Goal: Information Seeking & Learning: Compare options

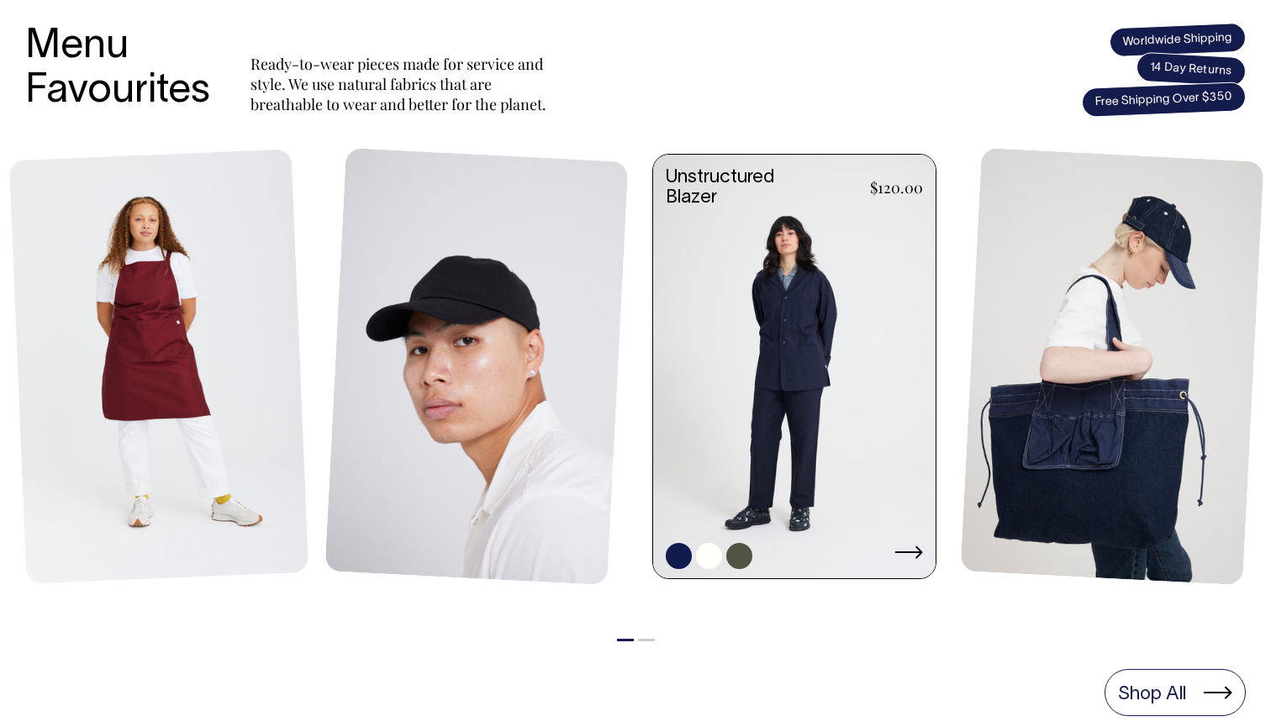
scroll to position [694, 0]
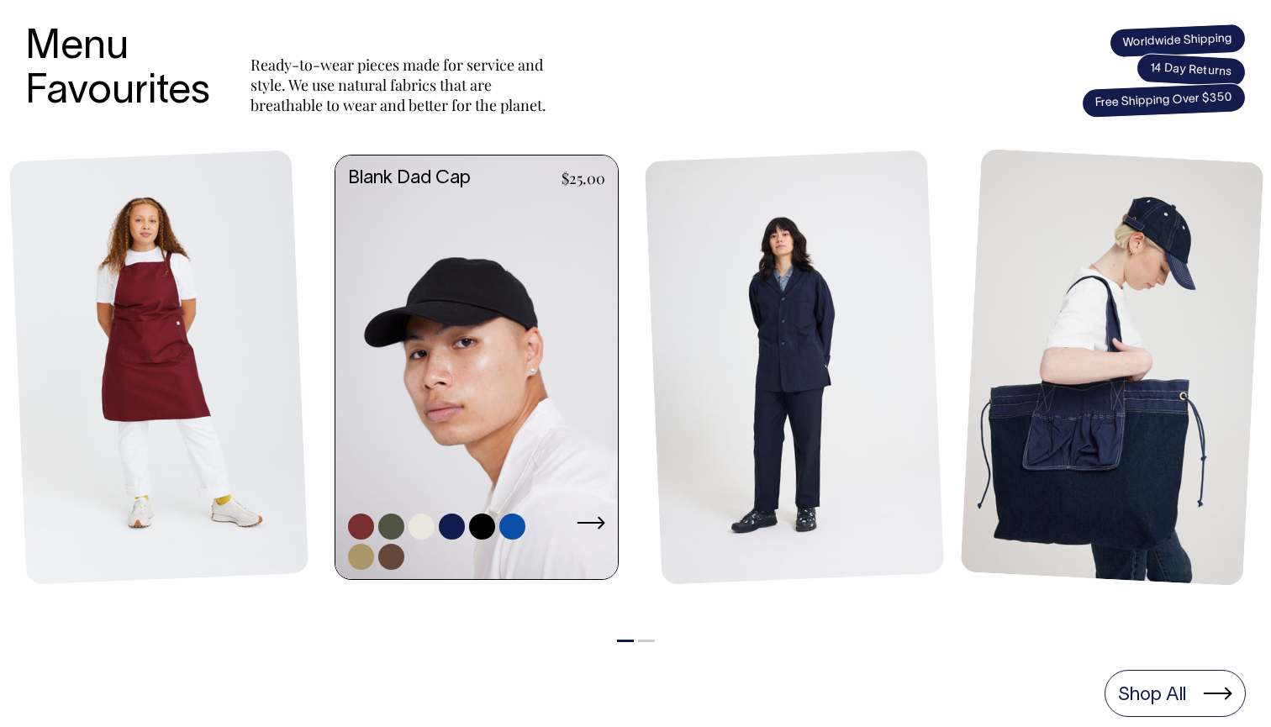
click at [358, 526] on link at bounding box center [361, 526] width 26 height 26
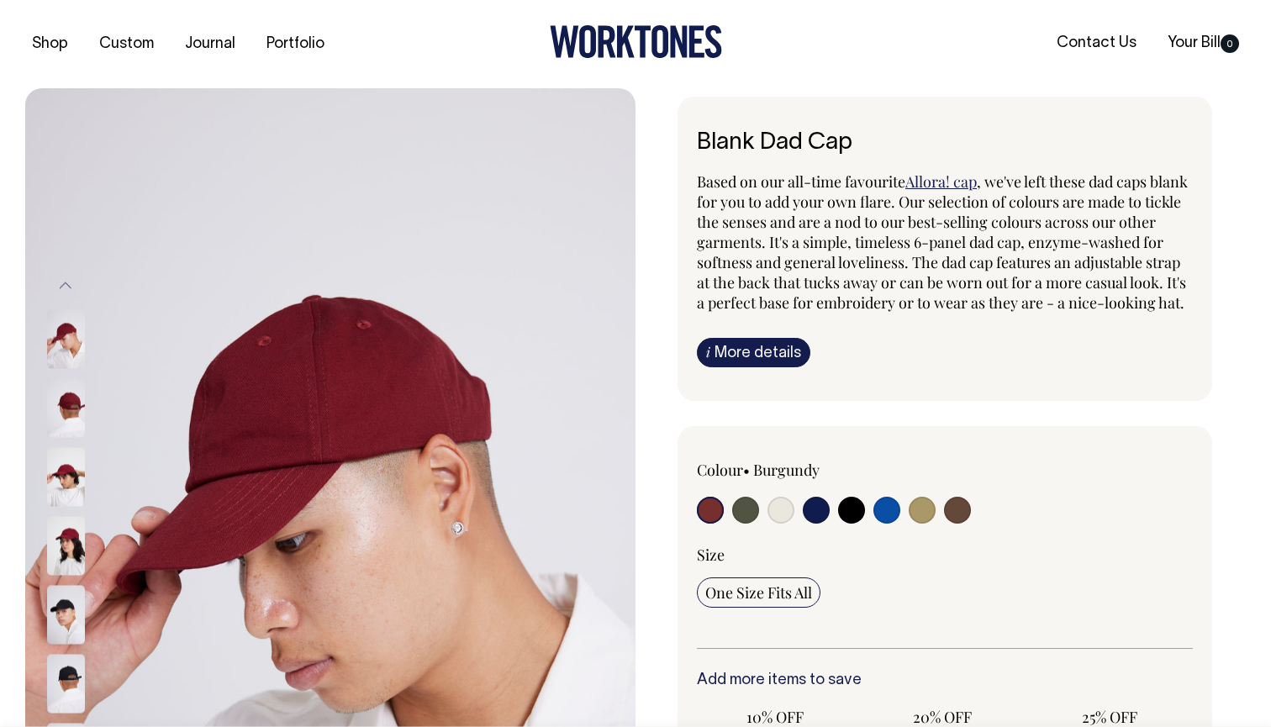
radio input "true"
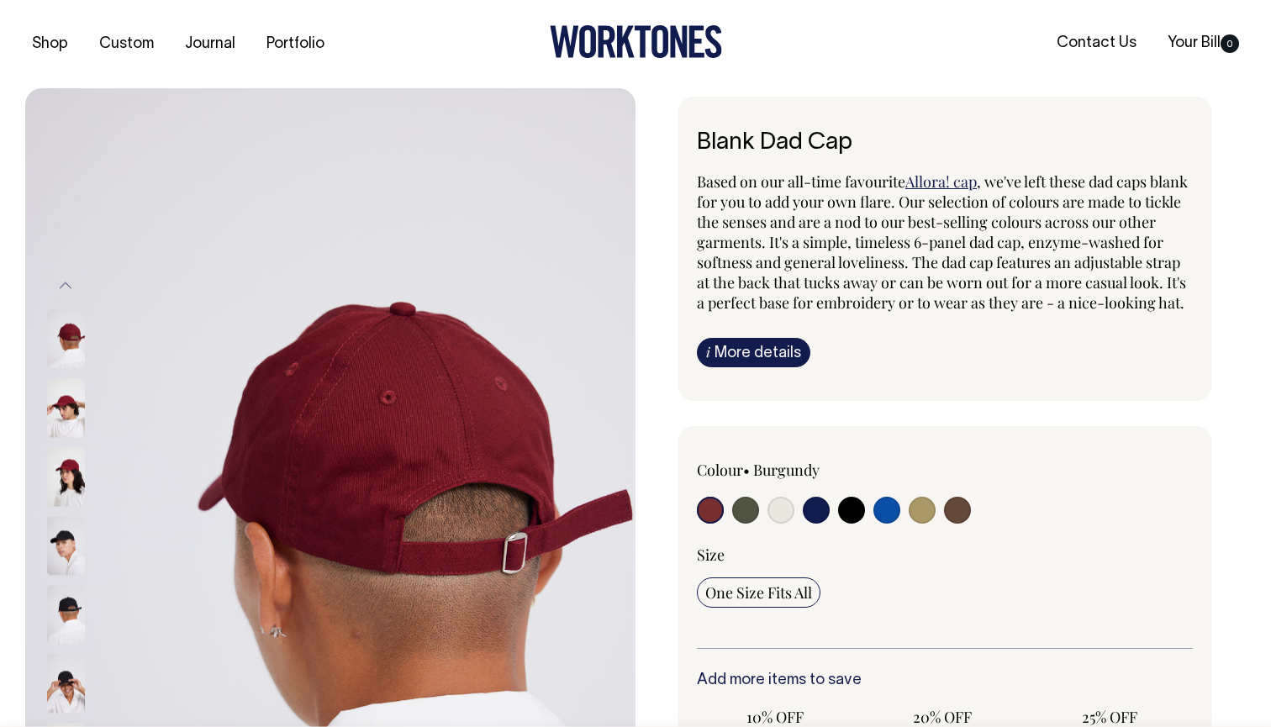
click at [749, 524] on input "radio" at bounding box center [745, 510] width 27 height 27
radio input "true"
select select "Olive"
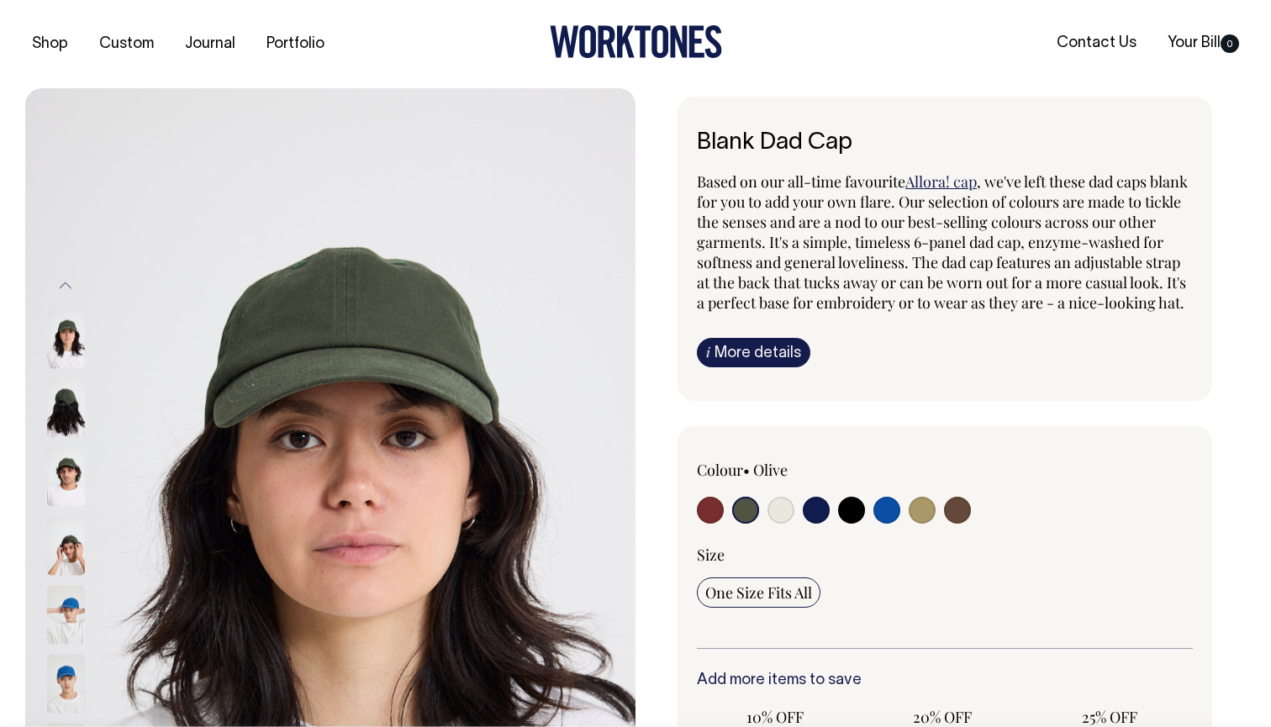
click at [801, 528] on div at bounding box center [796, 512] width 198 height 31
click at [777, 524] on input "radio" at bounding box center [780, 510] width 27 height 27
radio input "true"
select select "Natural"
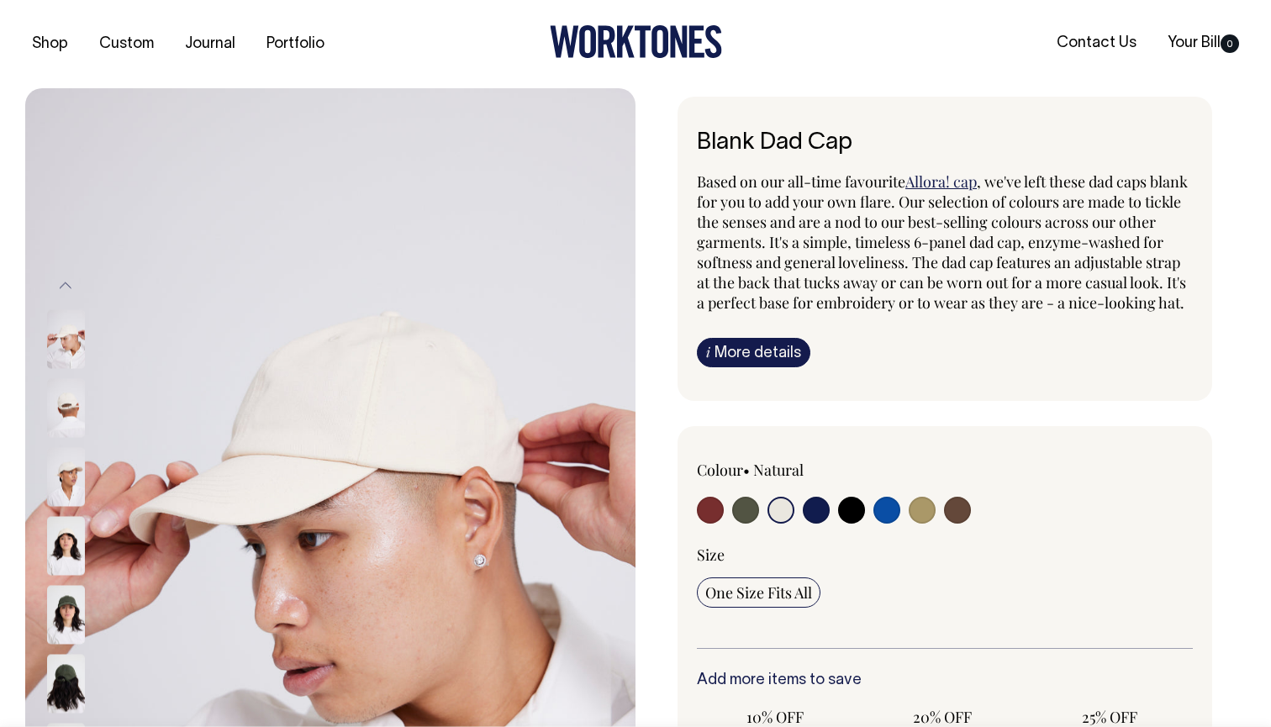
click at [737, 519] on input "radio" at bounding box center [745, 510] width 27 height 27
radio input "true"
select select "Olive"
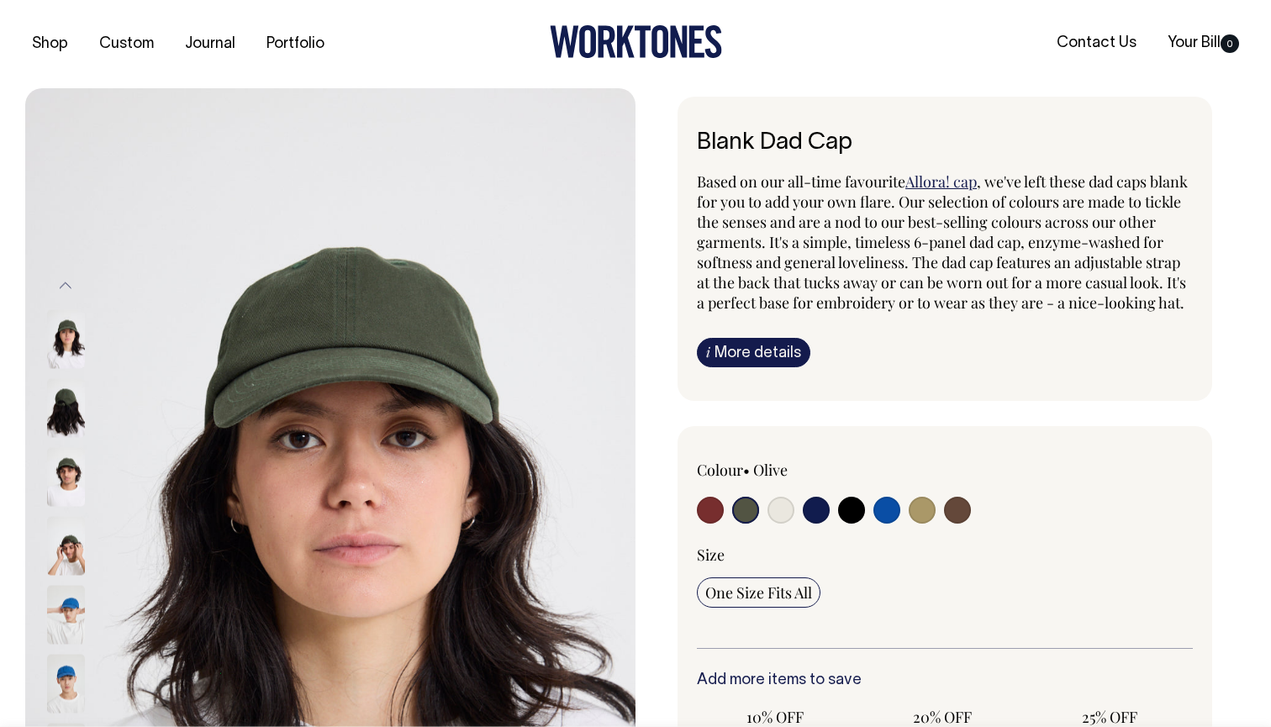
click at [823, 524] on input "radio" at bounding box center [816, 510] width 27 height 27
radio input "true"
select select "Dark Navy"
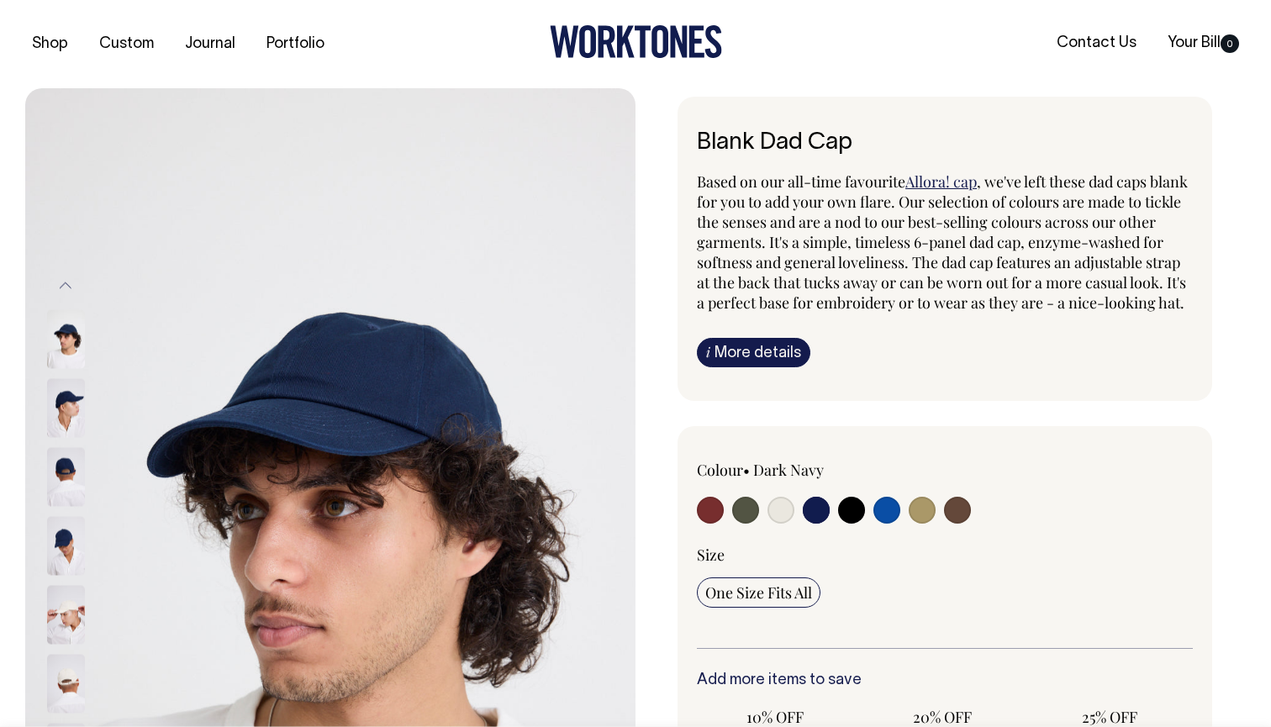
click at [863, 524] on input "radio" at bounding box center [851, 510] width 27 height 27
radio input "true"
select select "Black"
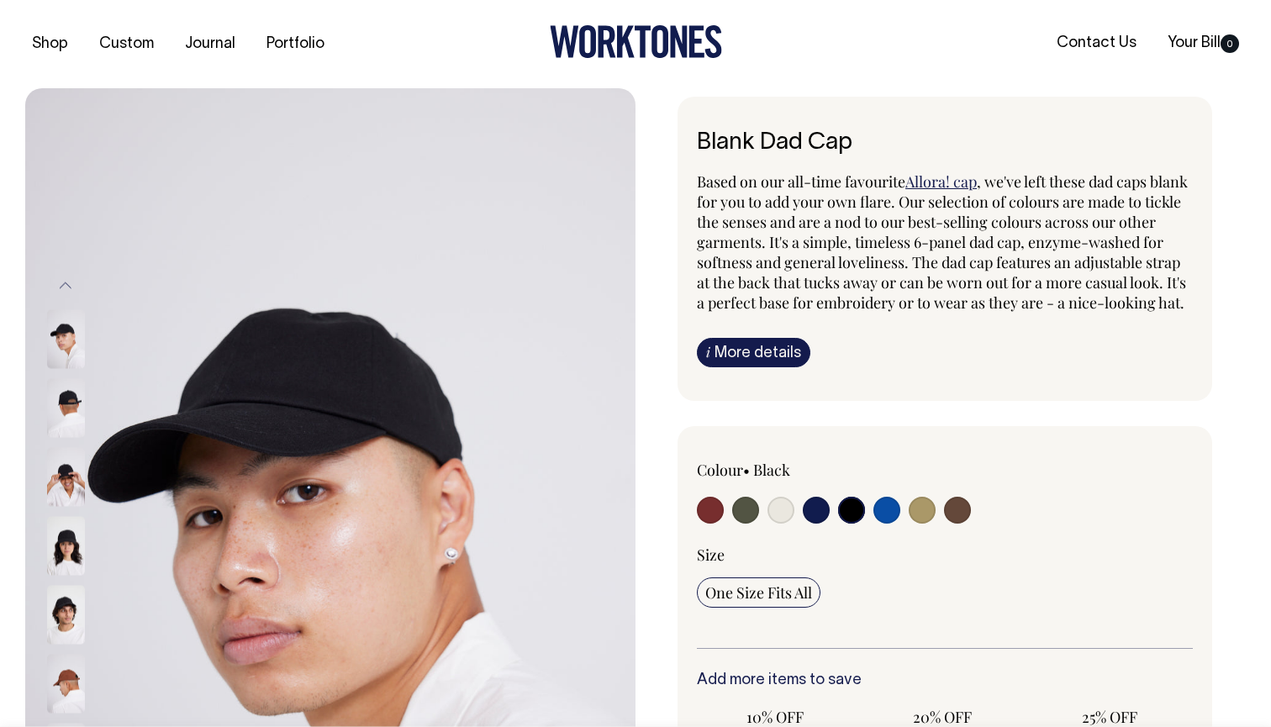
click at [909, 524] on input "radio" at bounding box center [921, 510] width 27 height 27
radio input "true"
select select "Washed Khaki"
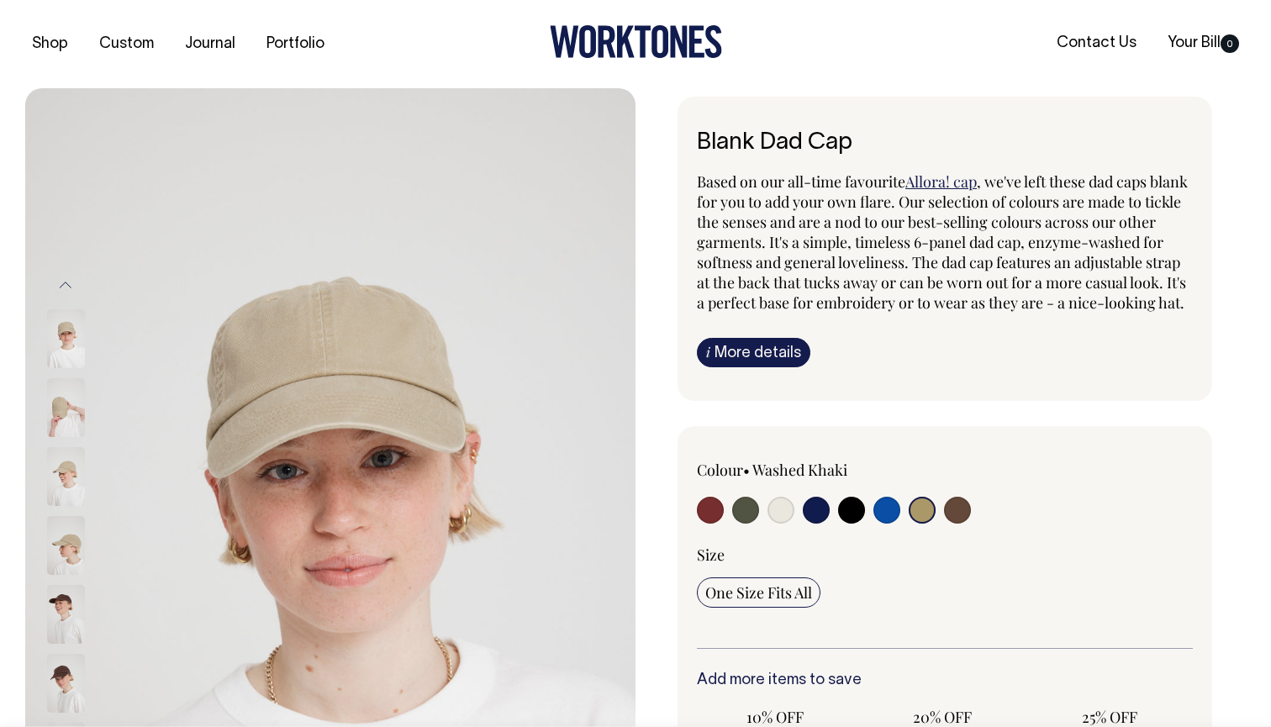
click at [958, 524] on input "radio" at bounding box center [957, 510] width 27 height 27
radio input "true"
select select "Espresso"
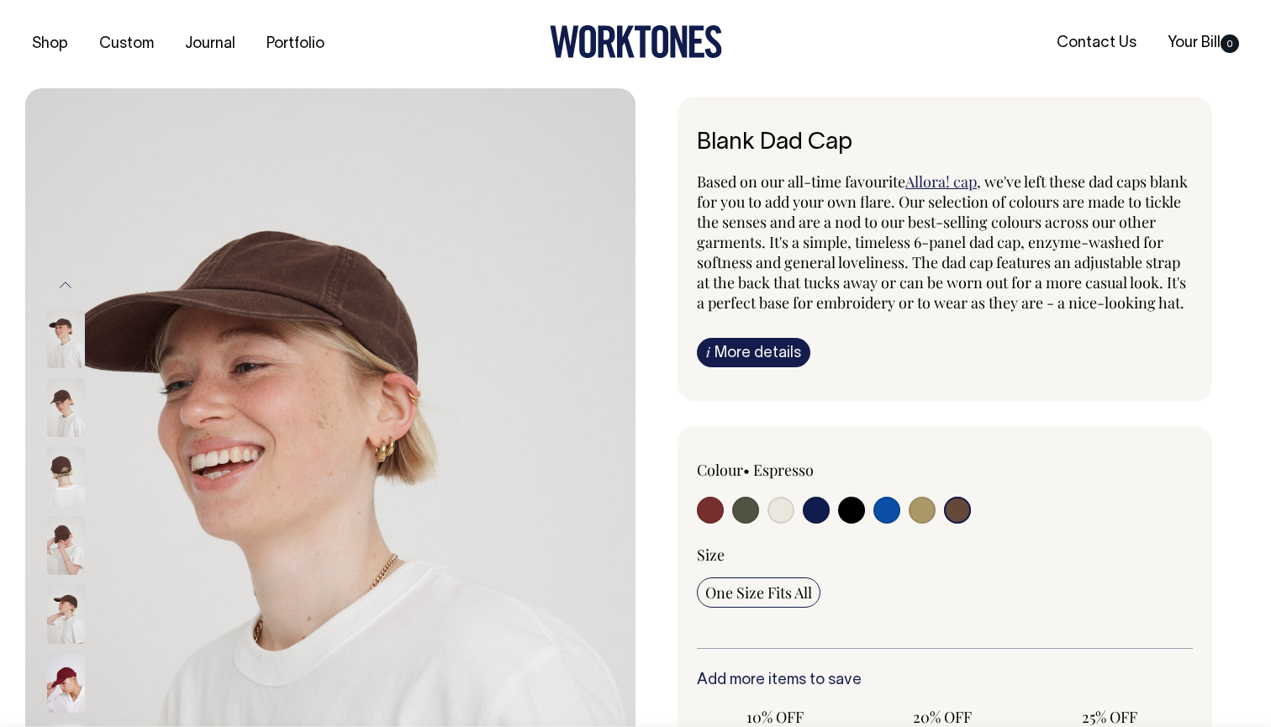
click at [67, 403] on img at bounding box center [66, 407] width 38 height 59
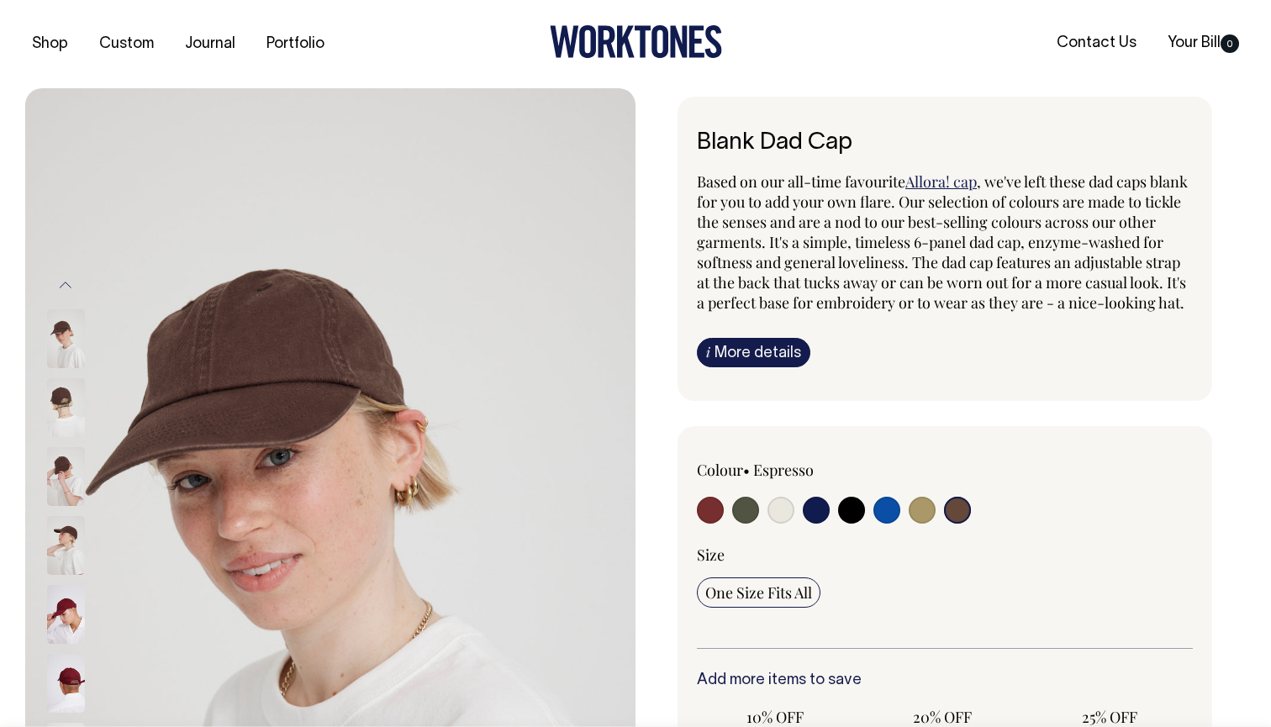
click at [66, 424] on img at bounding box center [66, 407] width 38 height 59
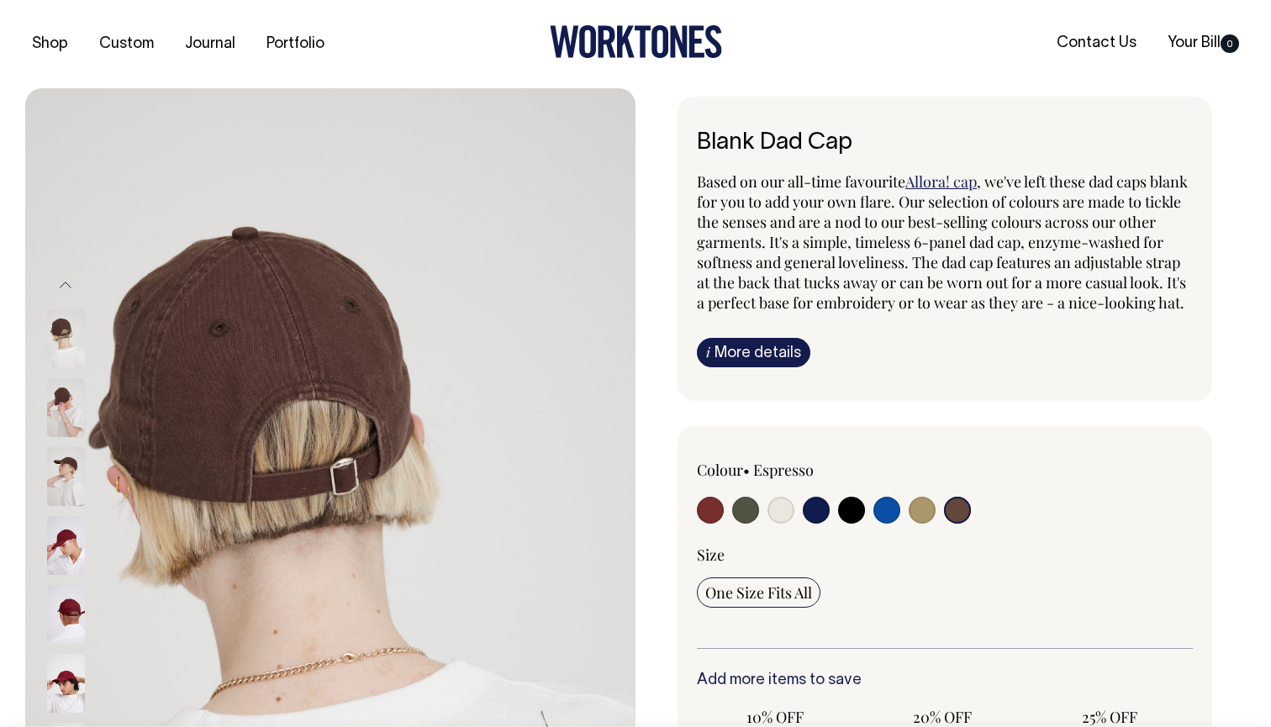
click at [66, 424] on img at bounding box center [66, 407] width 38 height 59
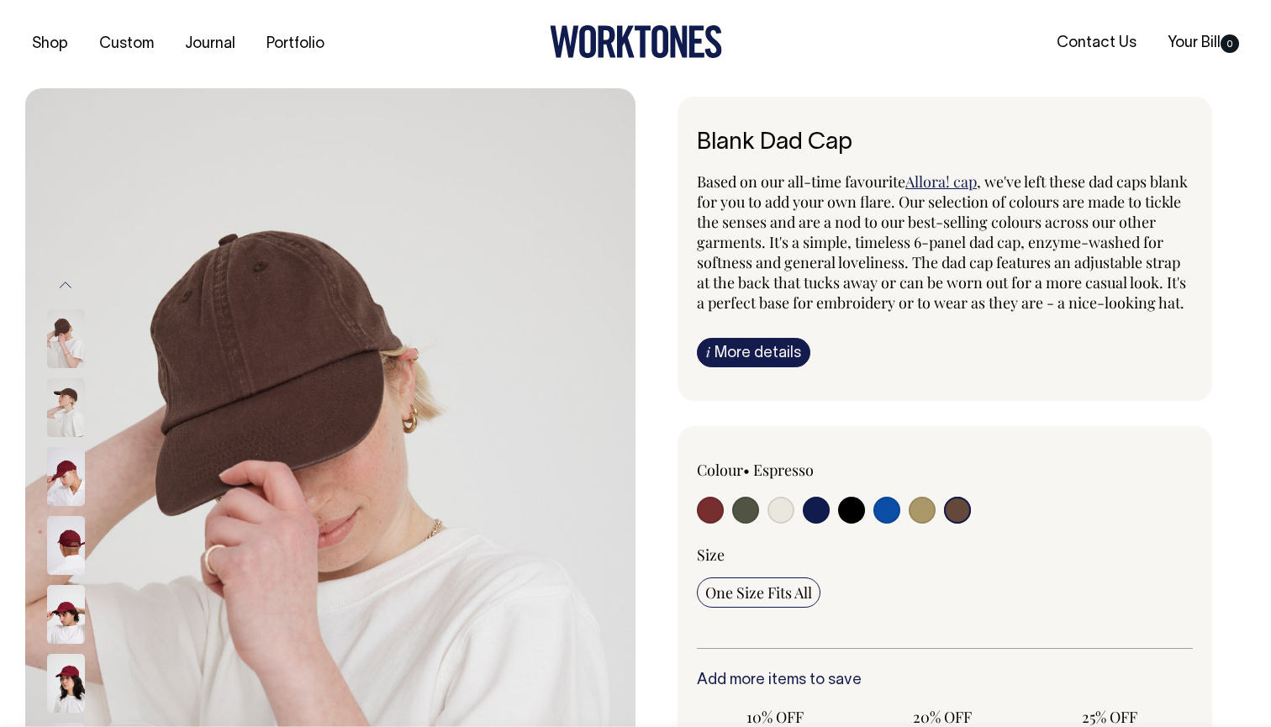
click at [66, 419] on img at bounding box center [66, 407] width 38 height 59
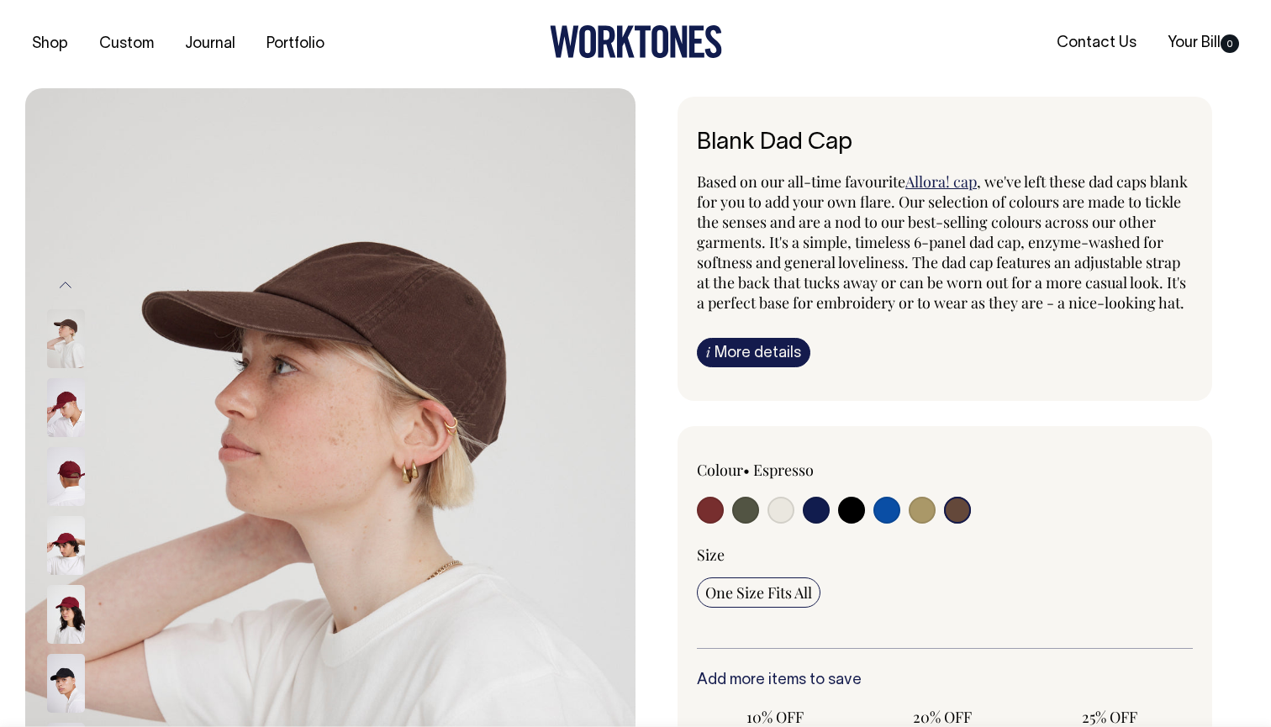
click at [66, 419] on img at bounding box center [66, 407] width 38 height 59
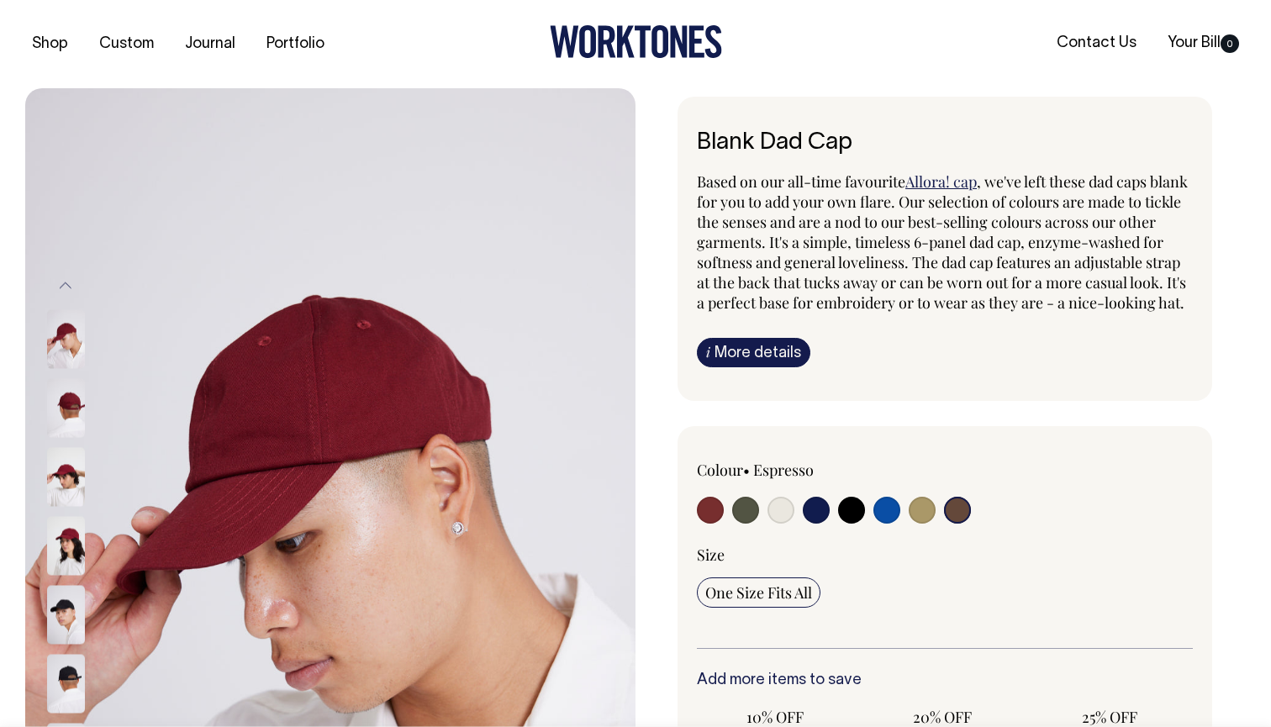
click at [764, 528] on div at bounding box center [796, 512] width 198 height 31
click at [747, 524] on input "radio" at bounding box center [745, 510] width 27 height 27
radio input "true"
select select "Olive"
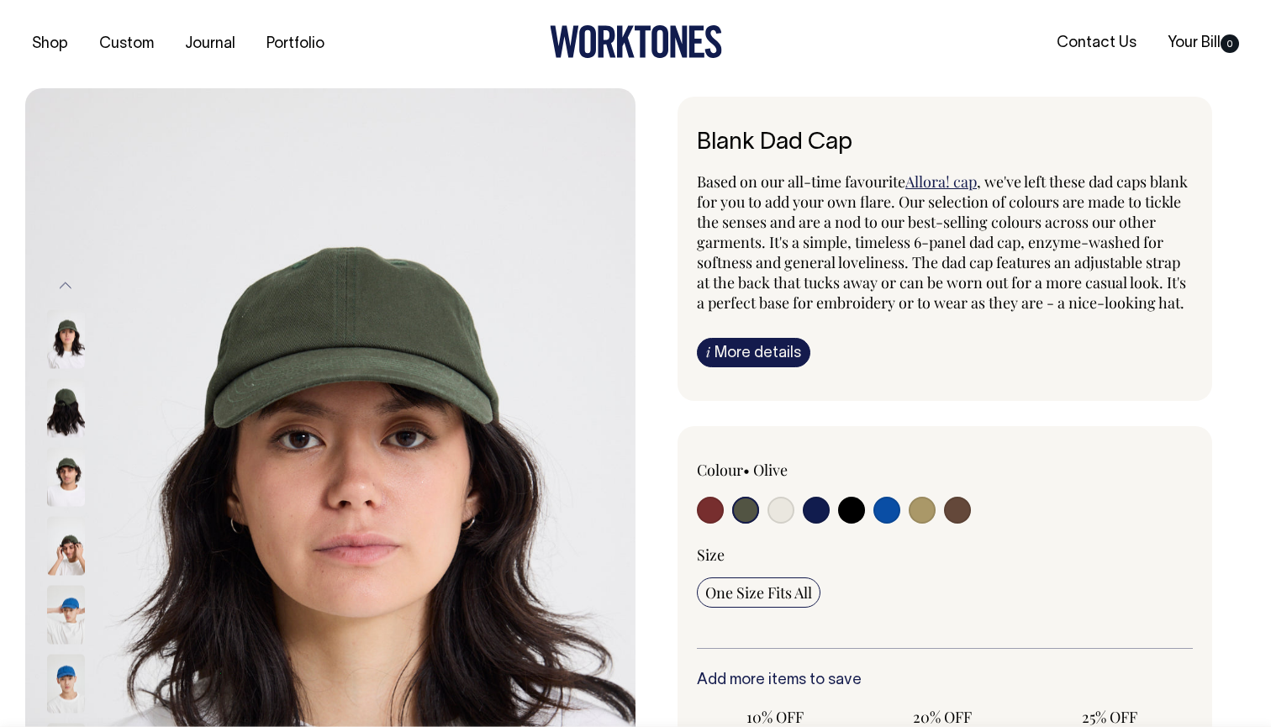
click at [69, 404] on img at bounding box center [66, 407] width 38 height 59
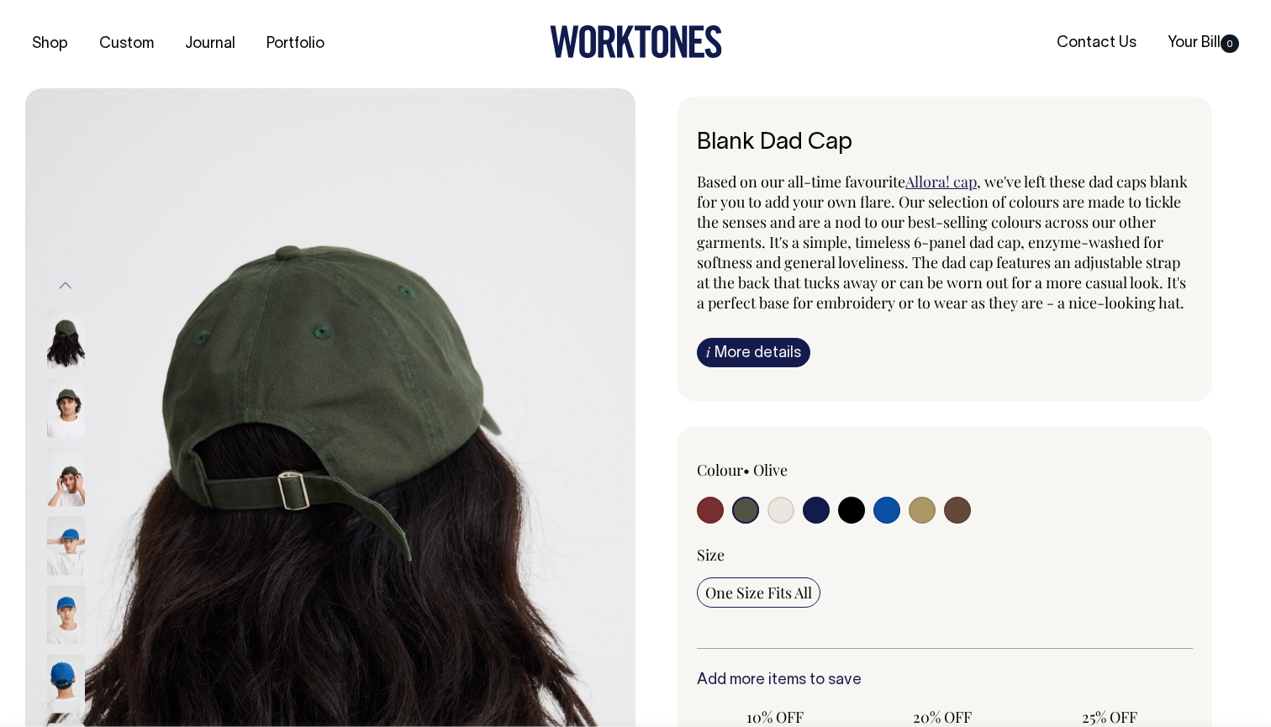
click at [75, 466] on img at bounding box center [66, 476] width 38 height 59
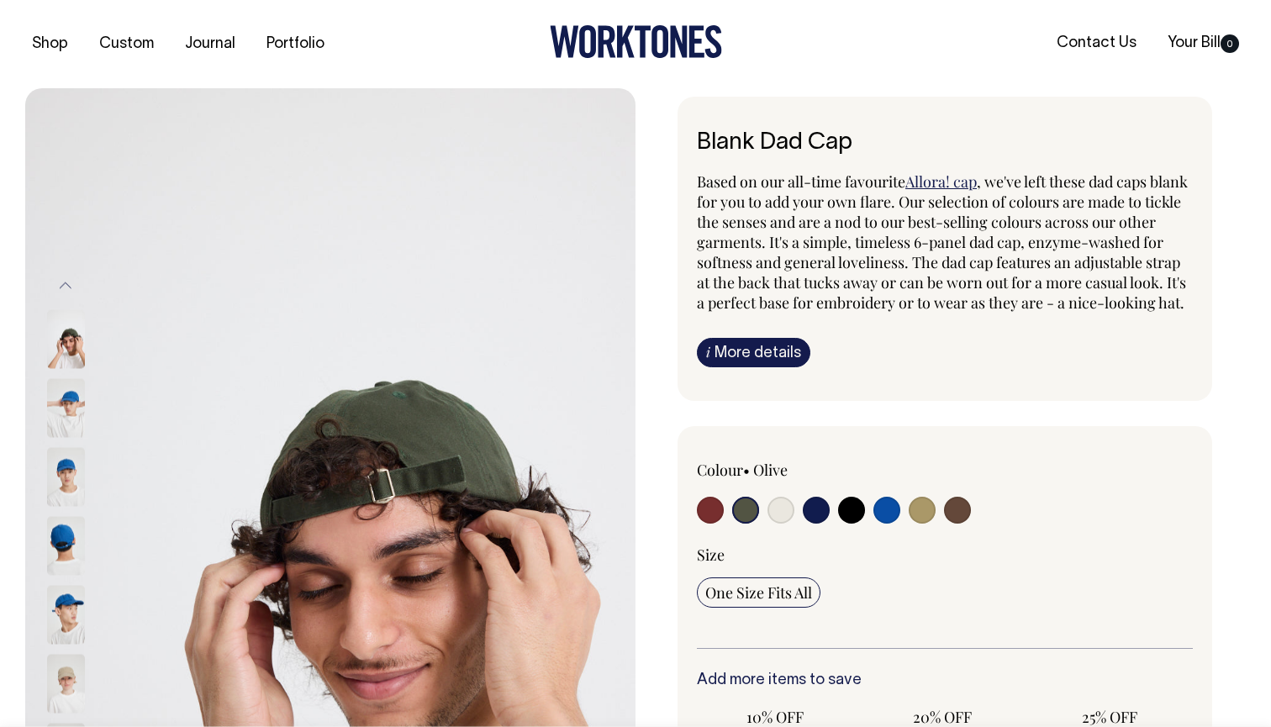
click at [66, 503] on img at bounding box center [66, 476] width 38 height 59
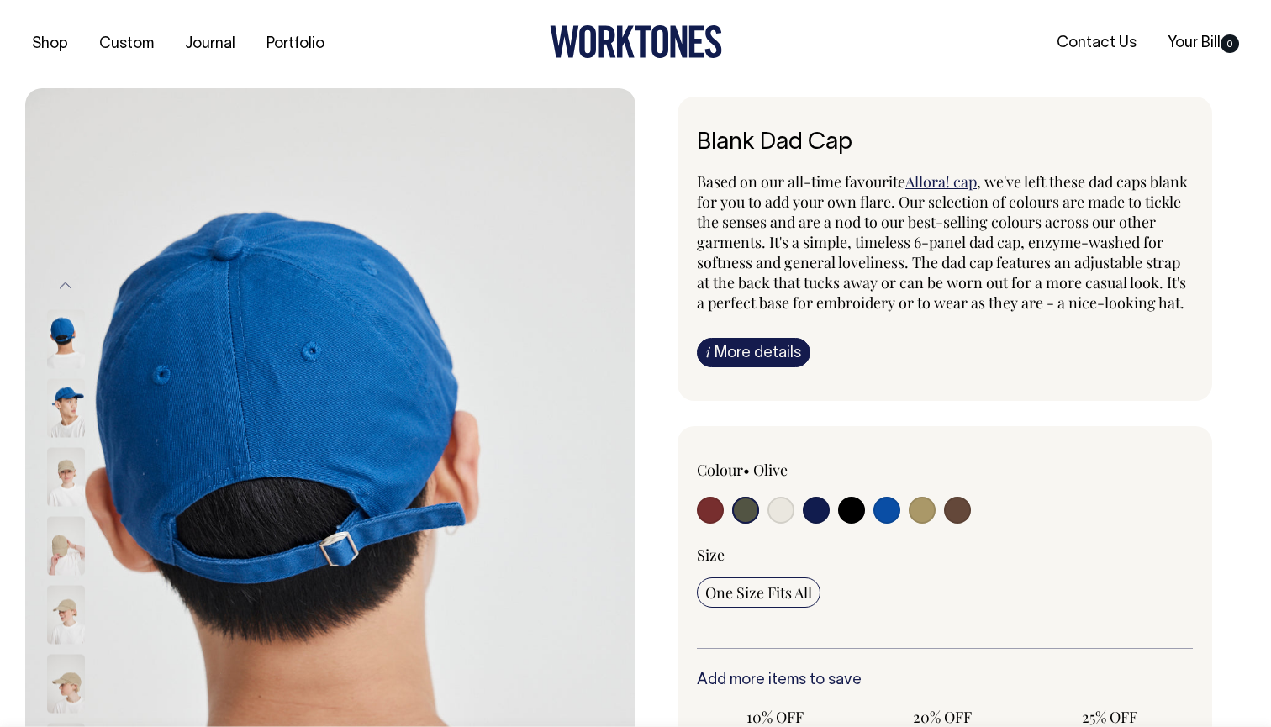
click at [72, 392] on img at bounding box center [66, 407] width 38 height 59
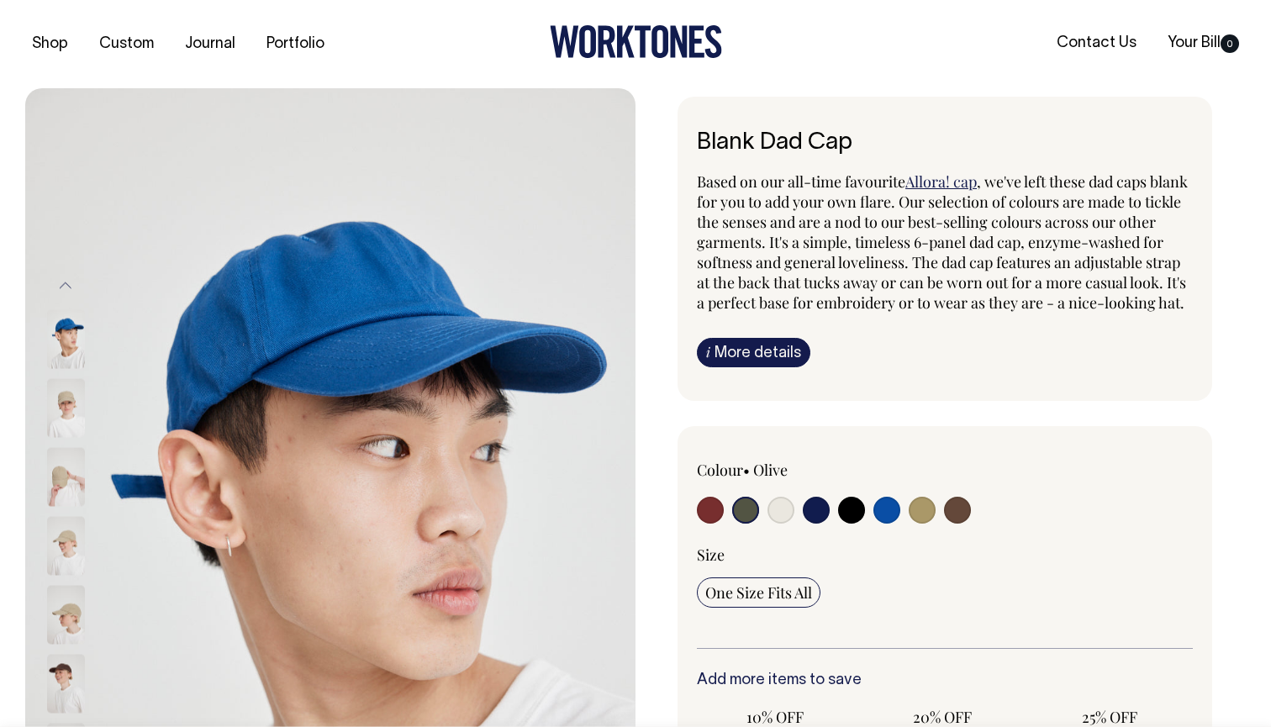
click at [63, 358] on img at bounding box center [66, 338] width 38 height 59
click at [66, 287] on button "Previous" at bounding box center [65, 286] width 25 height 38
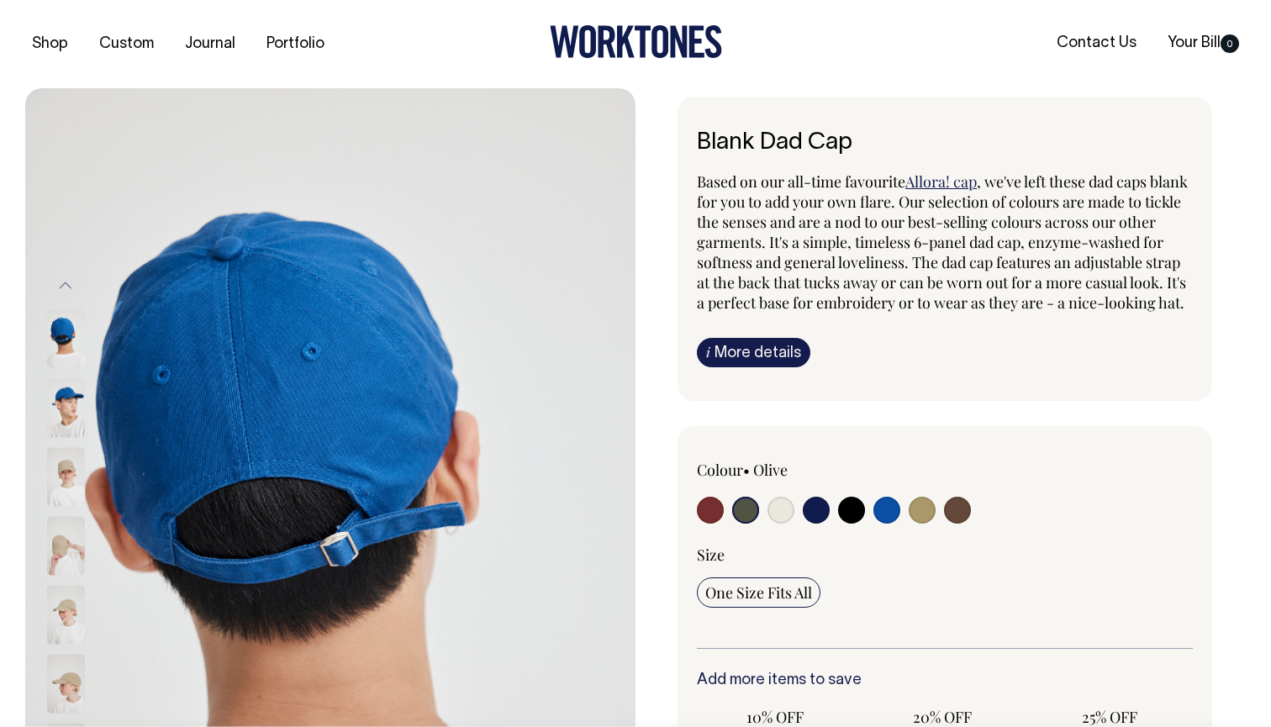
click at [71, 361] on img at bounding box center [66, 338] width 38 height 59
click at [66, 326] on img at bounding box center [66, 338] width 38 height 59
click at [68, 282] on button "Previous" at bounding box center [65, 286] width 25 height 38
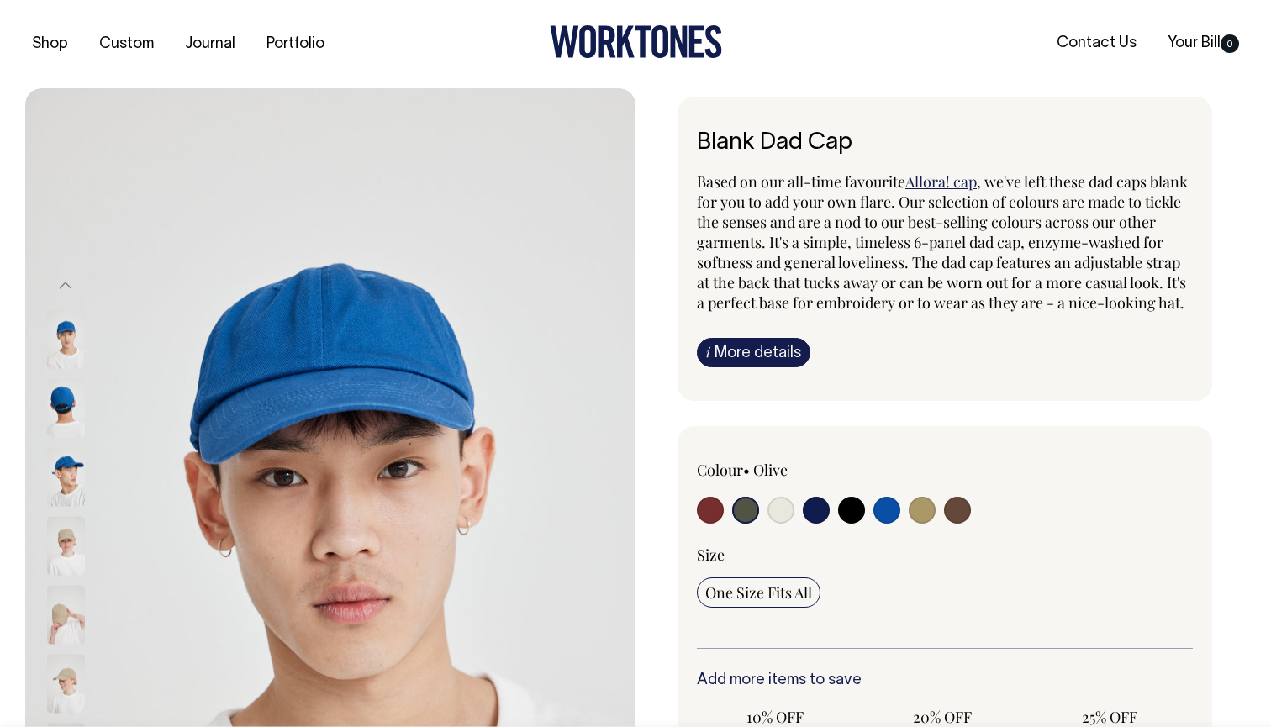
click at [64, 334] on img at bounding box center [66, 338] width 38 height 59
click at [741, 524] on input "radio" at bounding box center [745, 510] width 27 height 27
click at [813, 524] on input "radio" at bounding box center [816, 510] width 27 height 27
radio input "true"
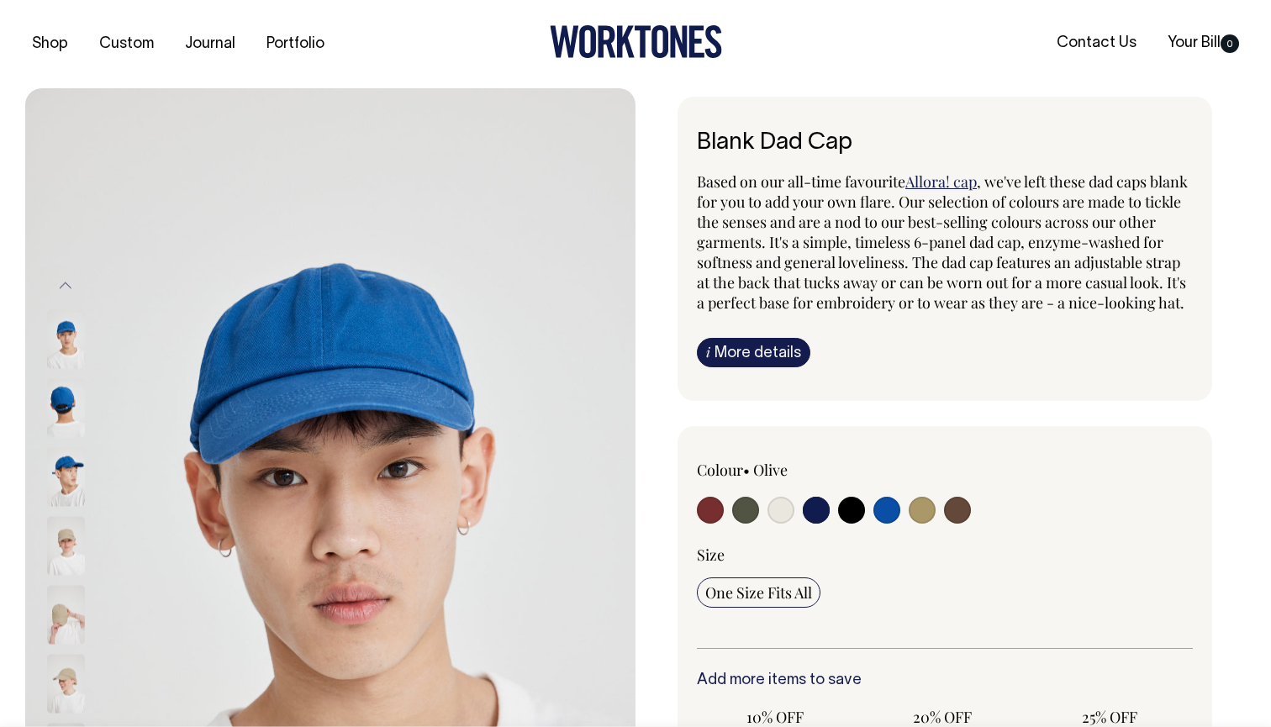
select select "Dark Navy"
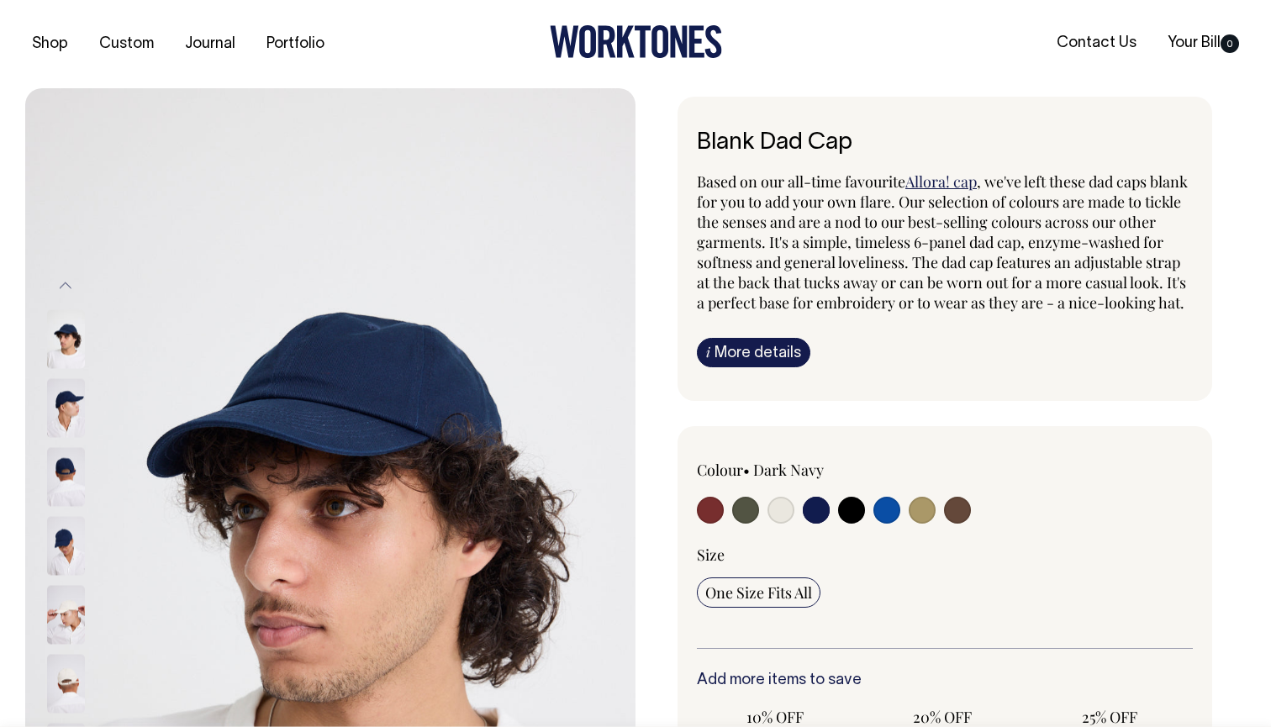
click at [867, 528] on div at bounding box center [796, 512] width 198 height 31
click at [835, 521] on div at bounding box center [796, 512] width 198 height 31
click at [849, 524] on input "radio" at bounding box center [851, 510] width 27 height 27
radio input "true"
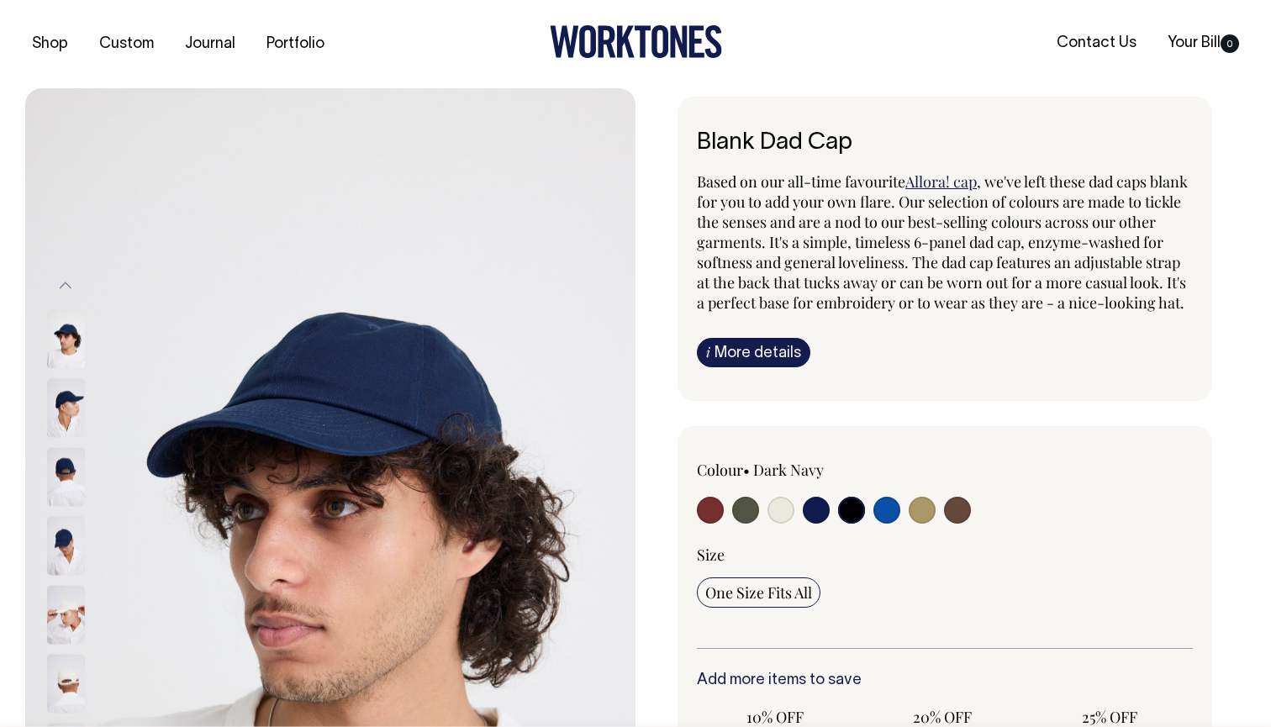
select select "Black"
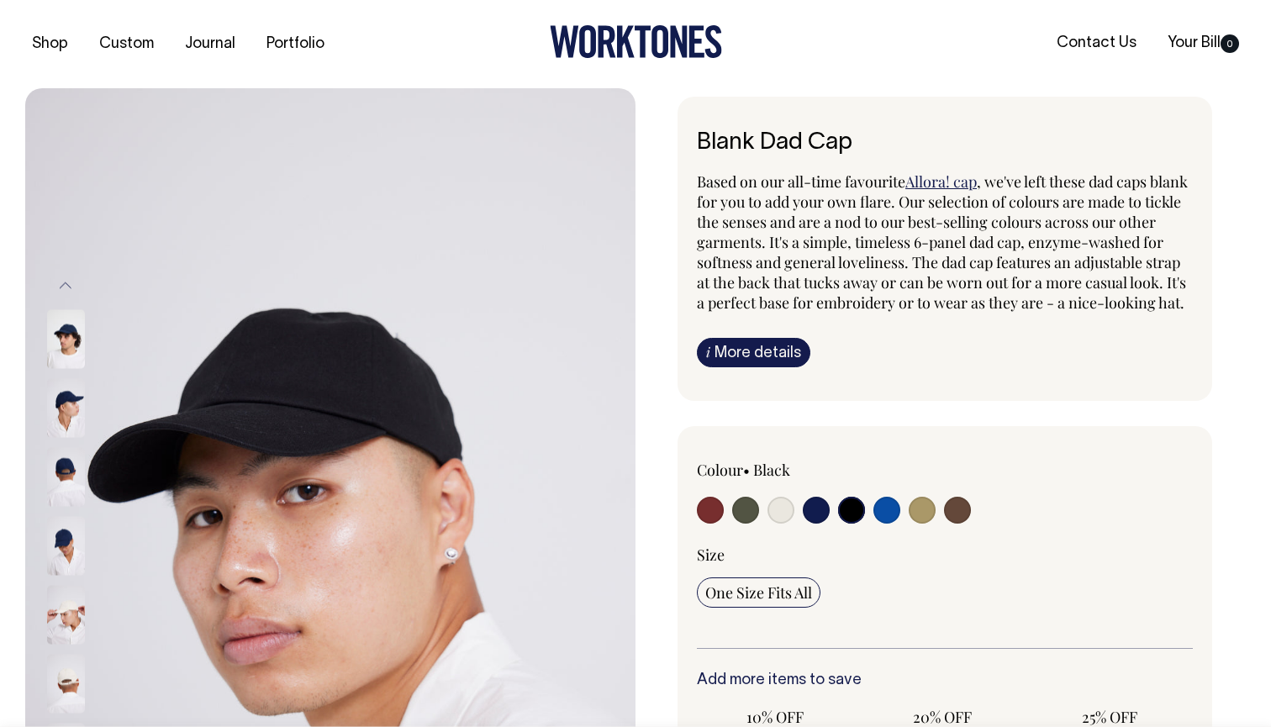
click at [882, 522] on input "radio" at bounding box center [886, 510] width 27 height 27
radio input "true"
select select "Worker Blue"
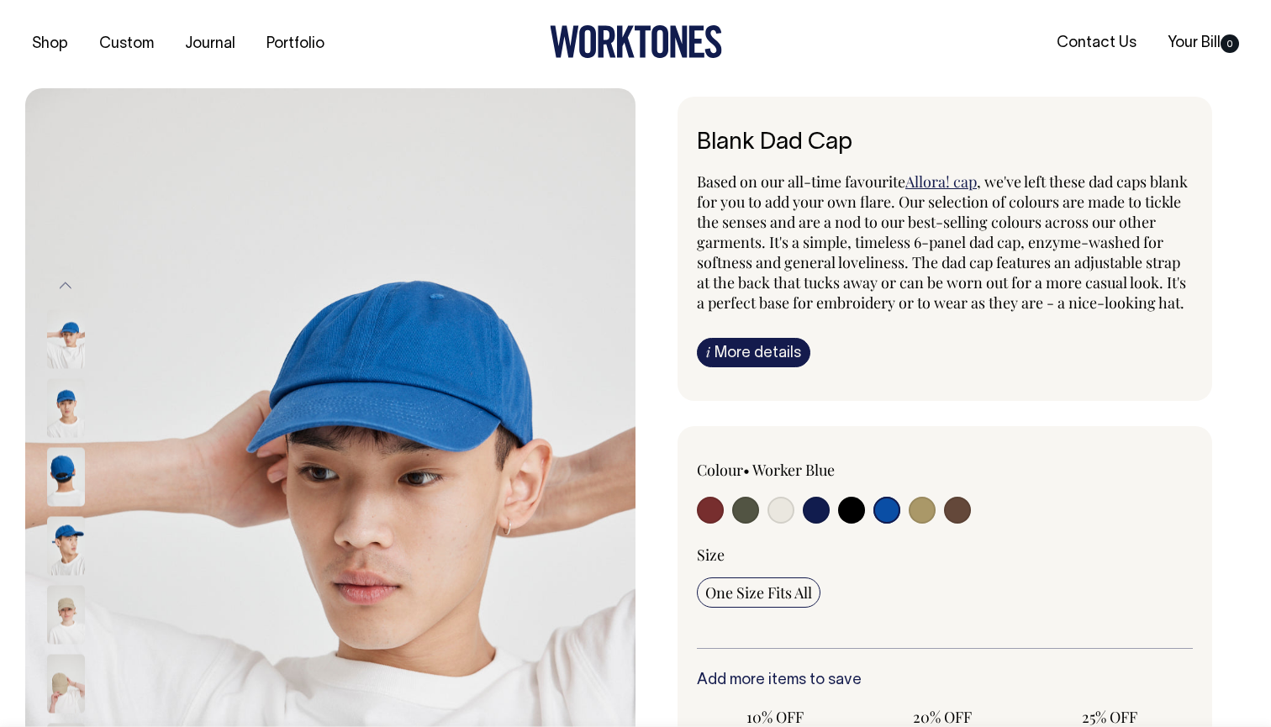
click at [925, 524] on input "radio" at bounding box center [921, 510] width 27 height 27
radio input "true"
select select "Washed Khaki"
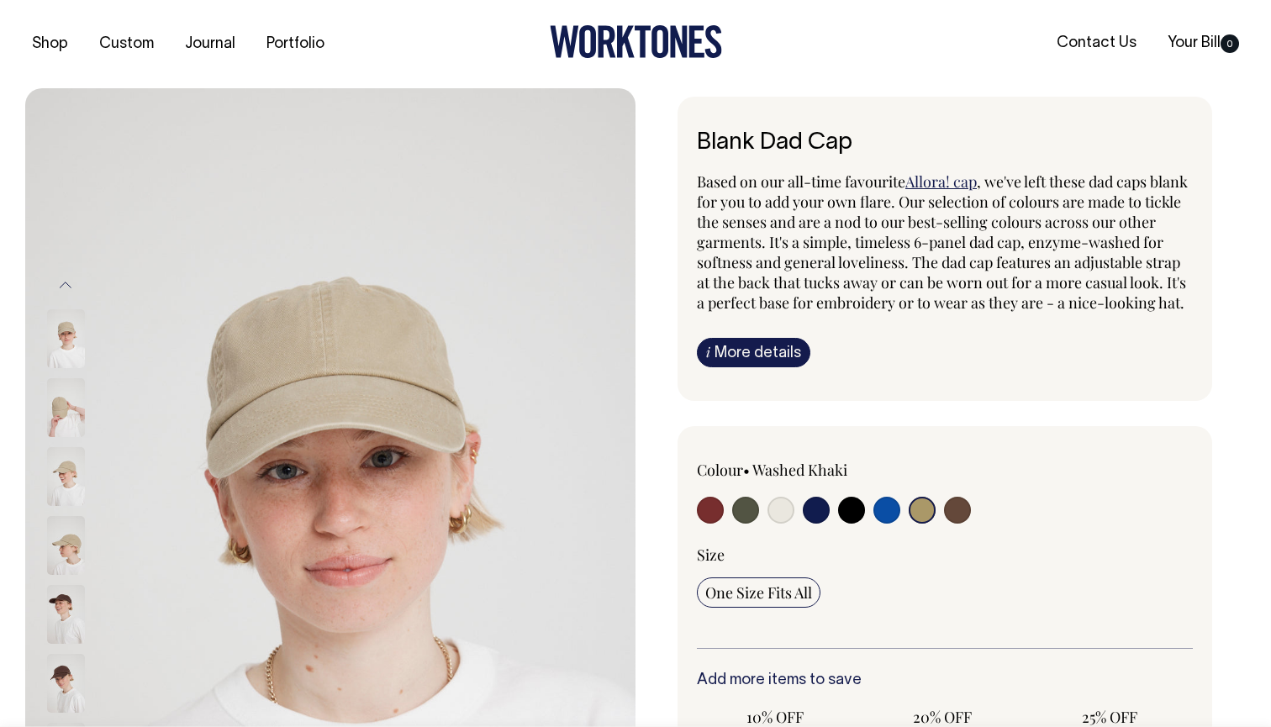
click at [961, 524] on input "radio" at bounding box center [957, 510] width 27 height 27
radio input "true"
select select "Espresso"
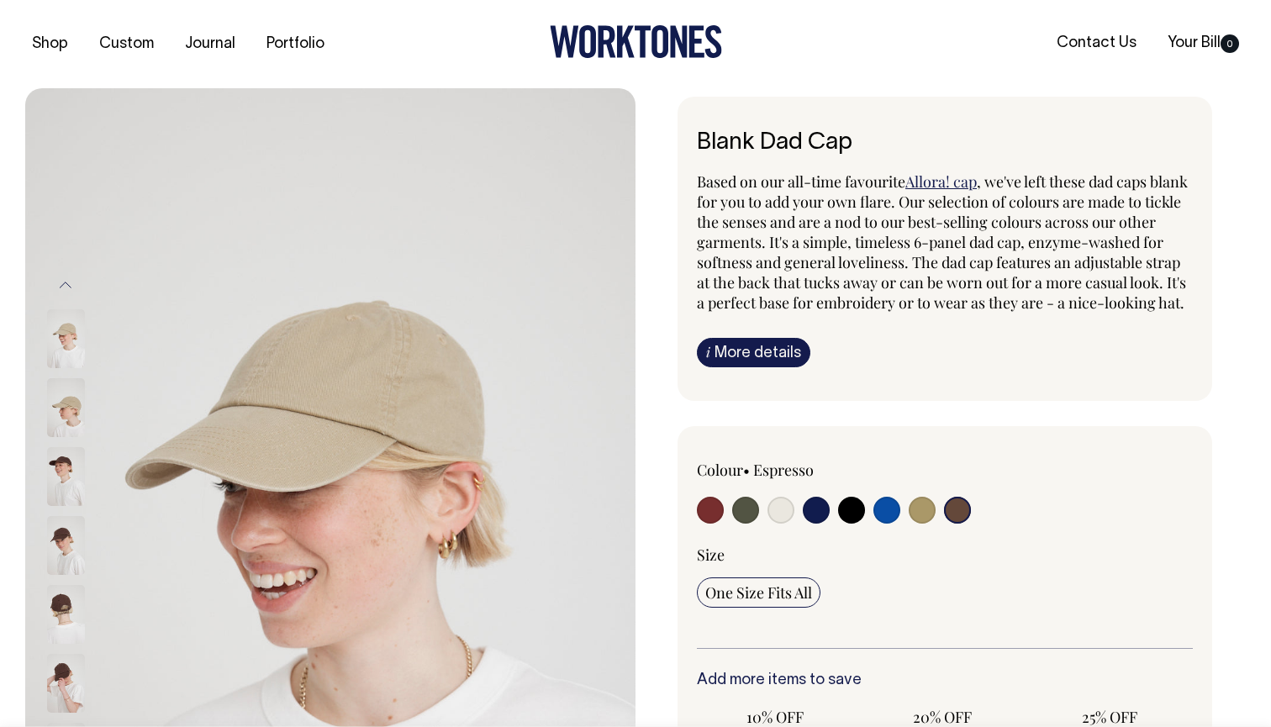
click at [81, 408] on img at bounding box center [66, 407] width 38 height 59
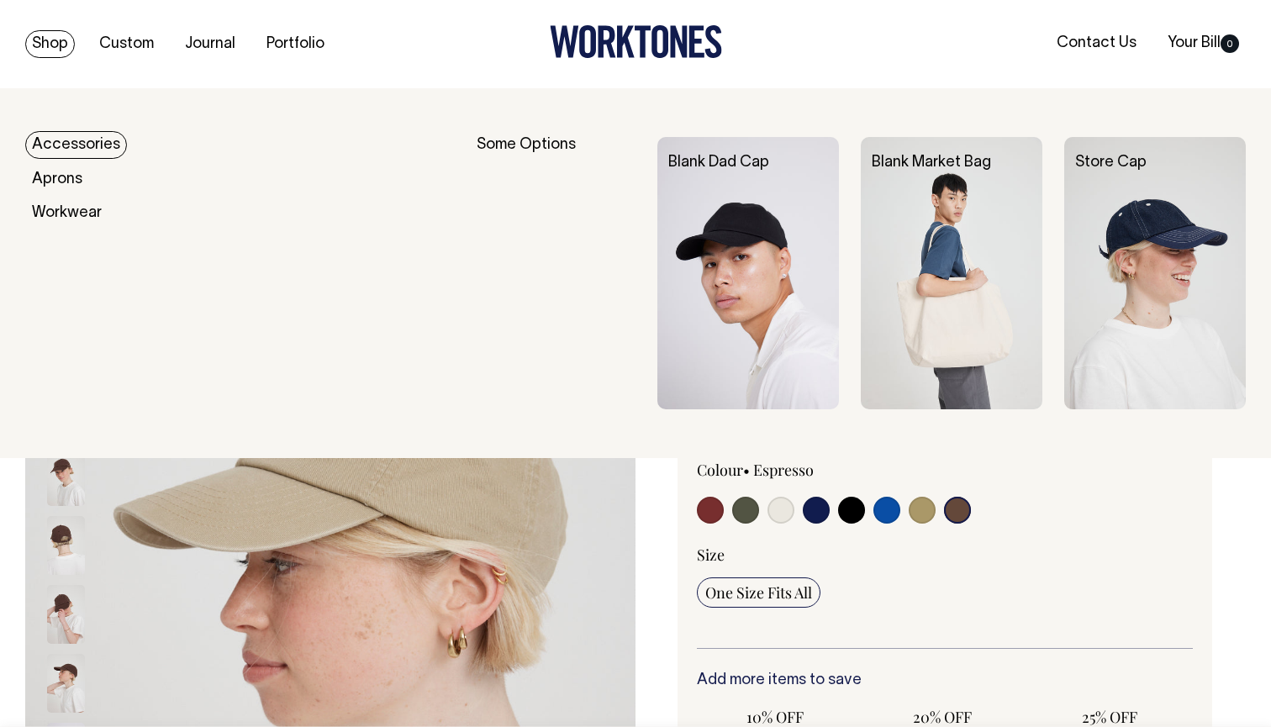
click at [46, 48] on link "Shop" at bounding box center [50, 44] width 50 height 28
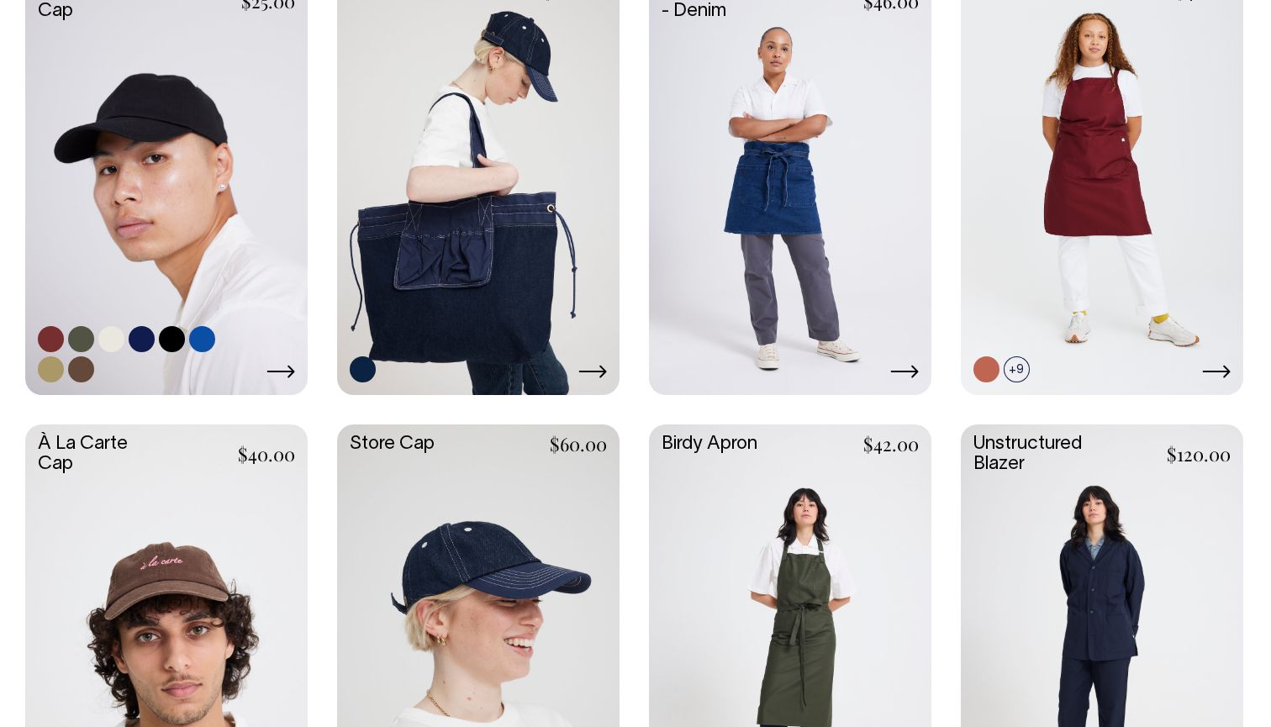
scroll to position [840, 0]
click at [165, 177] on link at bounding box center [166, 182] width 282 height 420
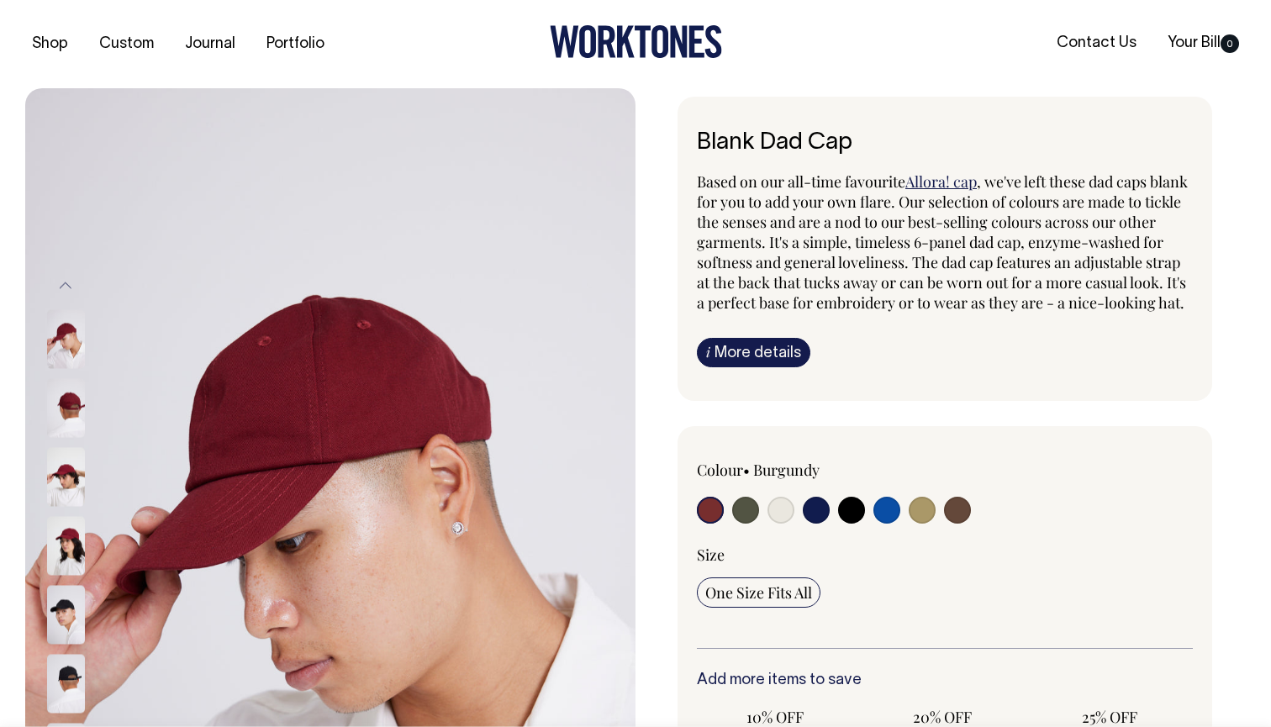
click at [85, 406] on div at bounding box center [88, 407] width 84 height 69
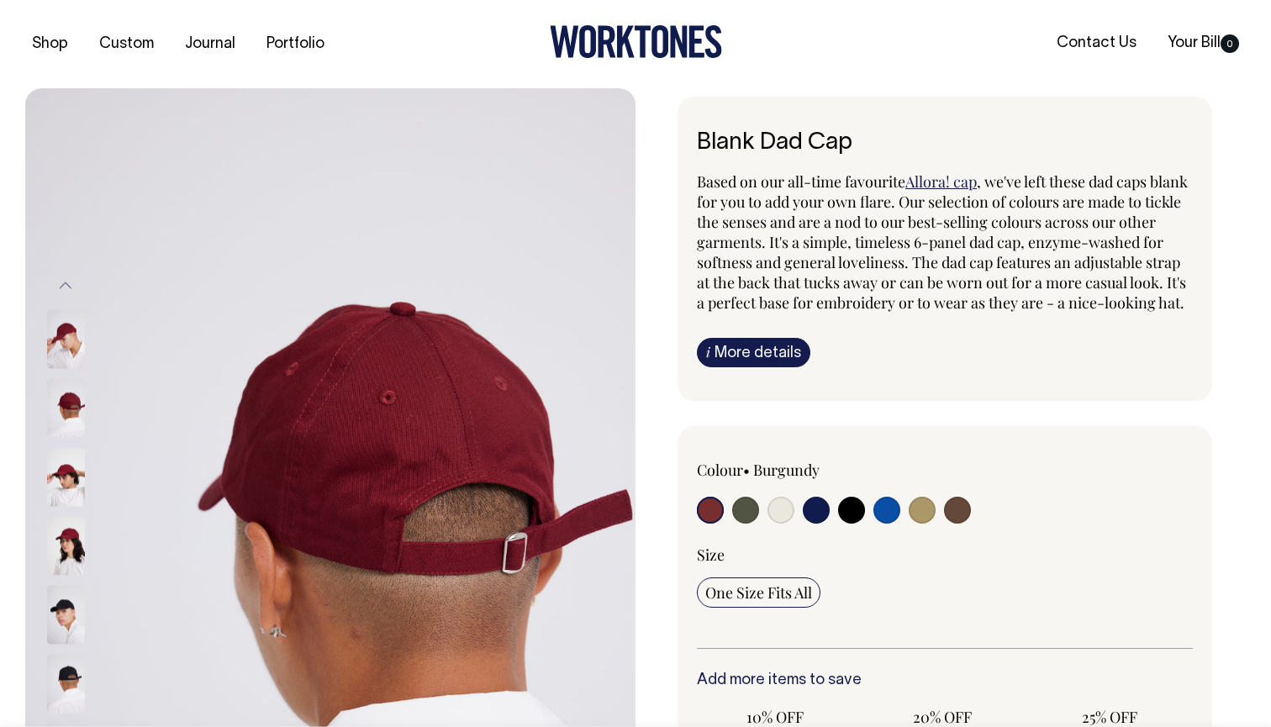
click at [58, 406] on img at bounding box center [66, 407] width 38 height 59
click at [58, 445] on div at bounding box center [88, 476] width 84 height 69
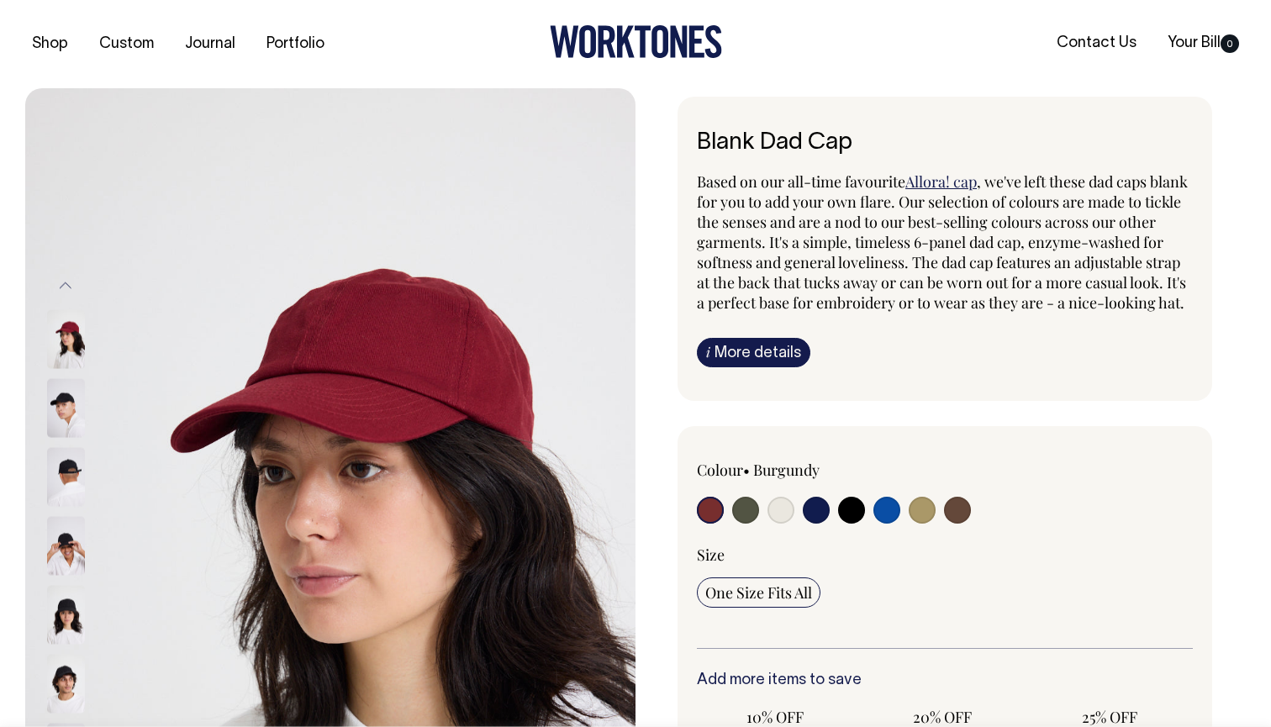
click at [83, 492] on img at bounding box center [66, 476] width 38 height 59
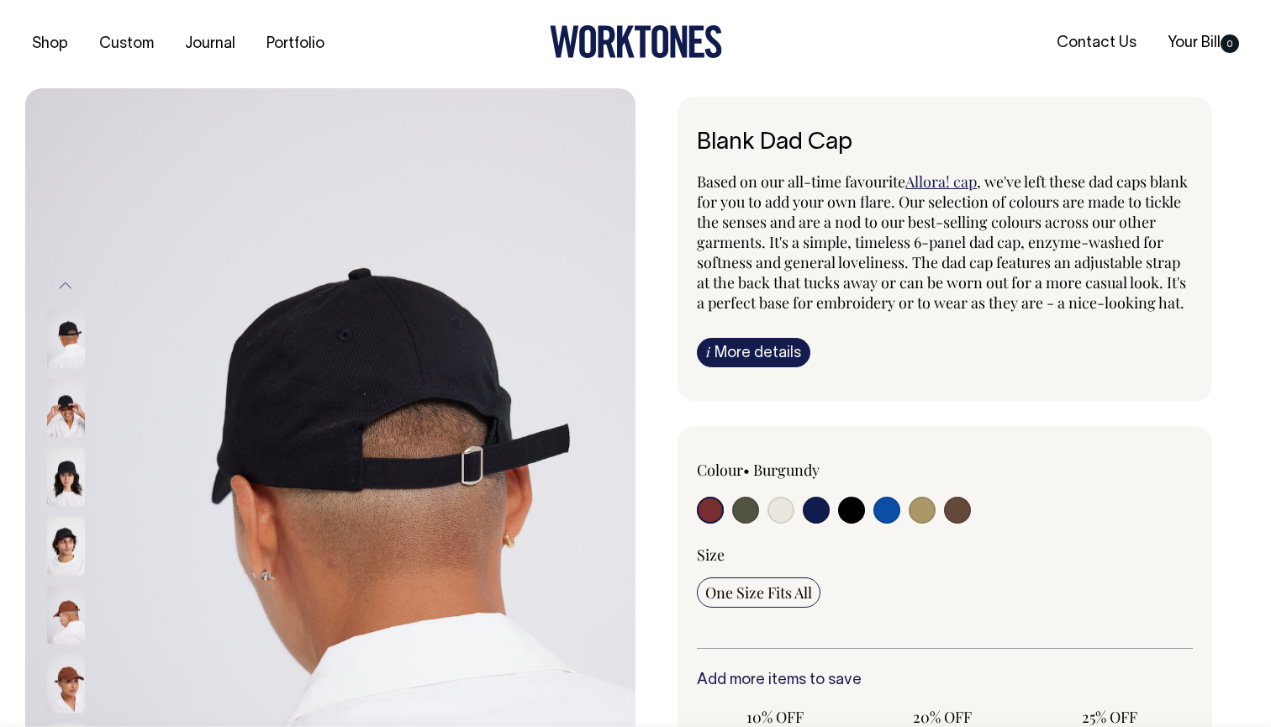
click at [83, 492] on div at bounding box center [88, 476] width 84 height 69
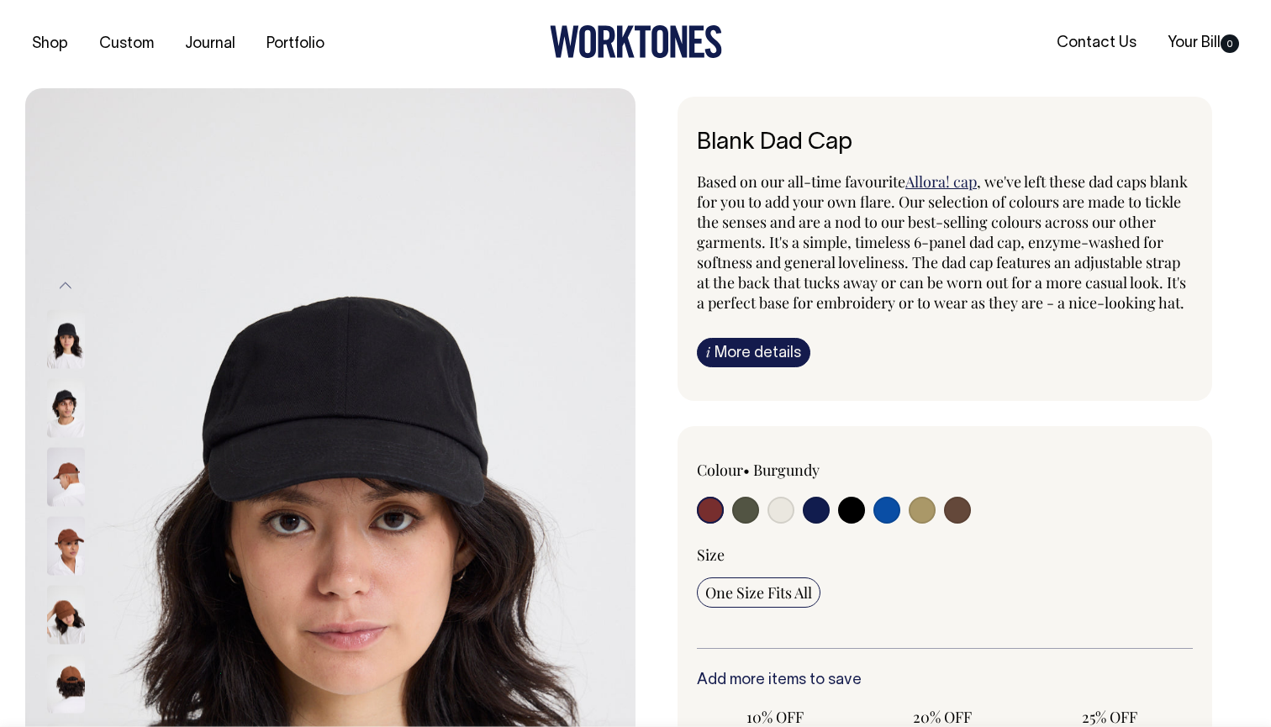
click at [63, 471] on img at bounding box center [66, 476] width 38 height 59
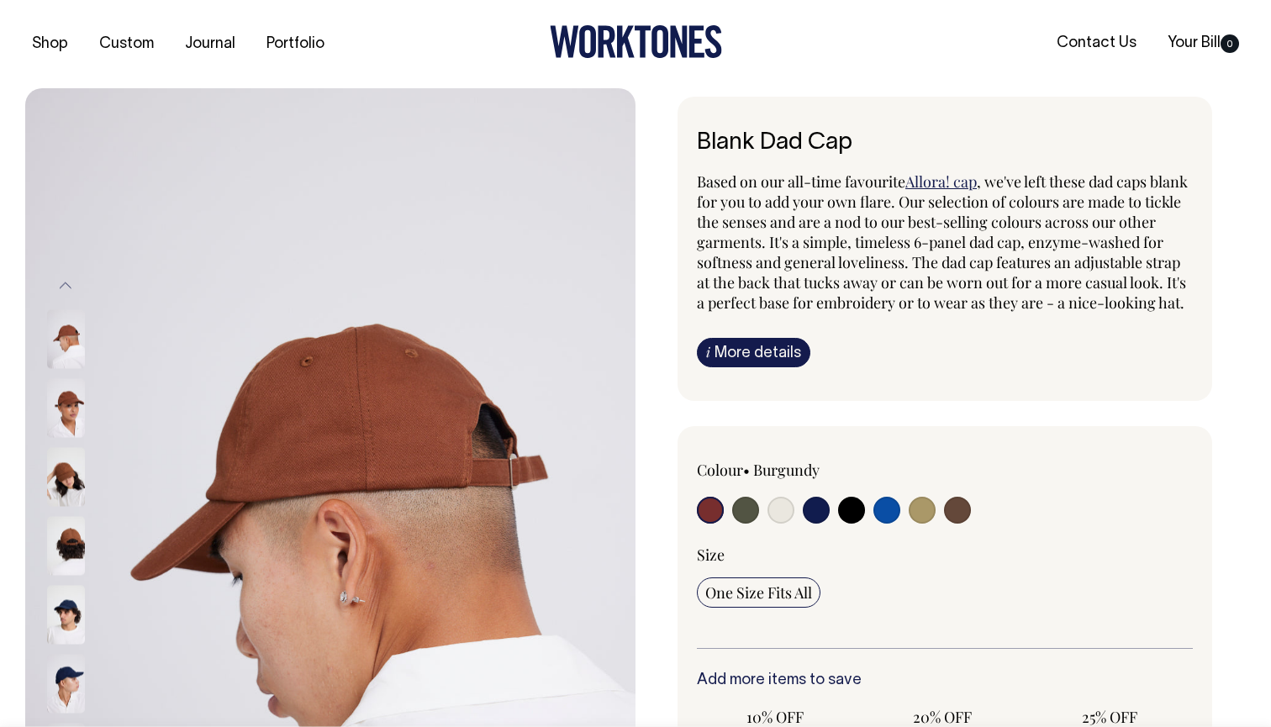
click at [67, 419] on img at bounding box center [66, 407] width 38 height 59
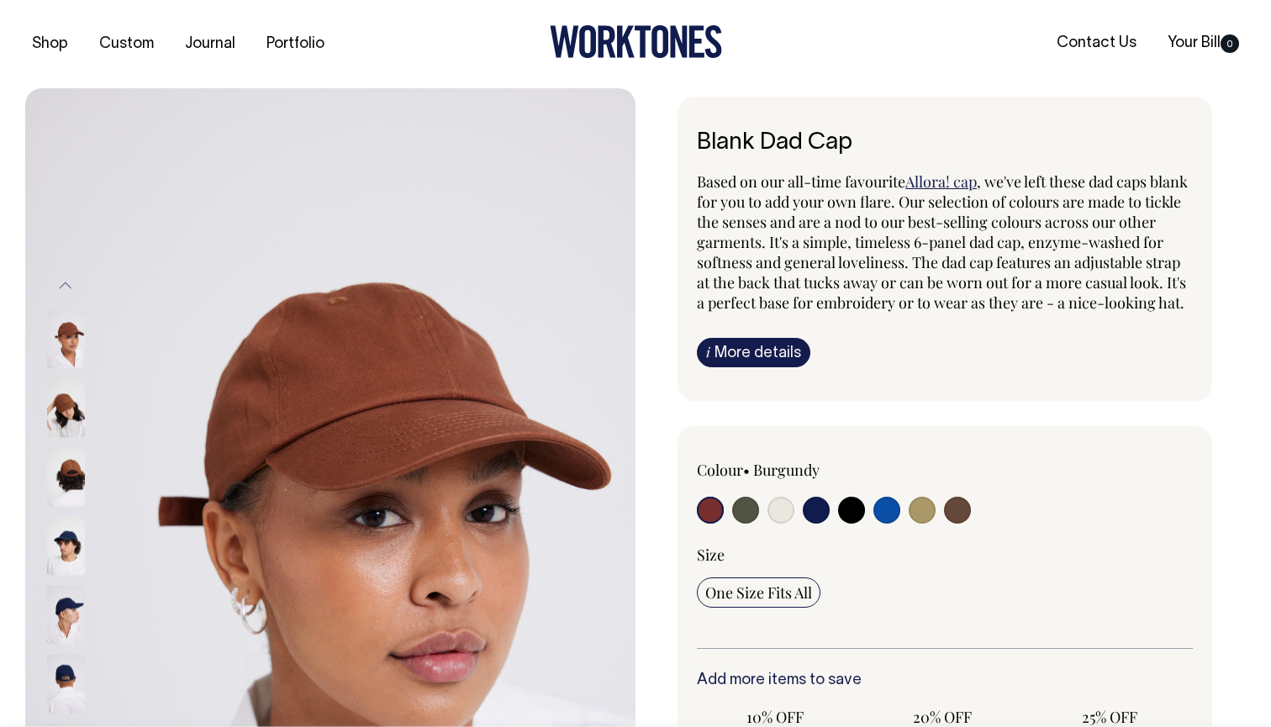
click at [67, 419] on img at bounding box center [66, 407] width 38 height 59
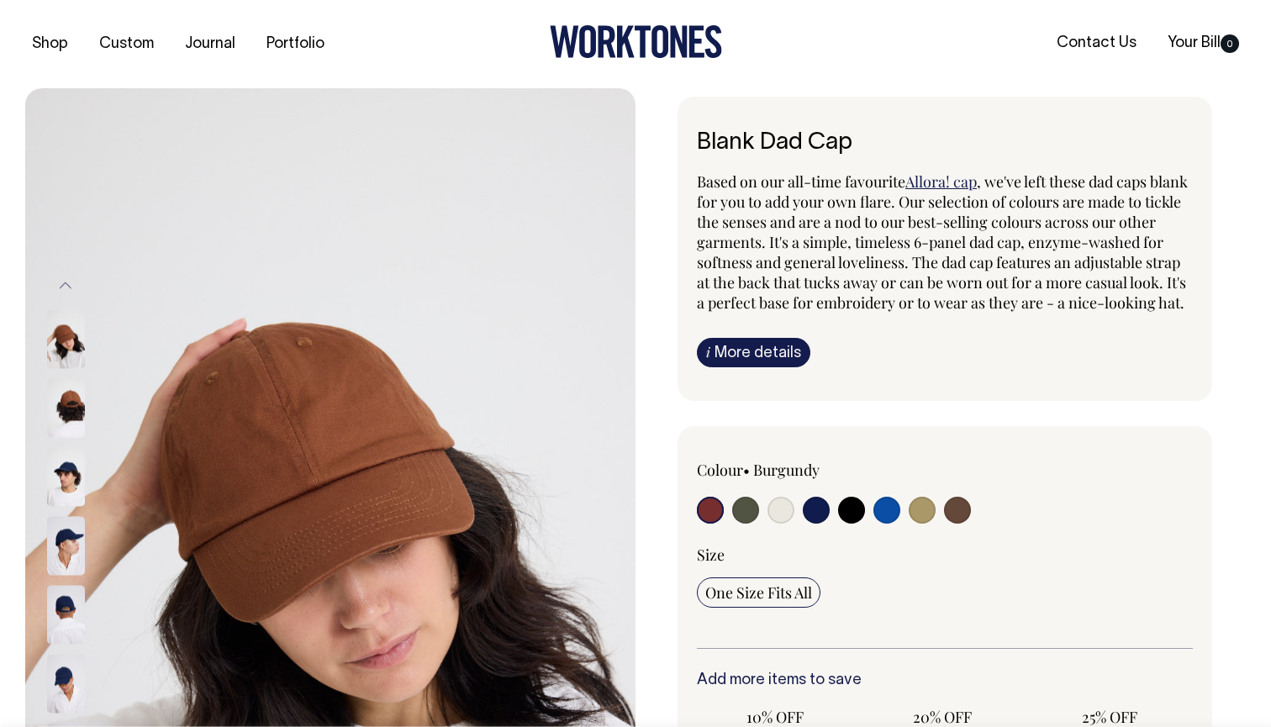
click at [67, 419] on img at bounding box center [66, 407] width 38 height 59
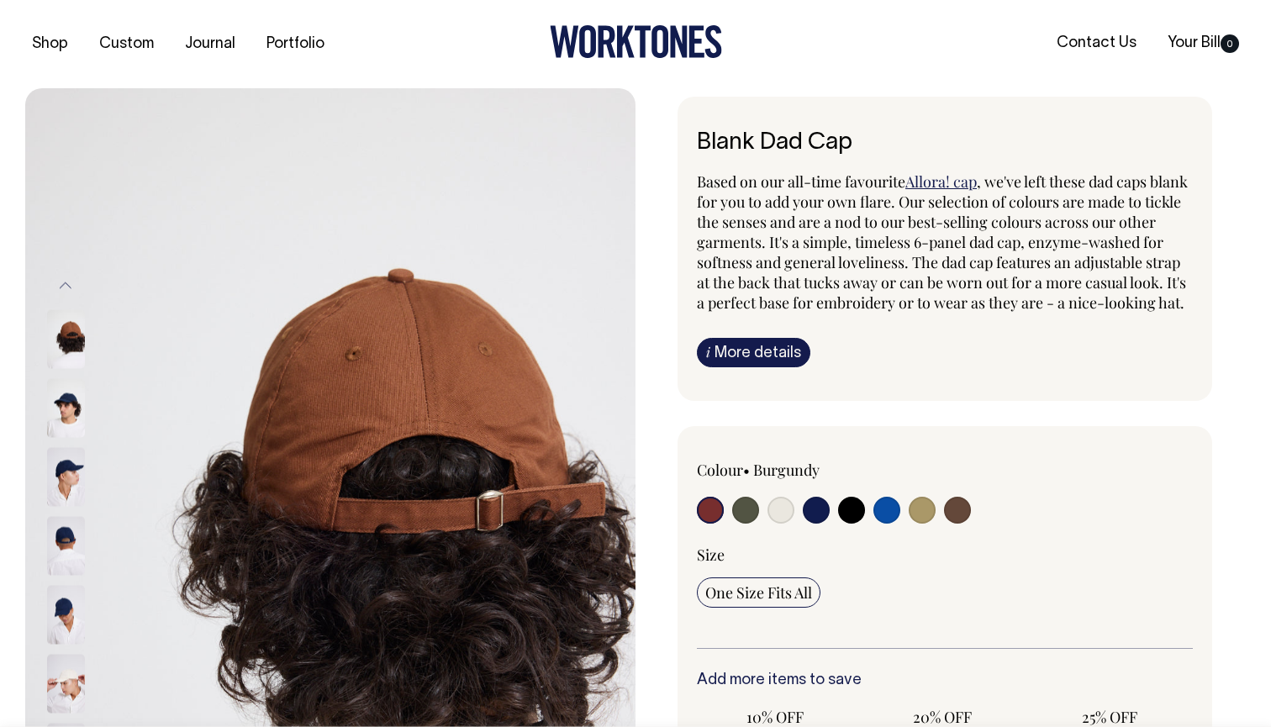
click at [67, 419] on img at bounding box center [66, 407] width 38 height 59
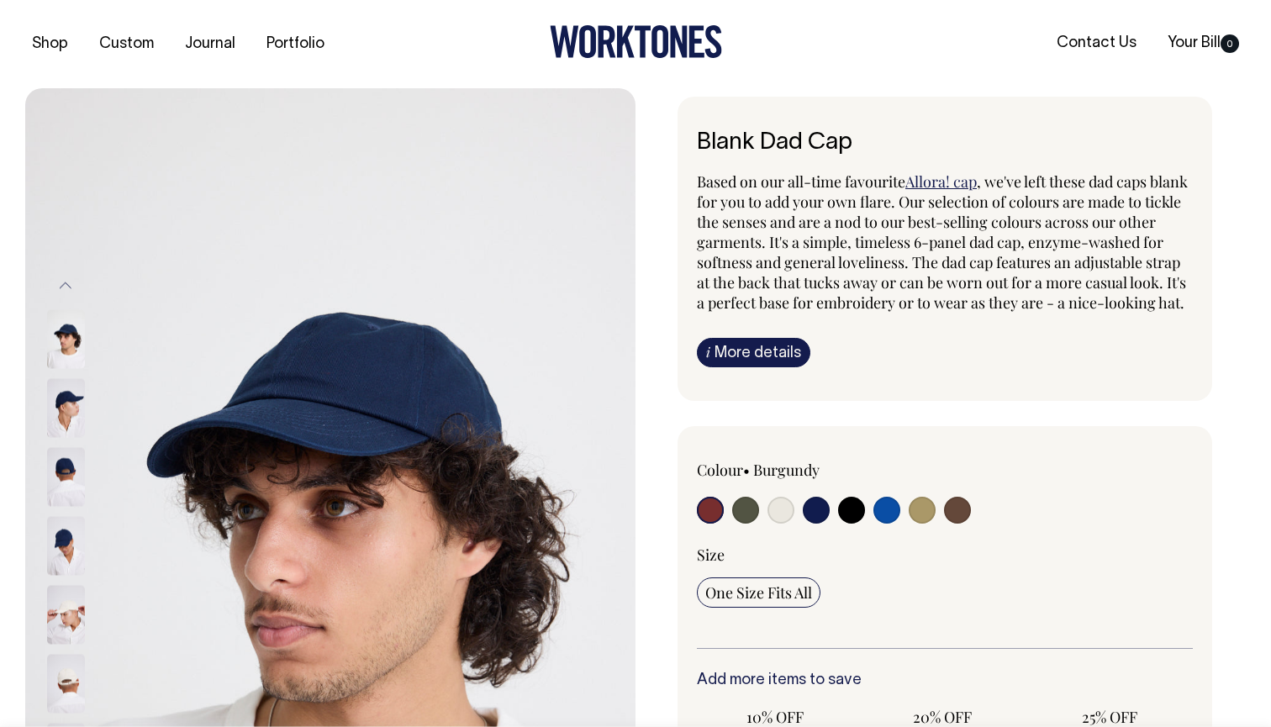
click at [65, 433] on img at bounding box center [66, 407] width 38 height 59
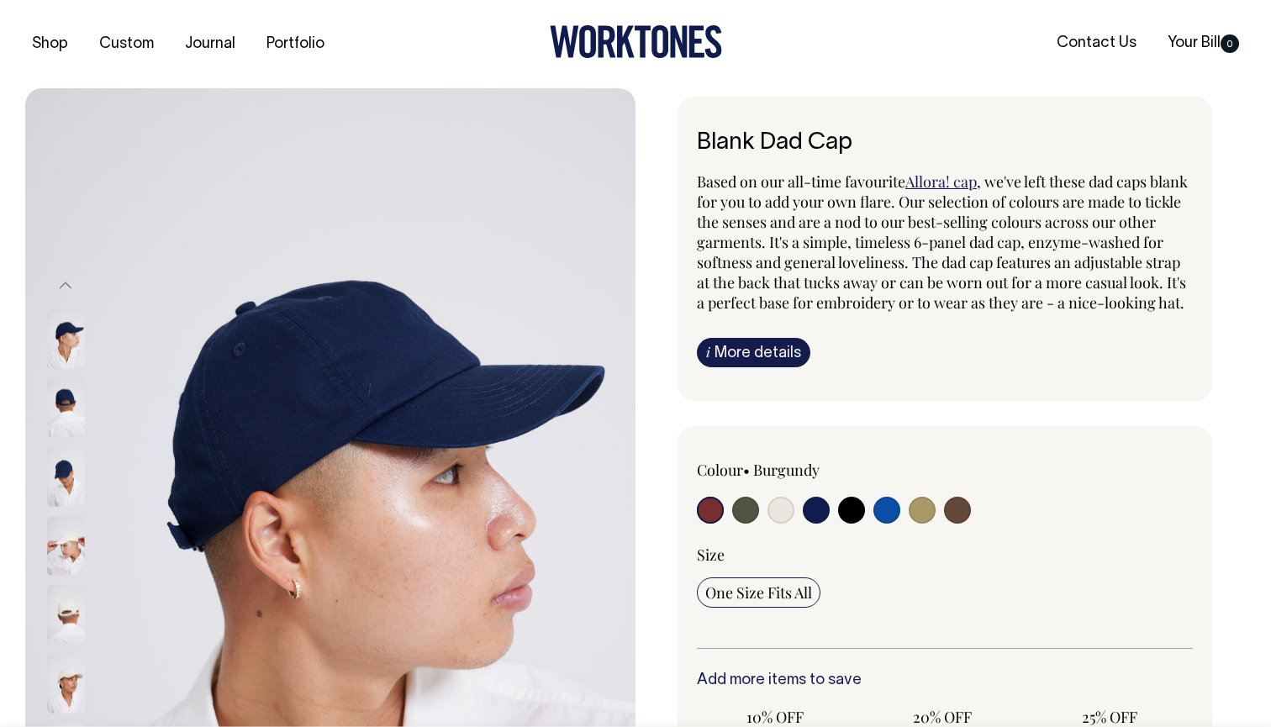
click at [64, 436] on img at bounding box center [66, 407] width 38 height 59
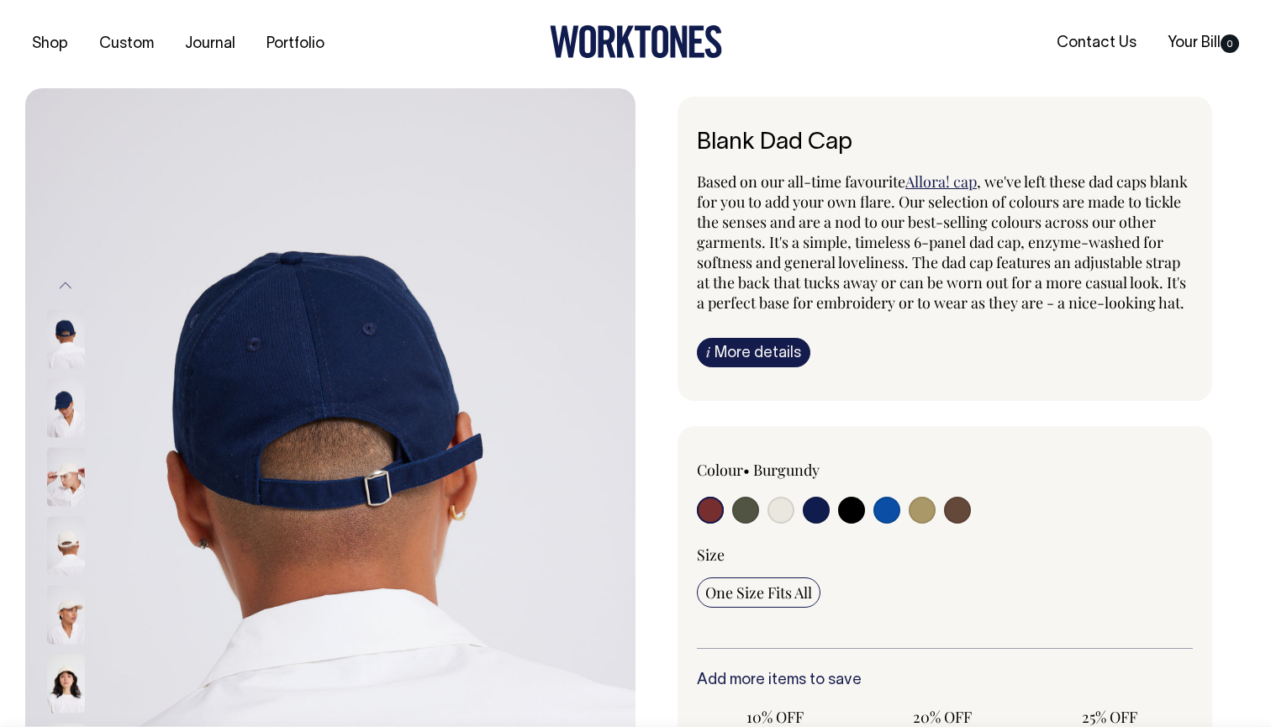
click at [64, 436] on img at bounding box center [66, 407] width 38 height 59
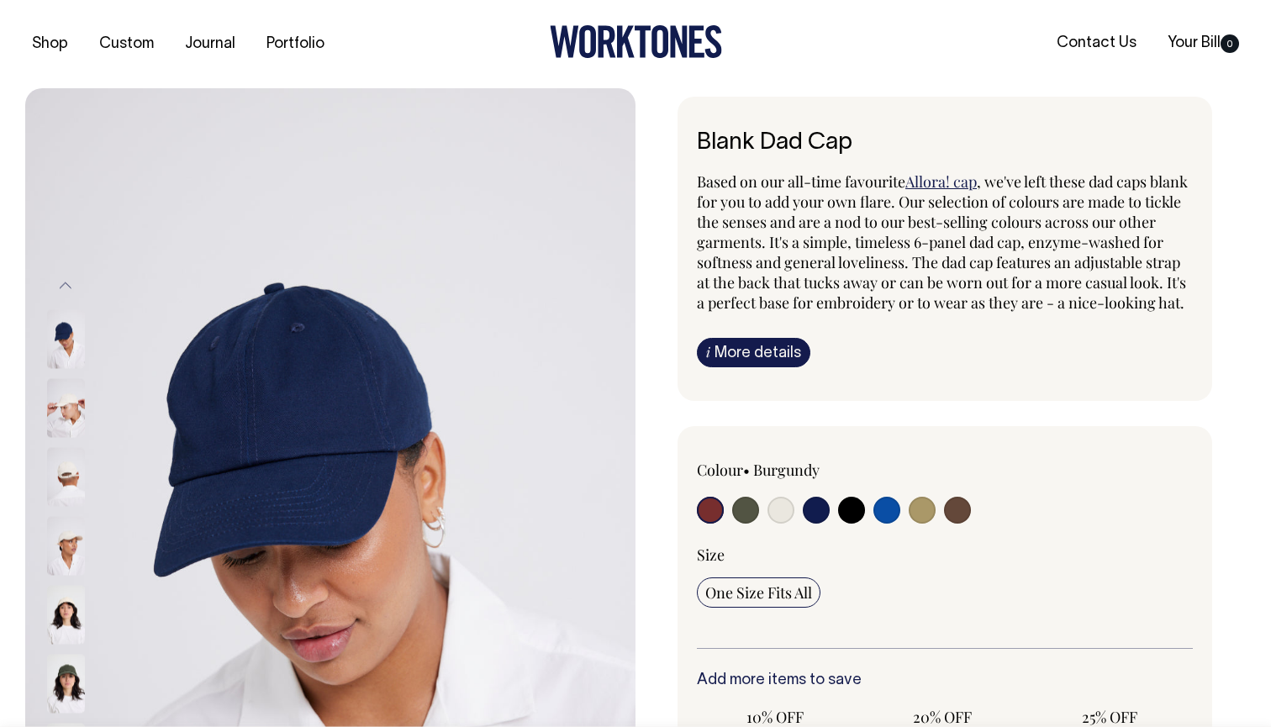
click at [61, 449] on img at bounding box center [66, 476] width 38 height 59
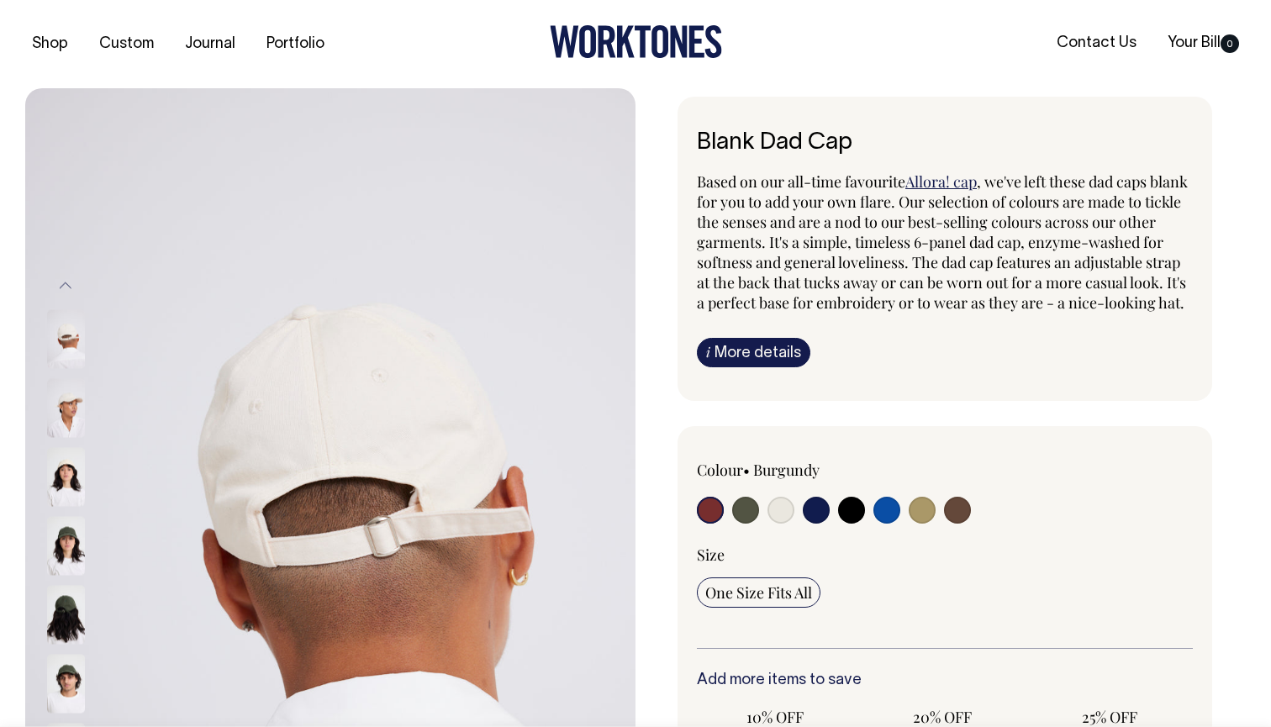
click at [62, 457] on img at bounding box center [66, 476] width 38 height 59
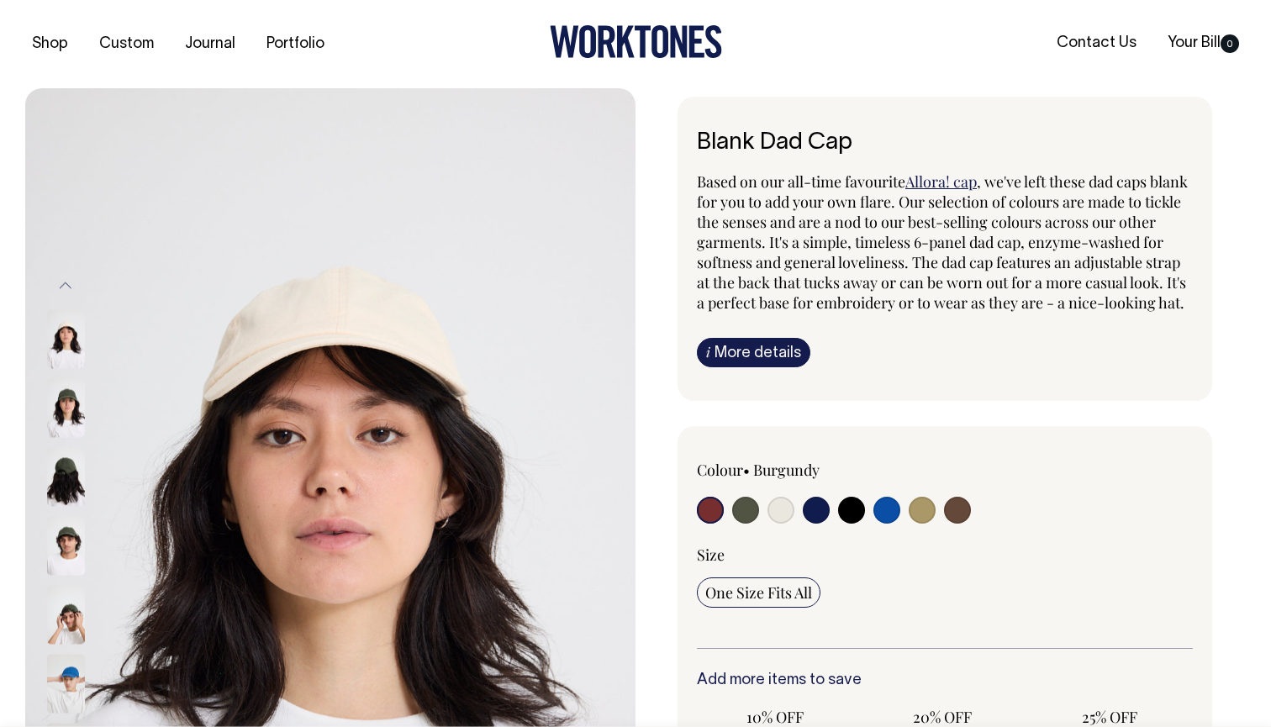
click at [62, 457] on img at bounding box center [66, 476] width 38 height 59
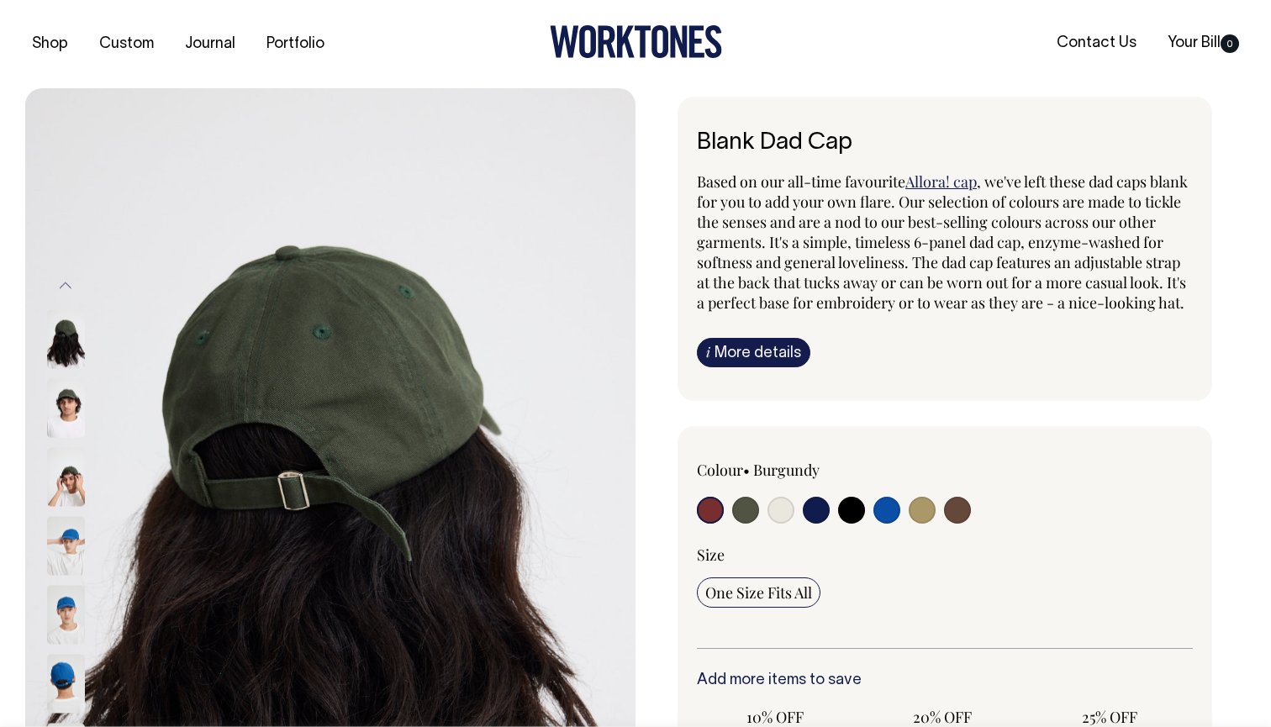
click at [74, 487] on img at bounding box center [66, 476] width 38 height 59
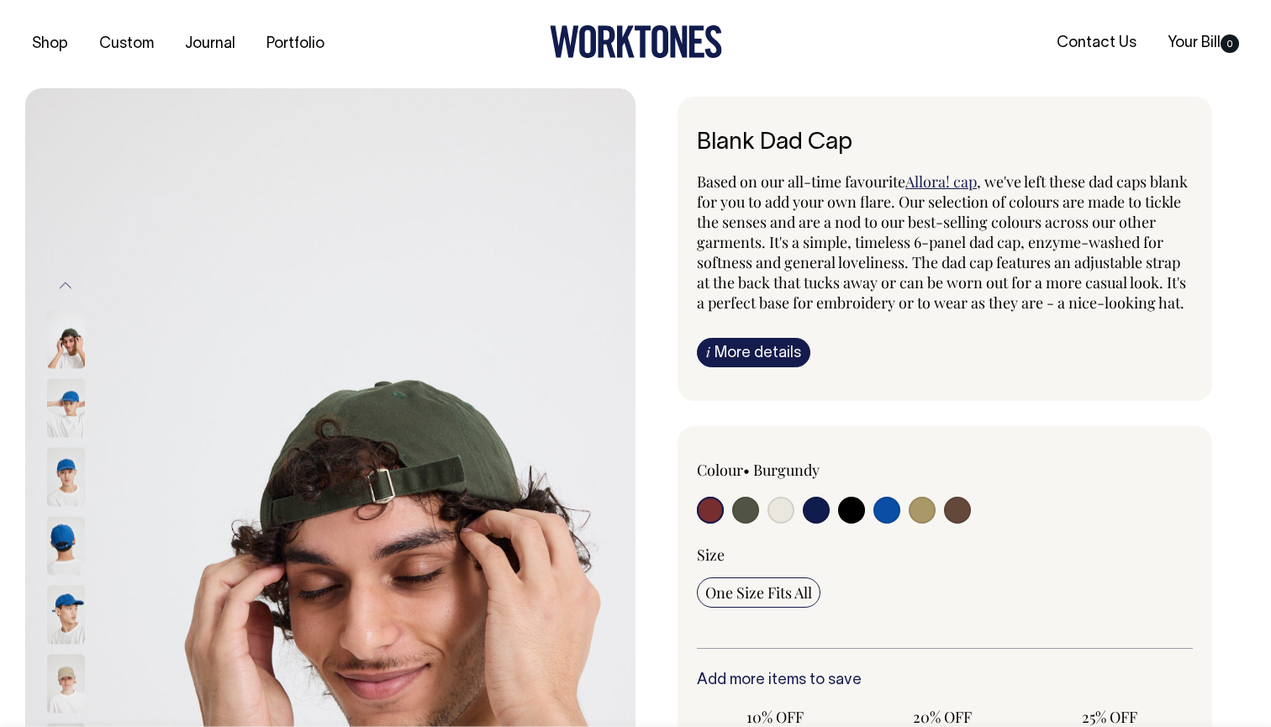
click at [78, 413] on img at bounding box center [66, 407] width 38 height 59
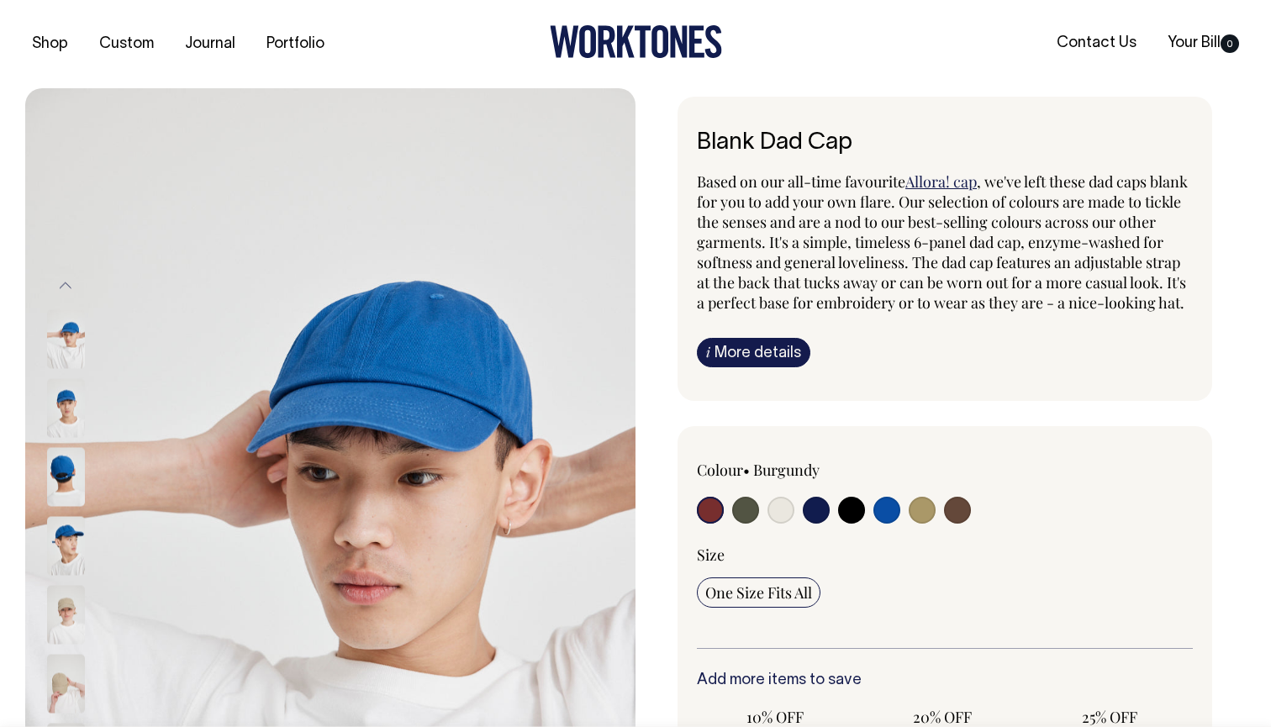
click at [68, 445] on div at bounding box center [88, 476] width 84 height 69
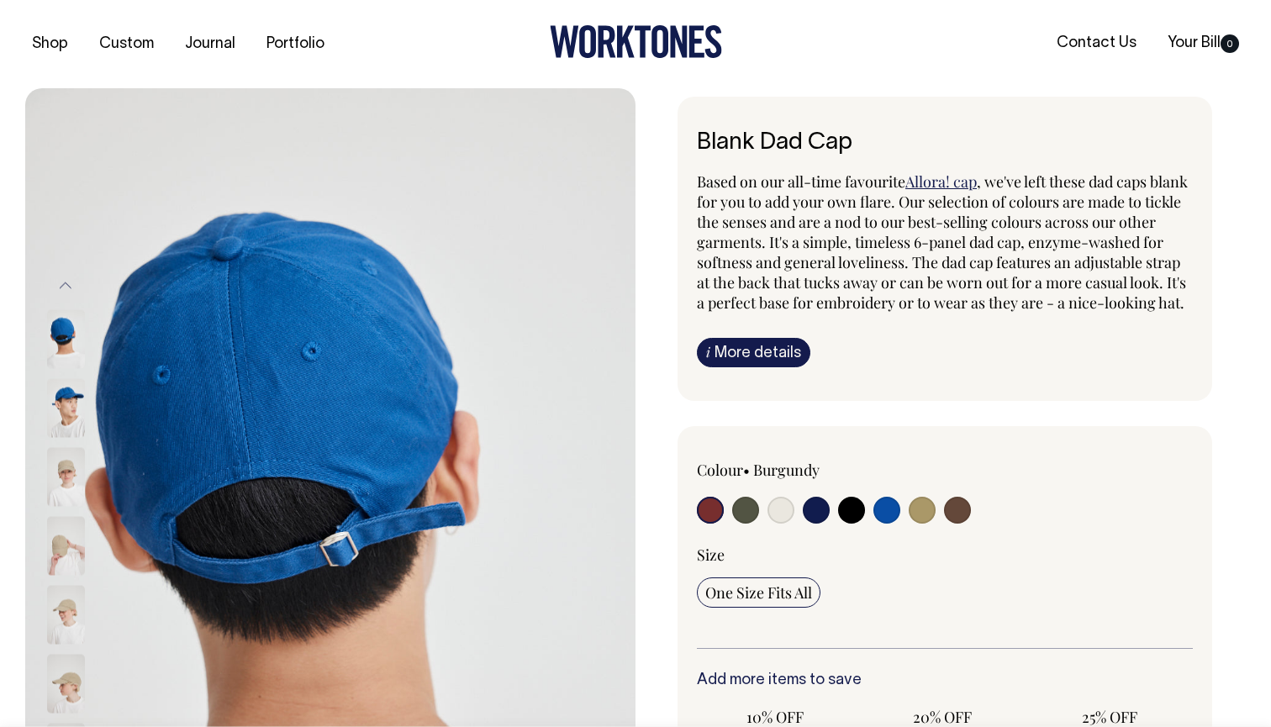
click at [70, 450] on img at bounding box center [66, 476] width 38 height 59
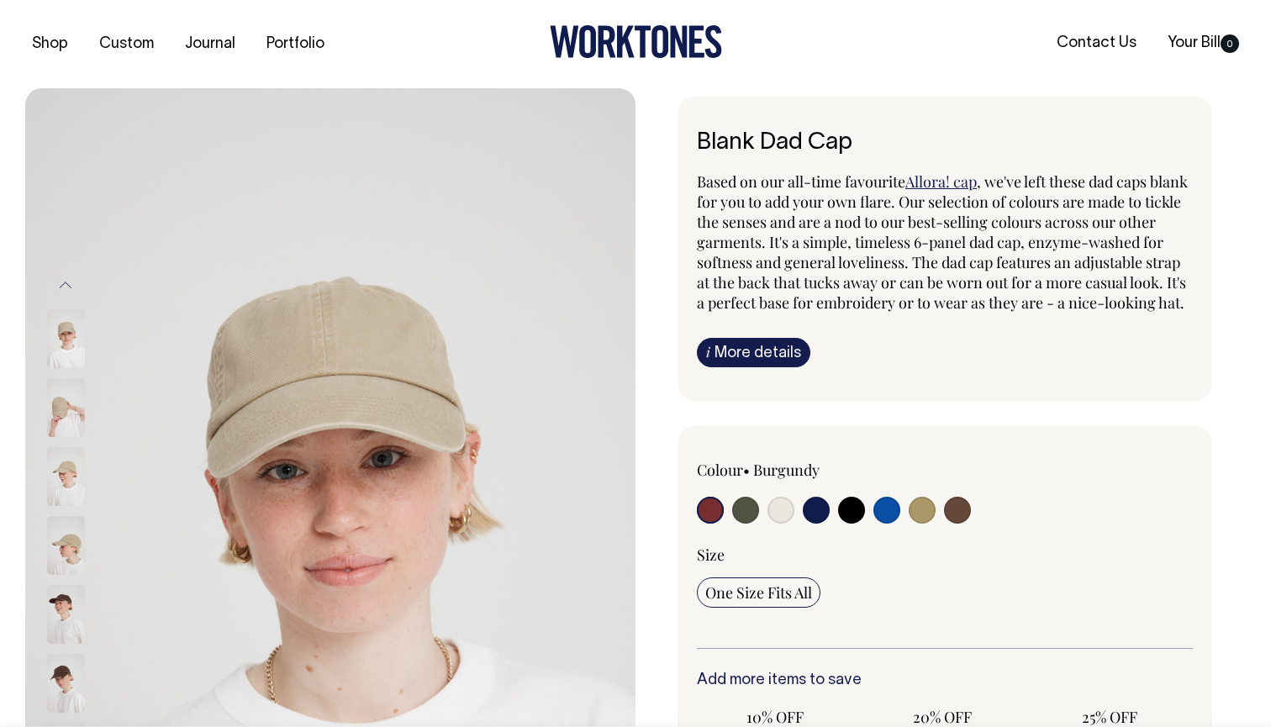
click at [70, 450] on img at bounding box center [66, 476] width 38 height 59
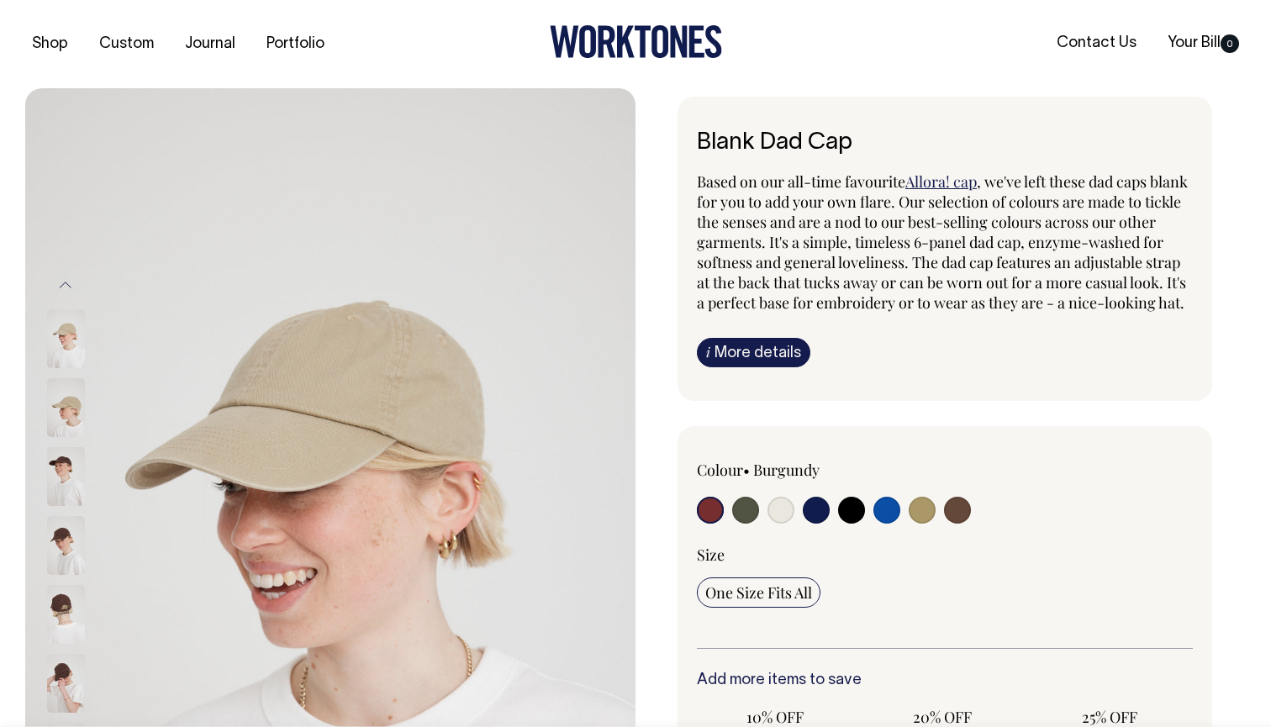
click at [70, 450] on img at bounding box center [66, 476] width 38 height 59
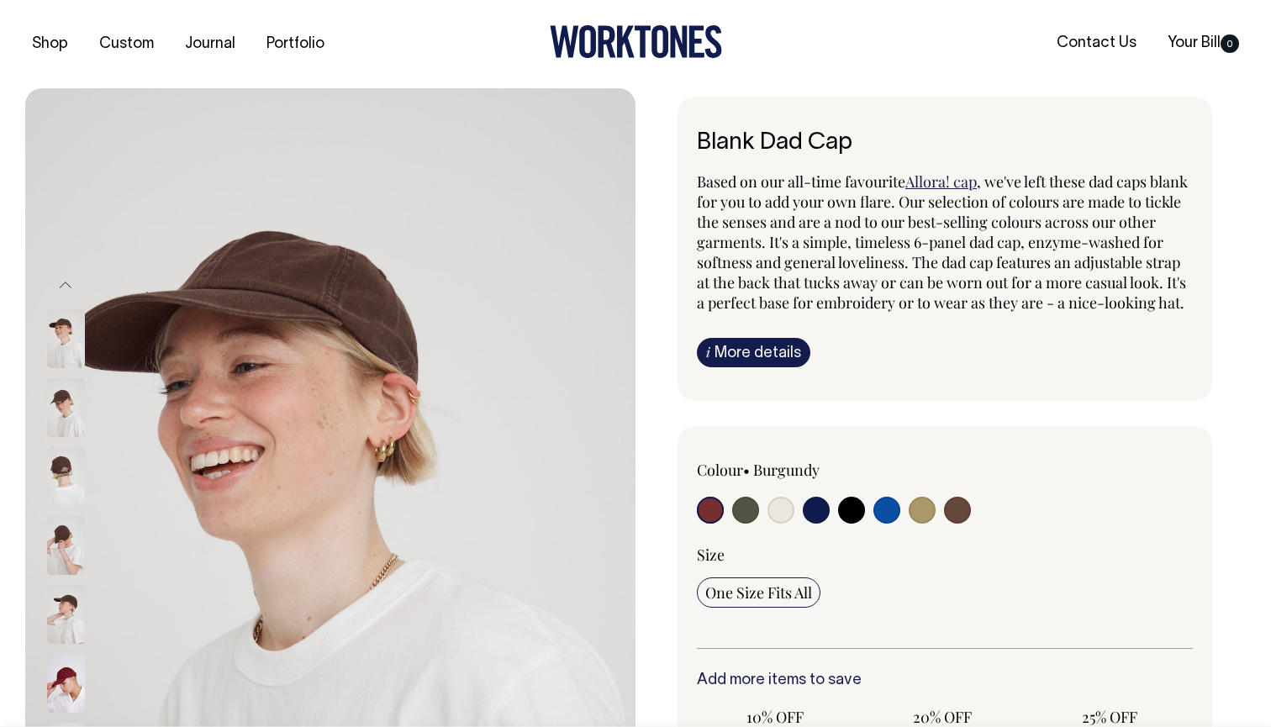
click at [70, 450] on img at bounding box center [66, 476] width 38 height 59
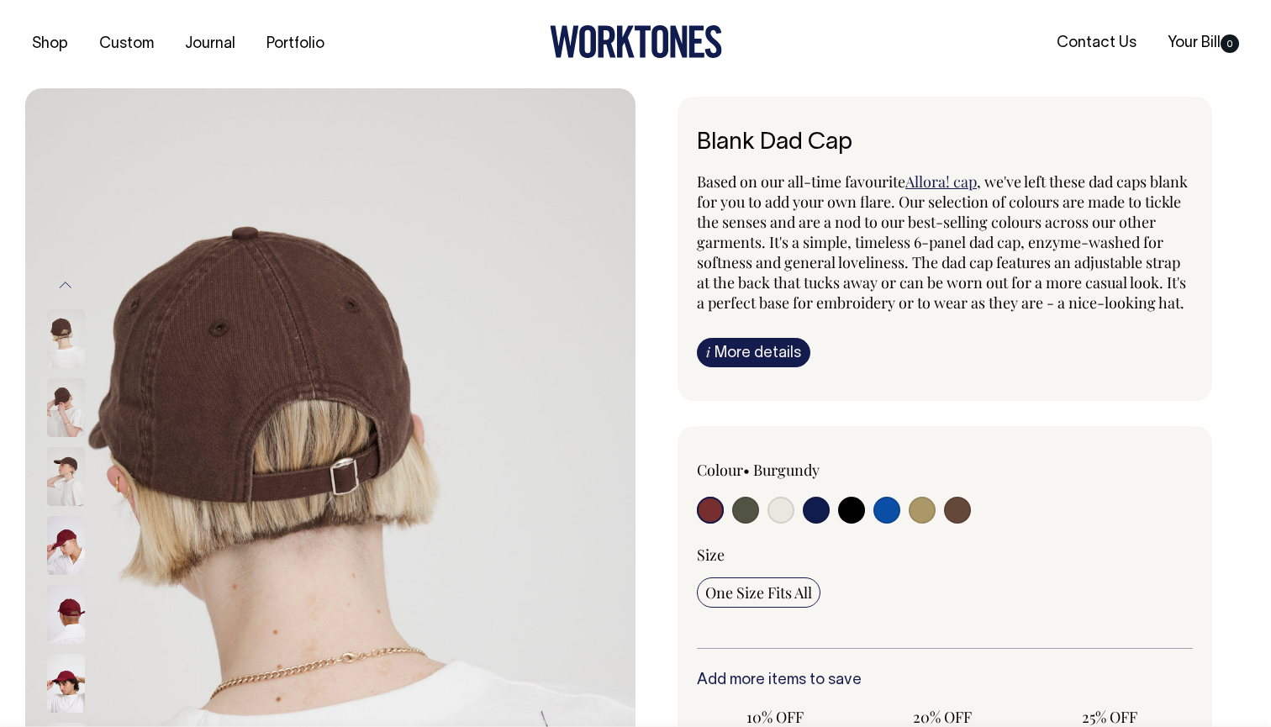
click at [70, 450] on img at bounding box center [66, 476] width 38 height 59
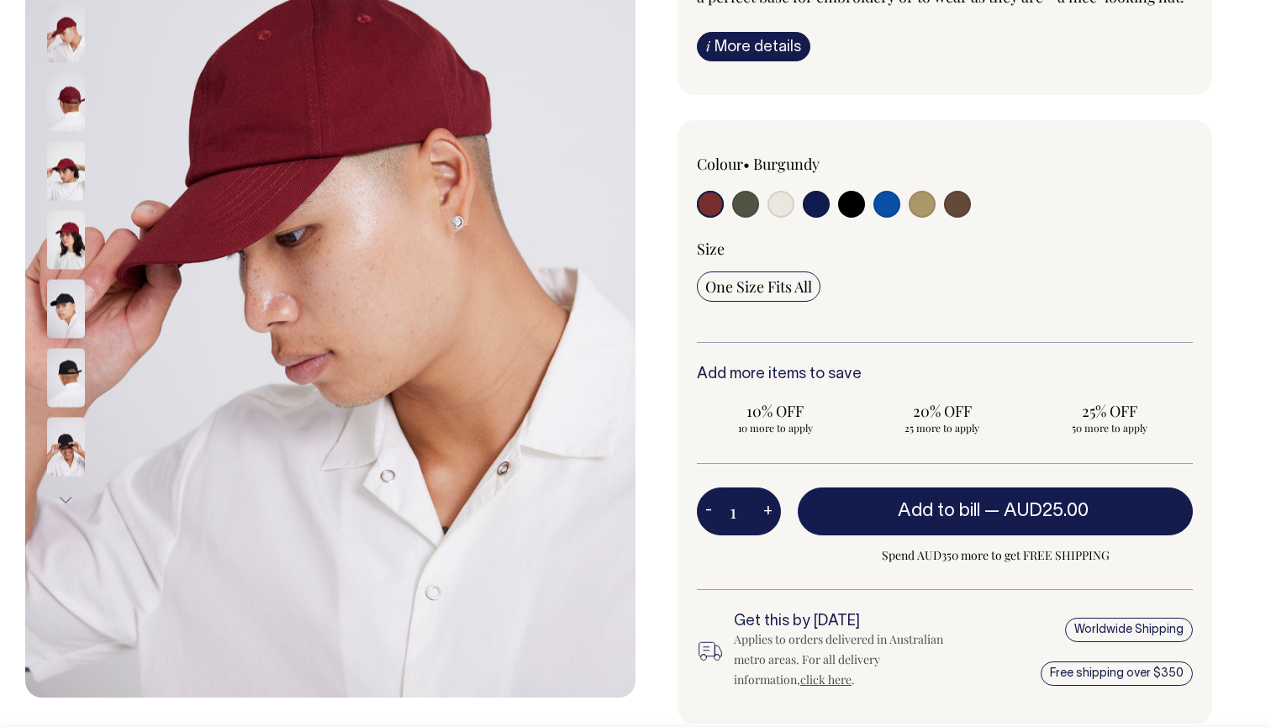
scroll to position [303, 0]
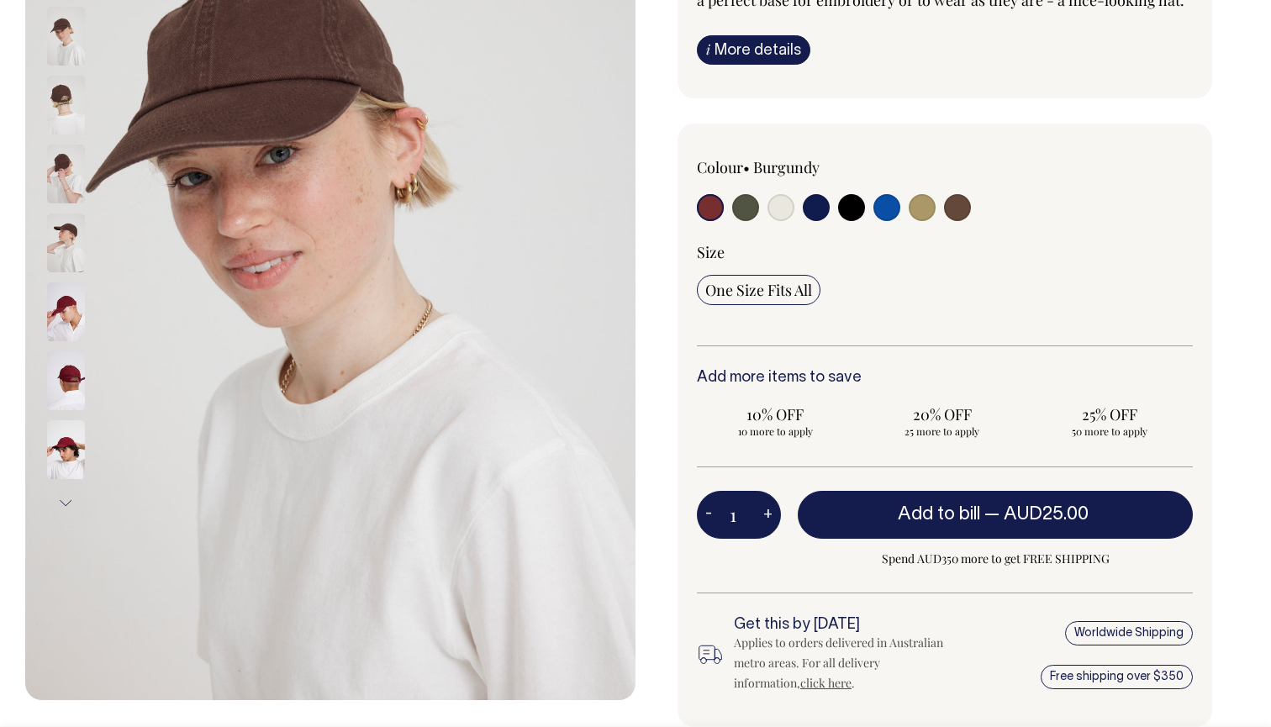
click at [990, 140] on div "Blank Dad Cap Based on our all-time favourite Allora! cap , we've left these da…" at bounding box center [940, 328] width 610 height 1069
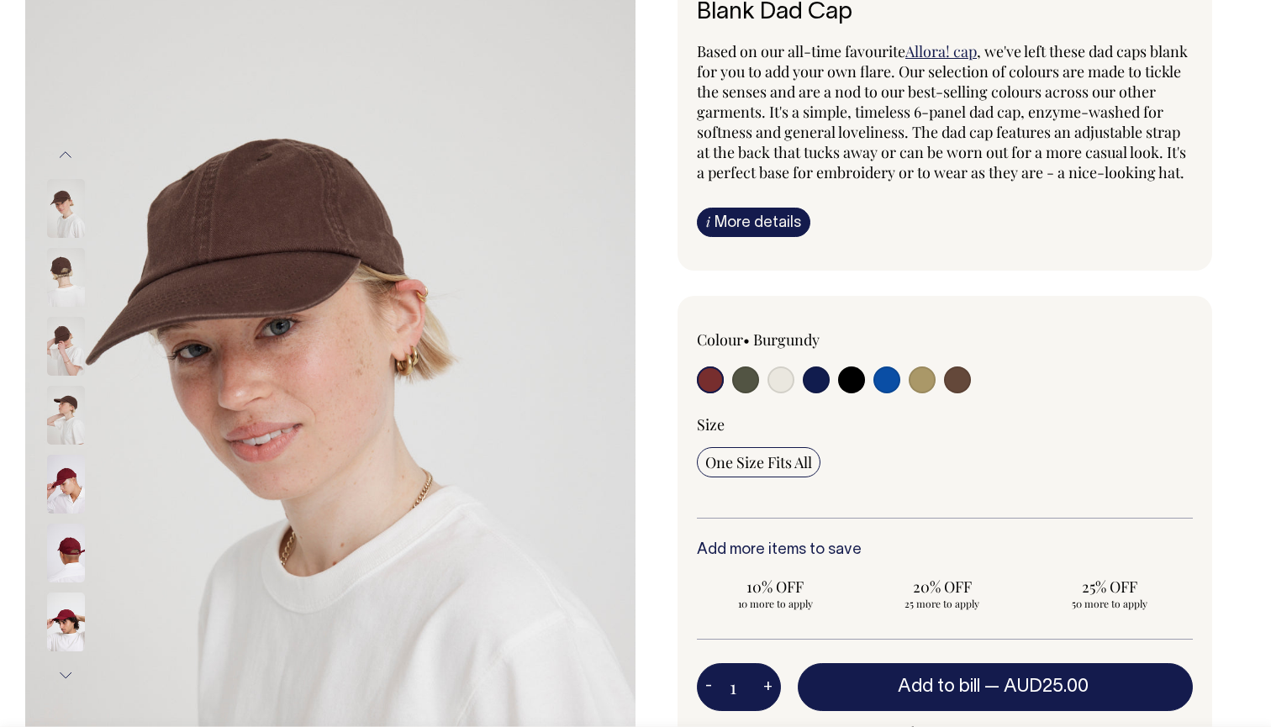
scroll to position [129, 0]
click at [71, 267] on img at bounding box center [66, 278] width 38 height 59
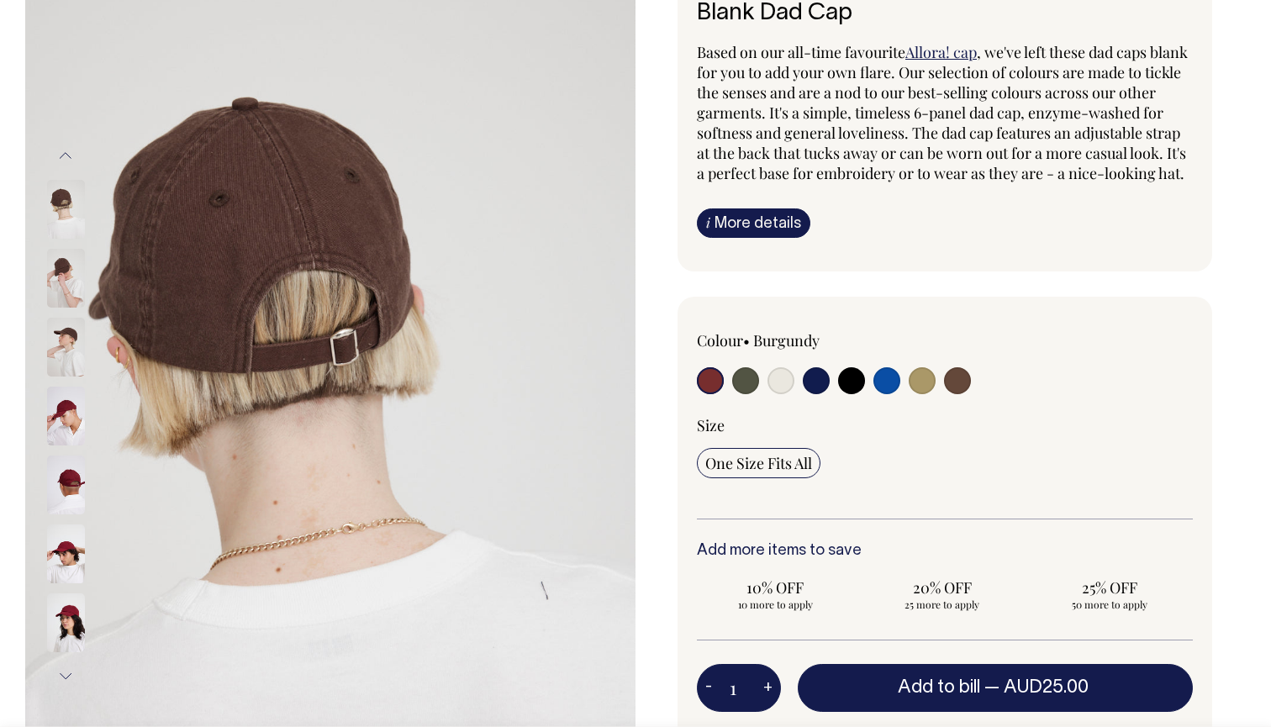
click at [69, 206] on img at bounding box center [66, 209] width 38 height 59
click at [58, 203] on img at bounding box center [66, 209] width 38 height 59
click at [34, 229] on img at bounding box center [330, 416] width 610 height 914
click at [62, 201] on img at bounding box center [66, 209] width 38 height 59
click at [65, 154] on button "Previous" at bounding box center [65, 156] width 25 height 38
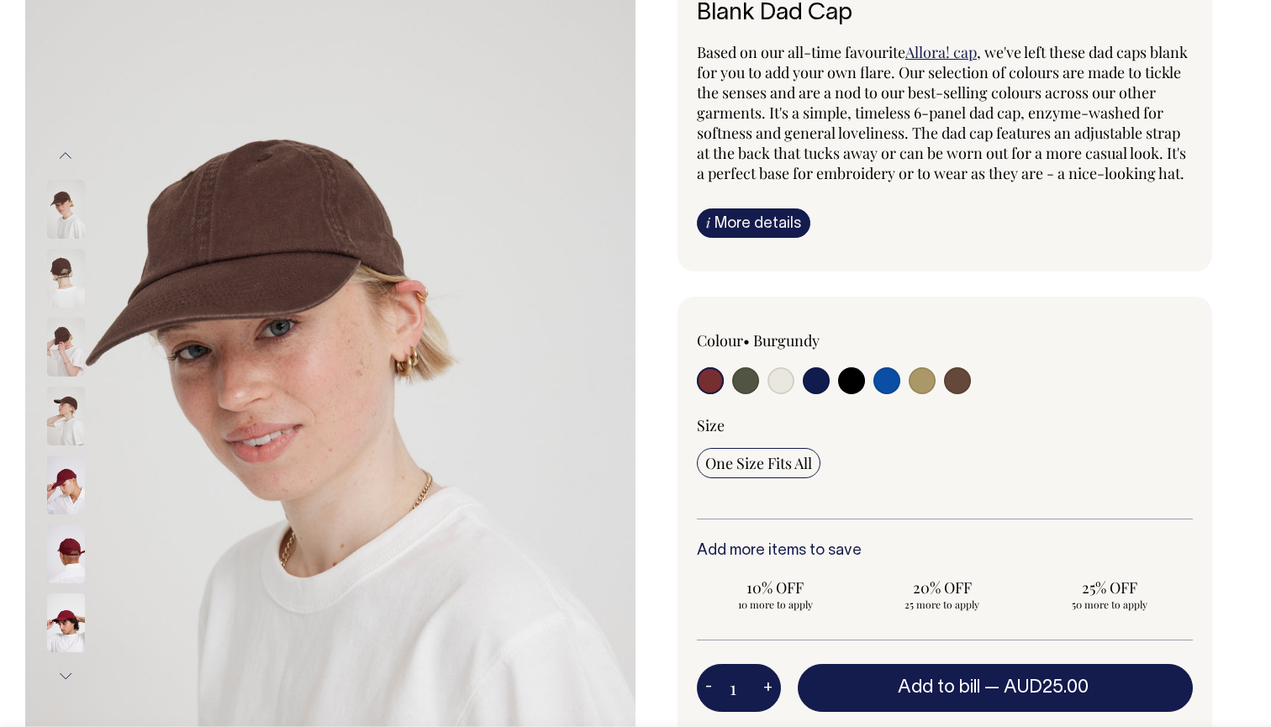
click at [63, 221] on img at bounding box center [66, 209] width 38 height 59
click at [71, 176] on div at bounding box center [88, 209] width 84 height 69
click at [67, 161] on button "Previous" at bounding box center [65, 156] width 25 height 38
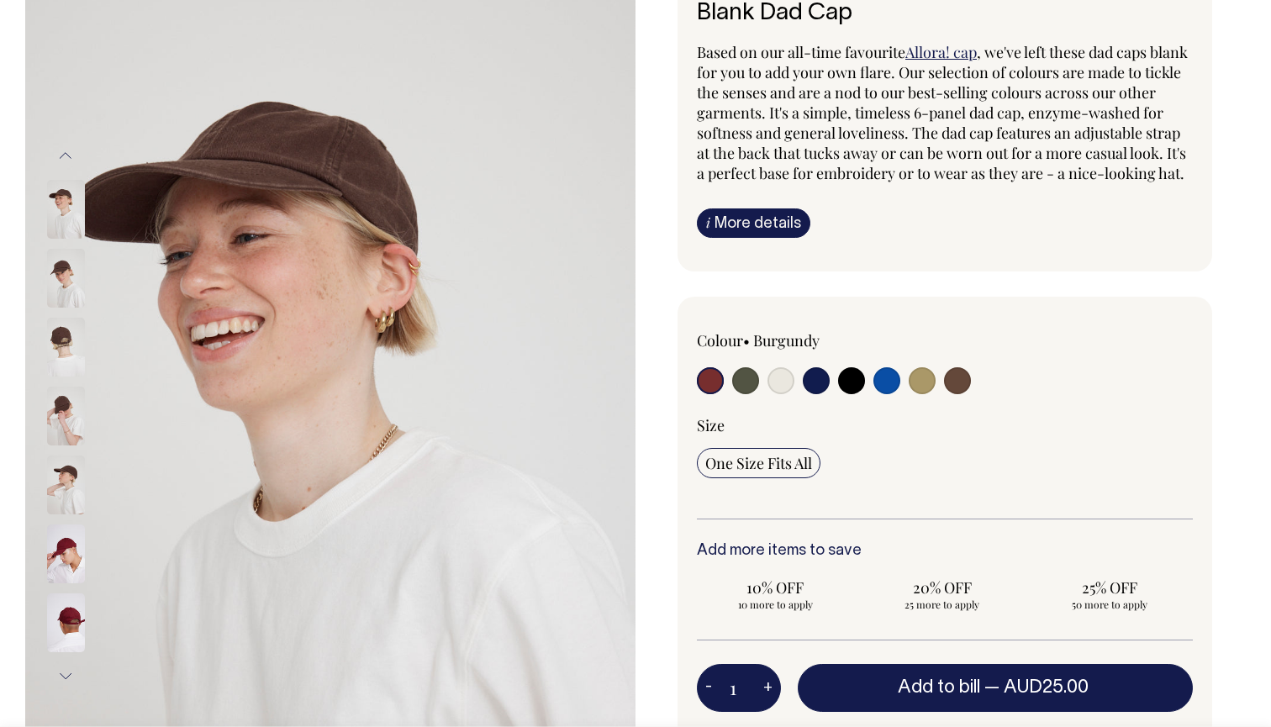
click at [62, 214] on img at bounding box center [66, 209] width 38 height 59
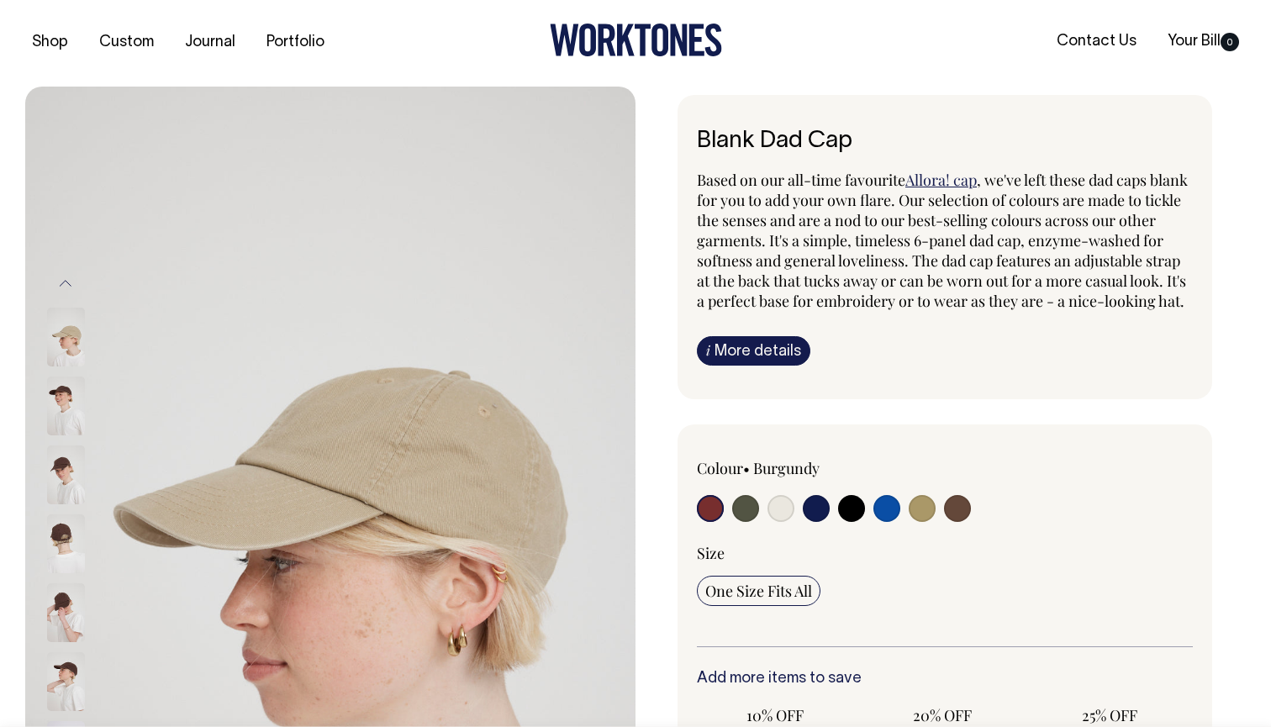
scroll to position [0, 0]
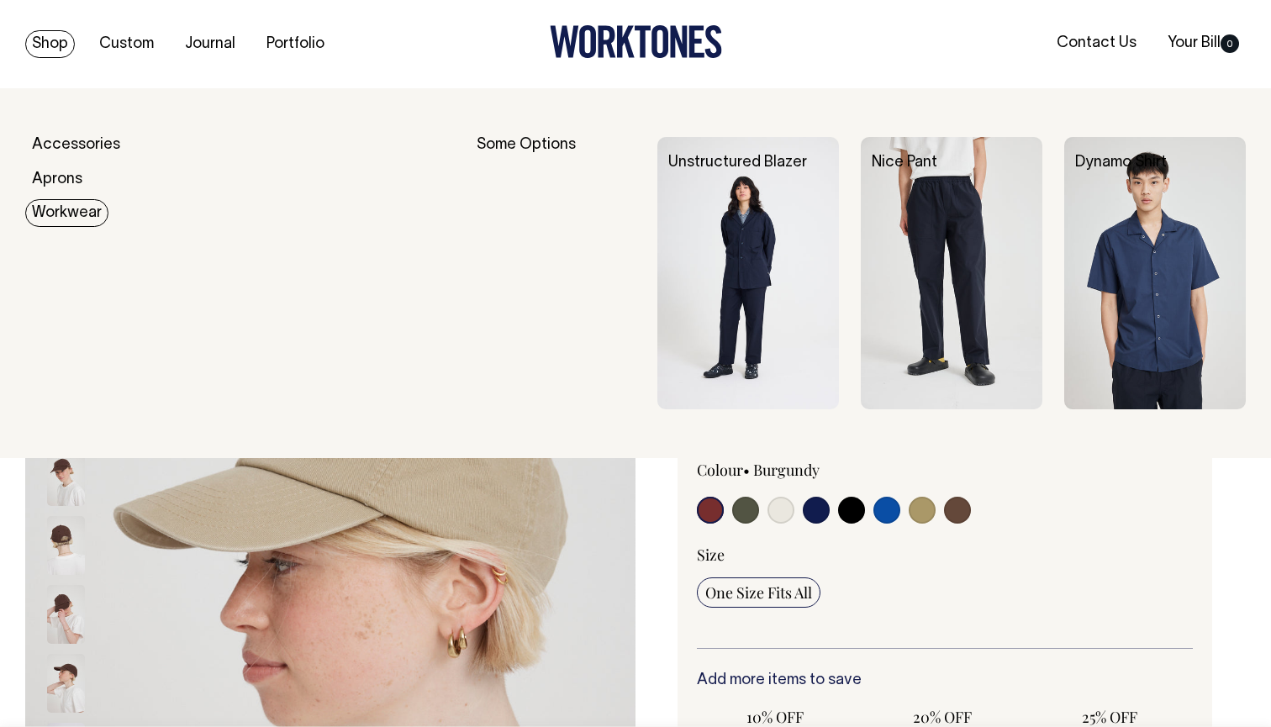
click at [76, 213] on link "Workwear" at bounding box center [66, 213] width 83 height 28
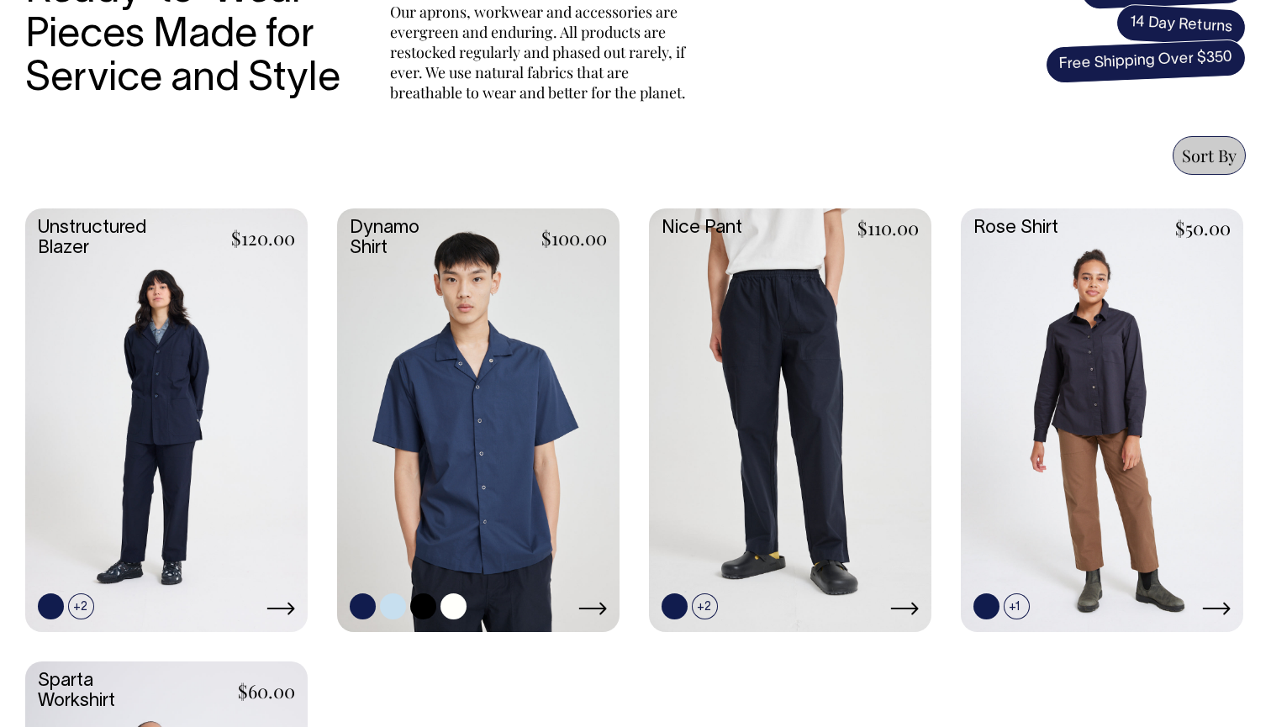
scroll to position [581, 0]
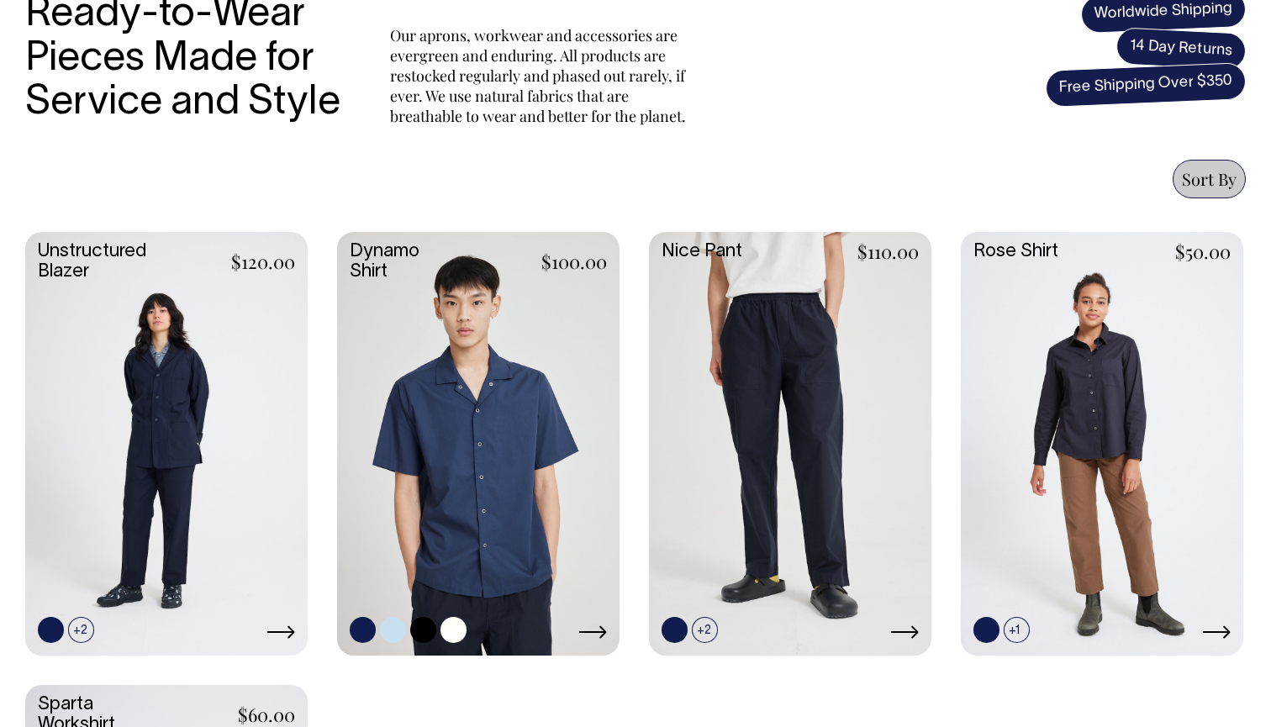
click at [501, 307] on link at bounding box center [478, 442] width 282 height 420
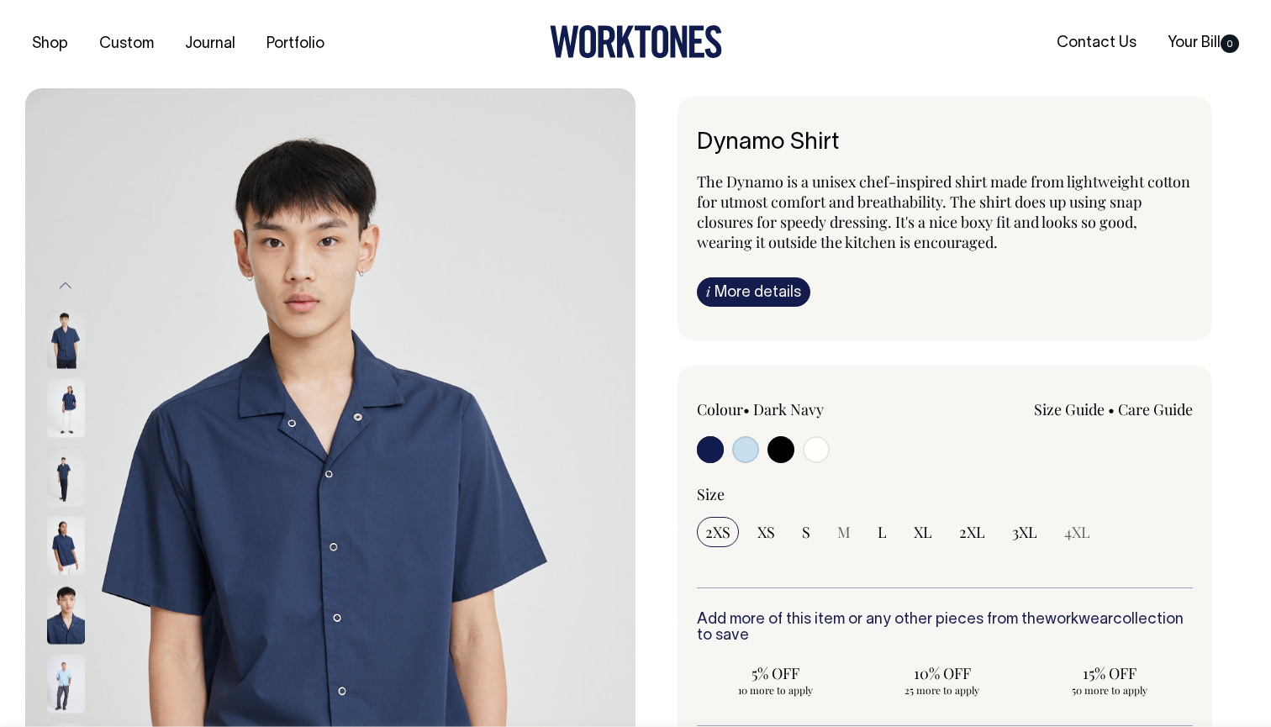
click at [74, 393] on img at bounding box center [66, 407] width 38 height 59
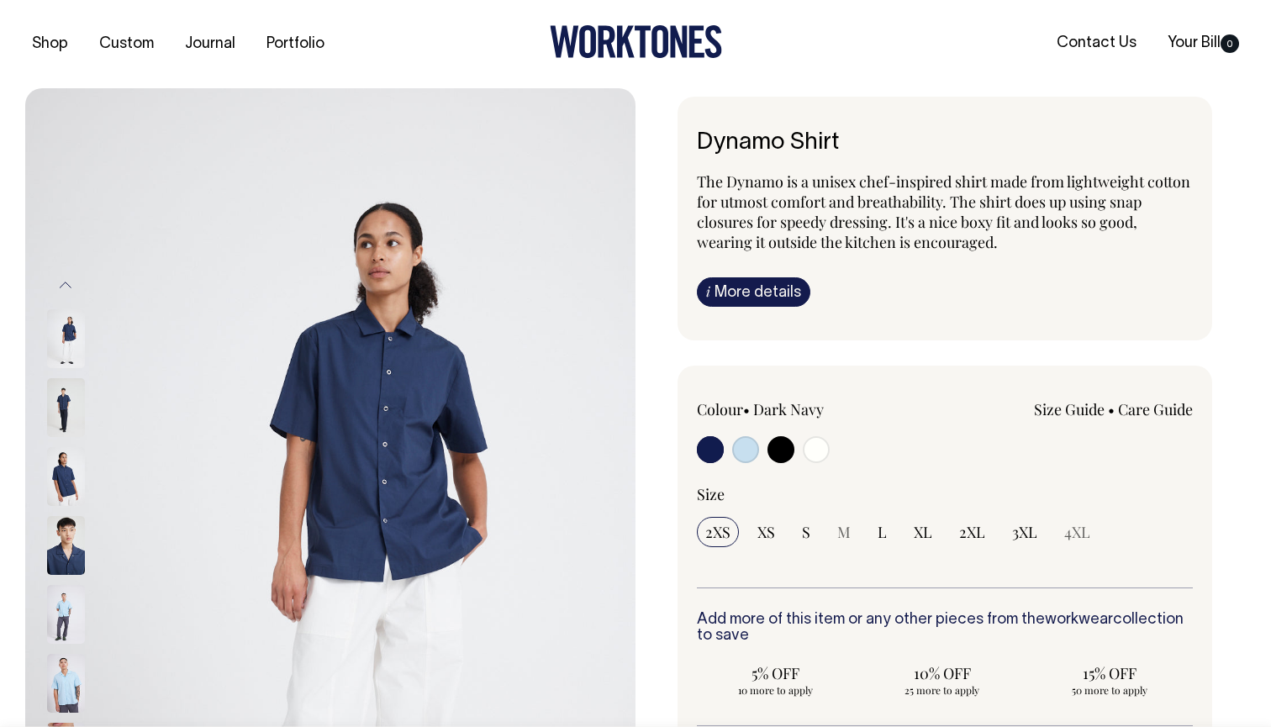
click at [77, 410] on img at bounding box center [66, 407] width 38 height 59
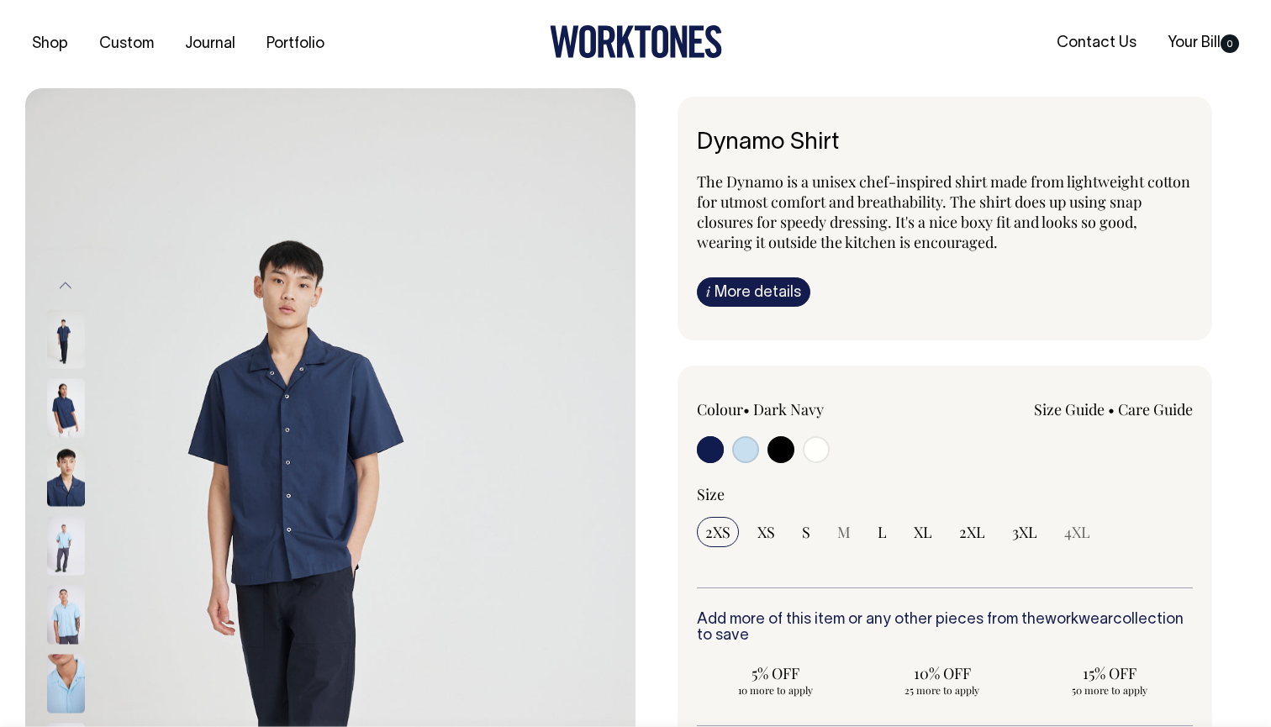
click at [81, 439] on div at bounding box center [88, 407] width 84 height 69
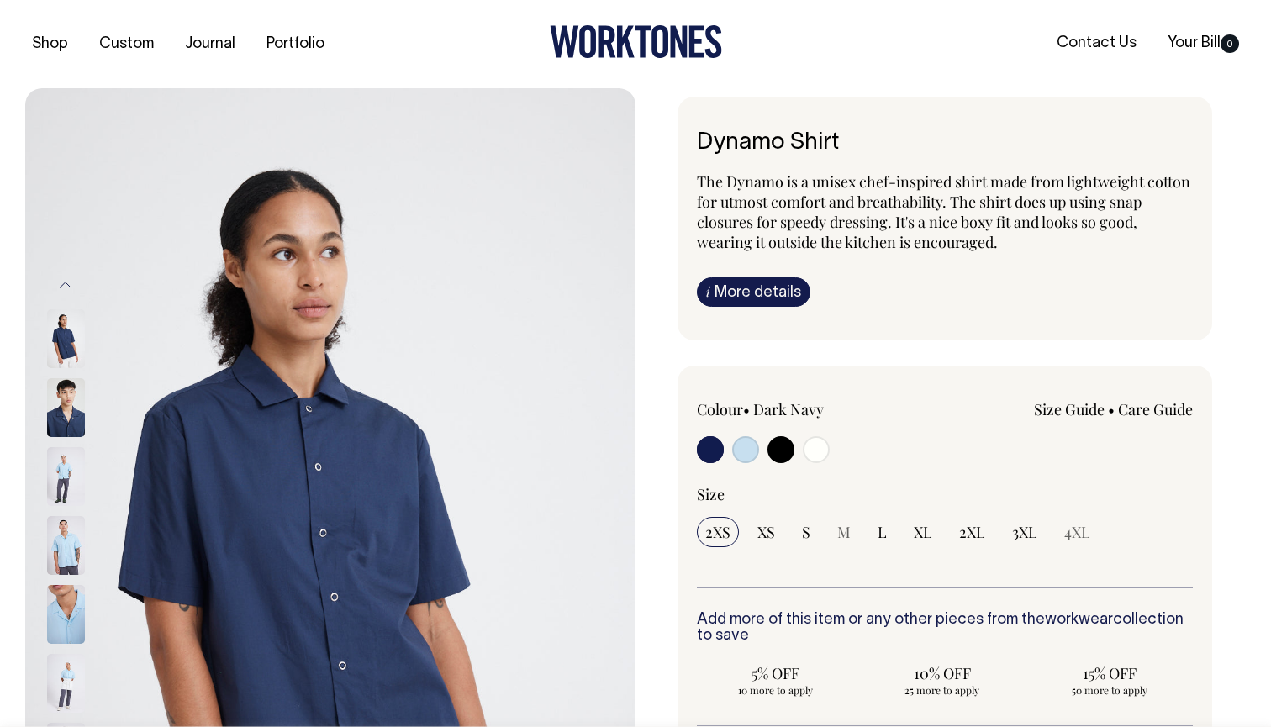
click at [54, 482] on img at bounding box center [66, 476] width 38 height 59
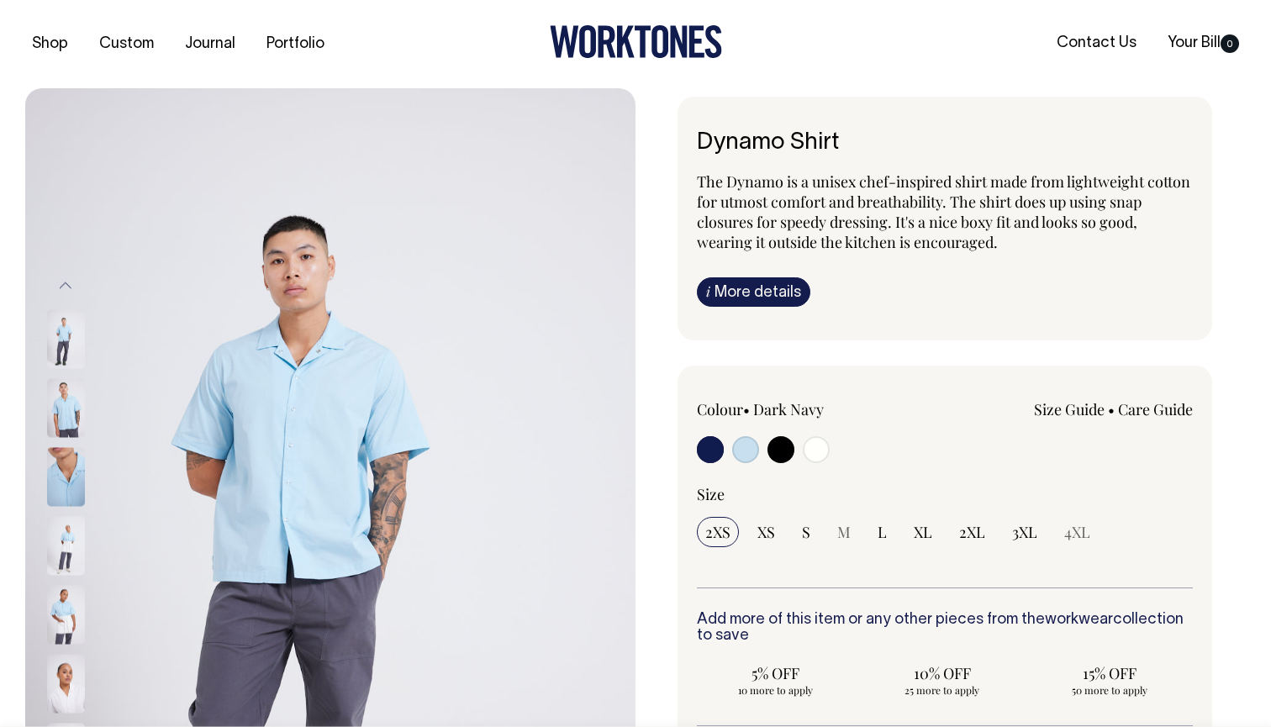
click at [67, 532] on img at bounding box center [66, 545] width 38 height 59
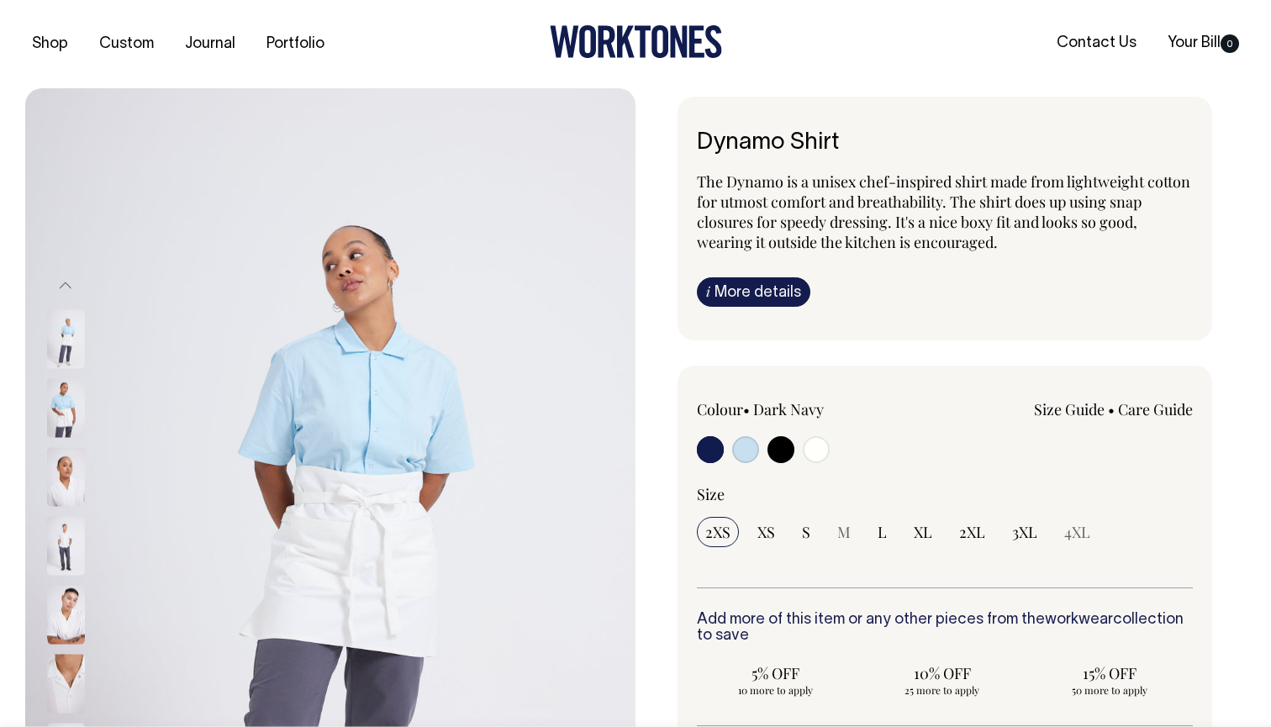
click at [743, 449] on input "radio" at bounding box center [745, 449] width 27 height 27
radio input "true"
select select "True Blue"
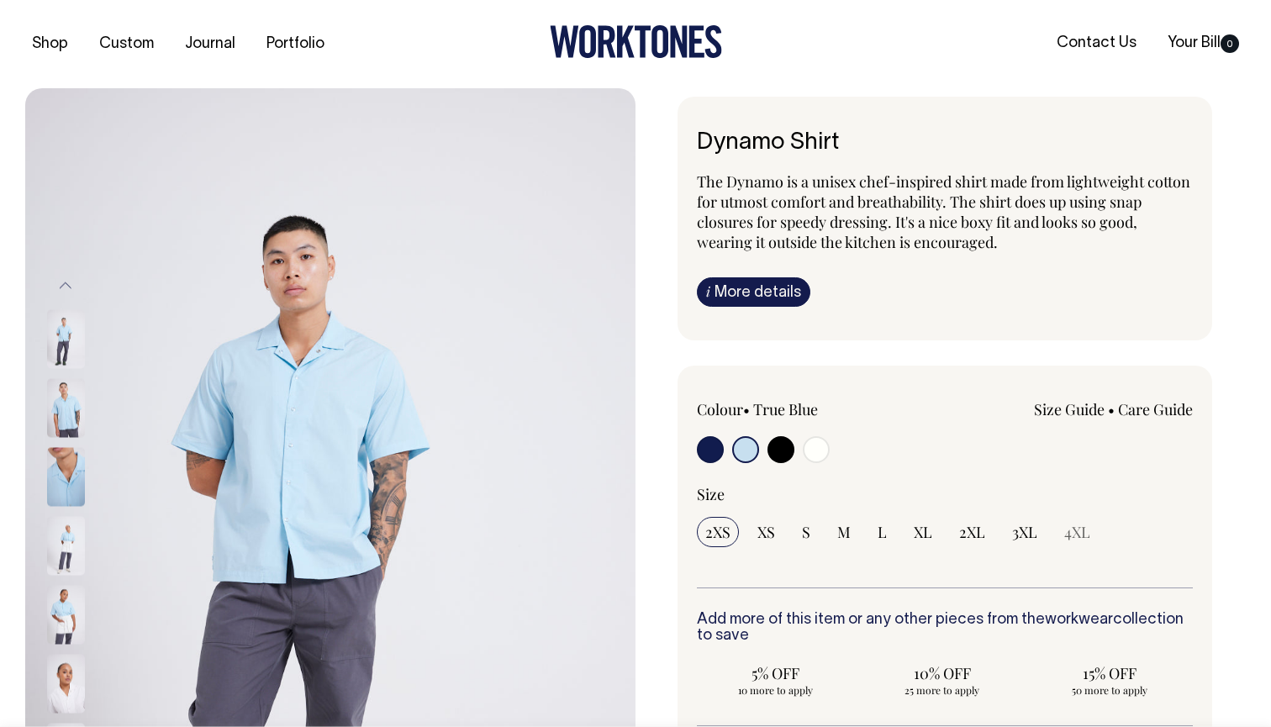
click at [777, 448] on input "radio" at bounding box center [780, 449] width 27 height 27
radio input "true"
select select "Black"
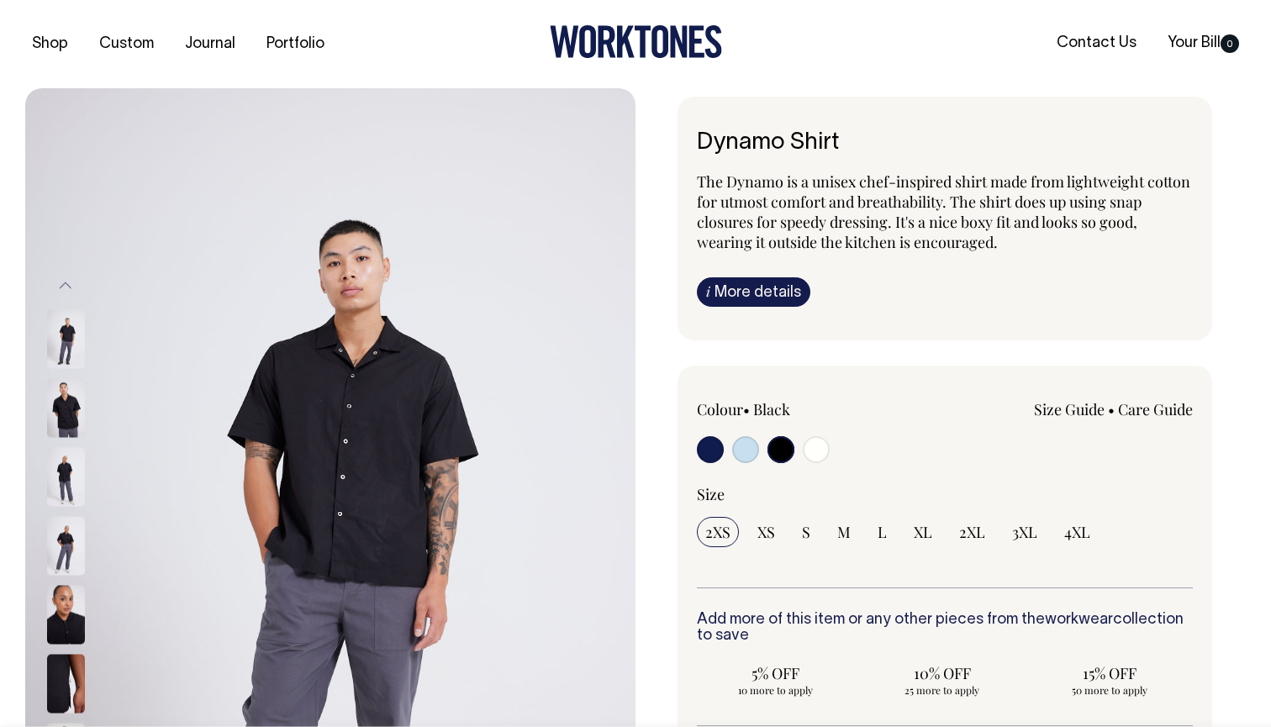
click at [745, 448] on input "radio" at bounding box center [745, 449] width 27 height 27
radio input "true"
select select "True Blue"
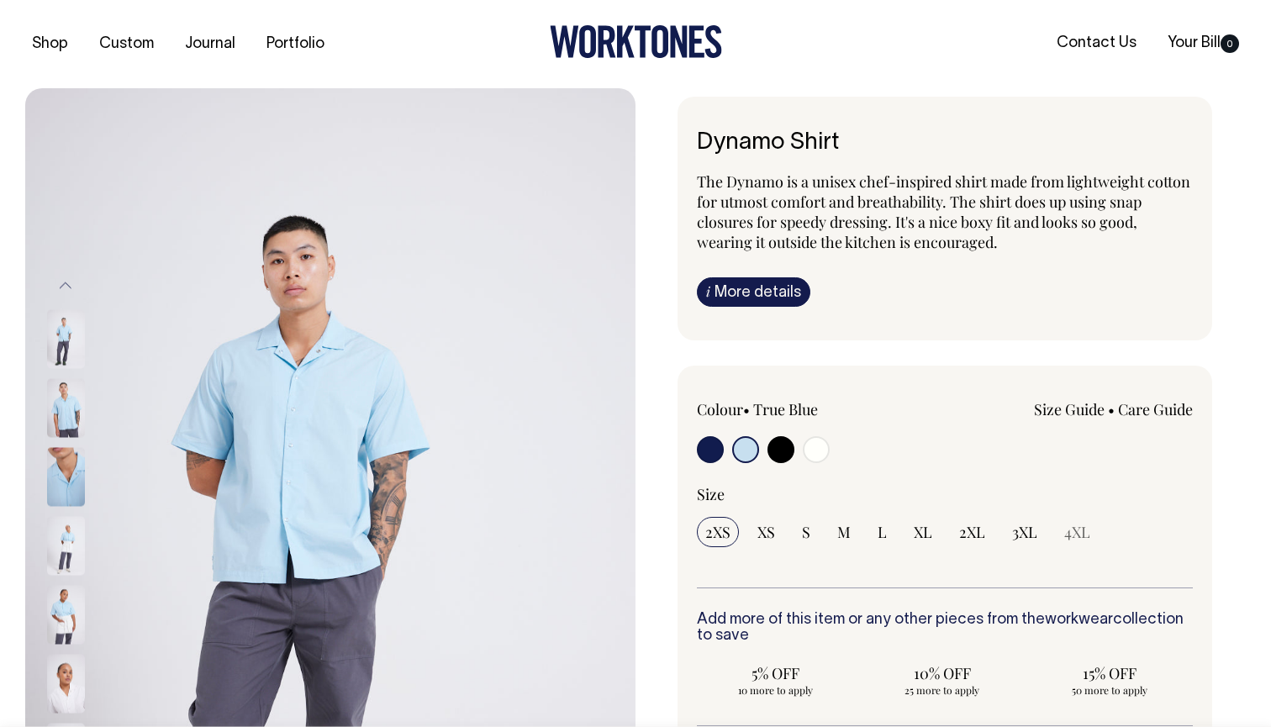
click at [779, 444] on input "radio" at bounding box center [780, 449] width 27 height 27
radio input "true"
select select "Black"
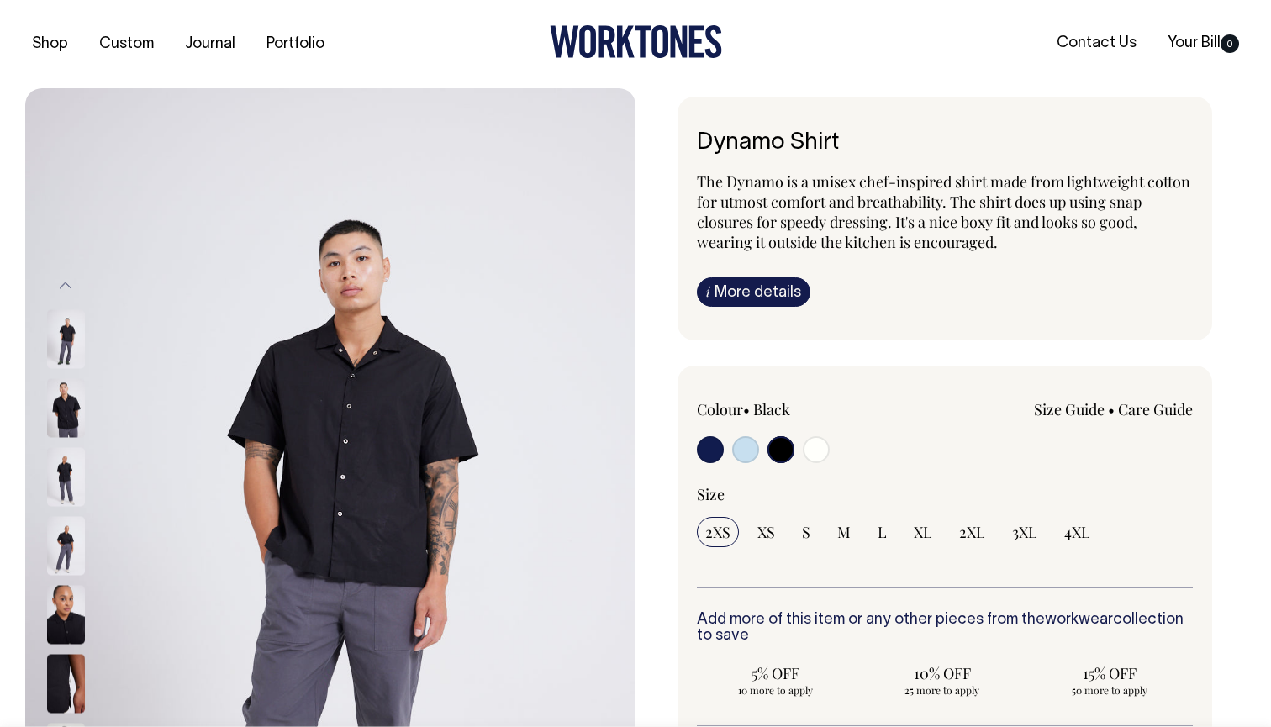
click at [708, 453] on input "radio" at bounding box center [710, 449] width 27 height 27
radio input "true"
select select "Dark Navy"
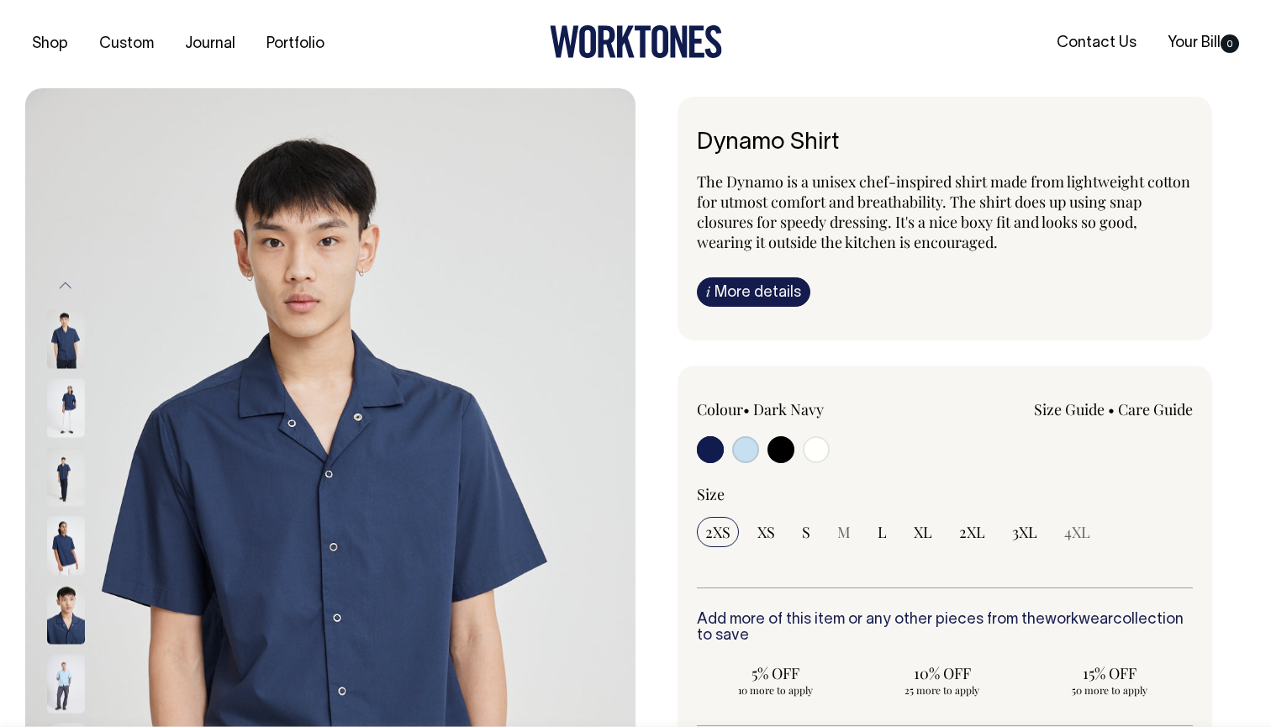
click at [781, 450] on input "radio" at bounding box center [780, 449] width 27 height 27
radio input "true"
select select "Black"
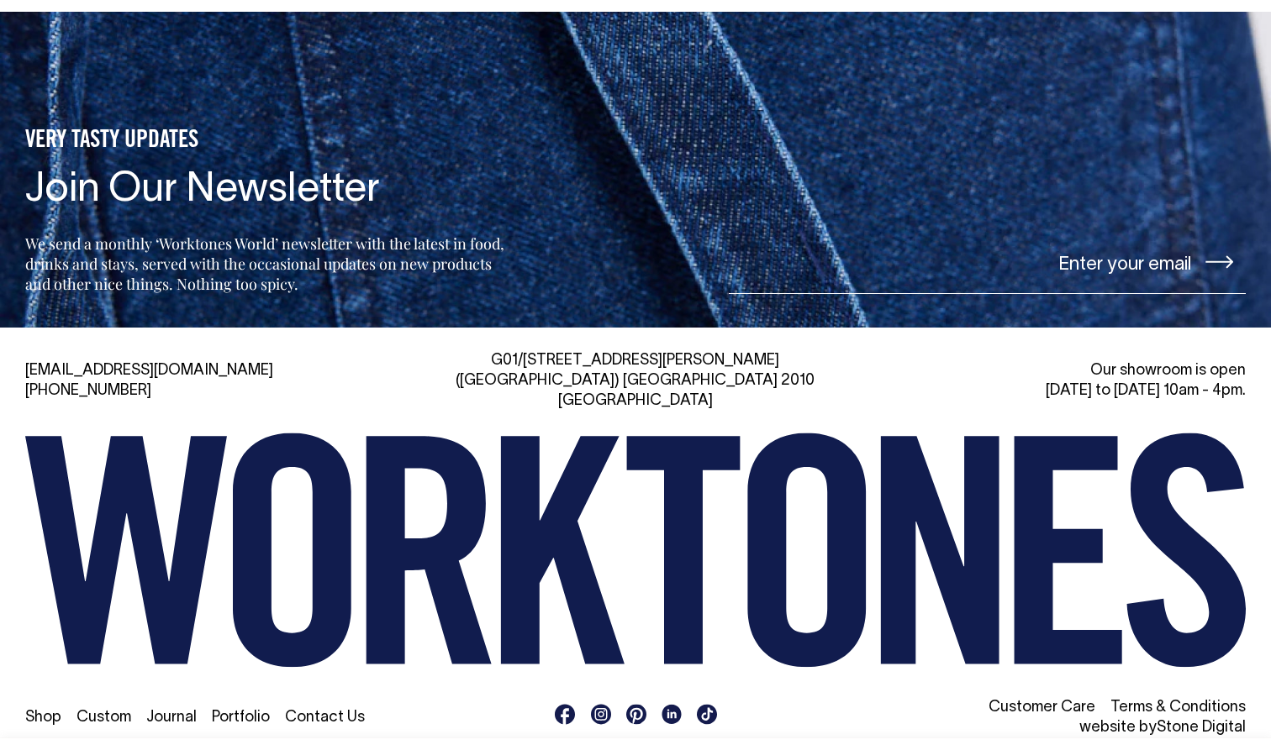
scroll to position [2548, 0]
